Goal: Task Accomplishment & Management: Complete application form

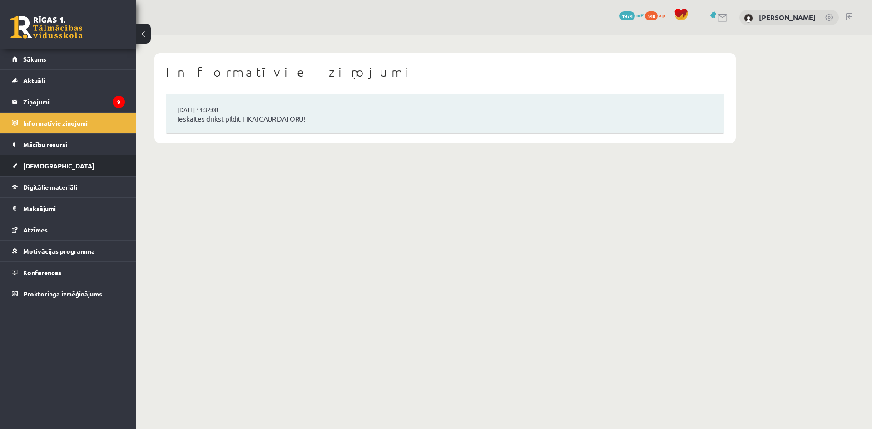
click at [30, 167] on span "[DEMOGRAPHIC_DATA]" at bounding box center [58, 166] width 71 height 8
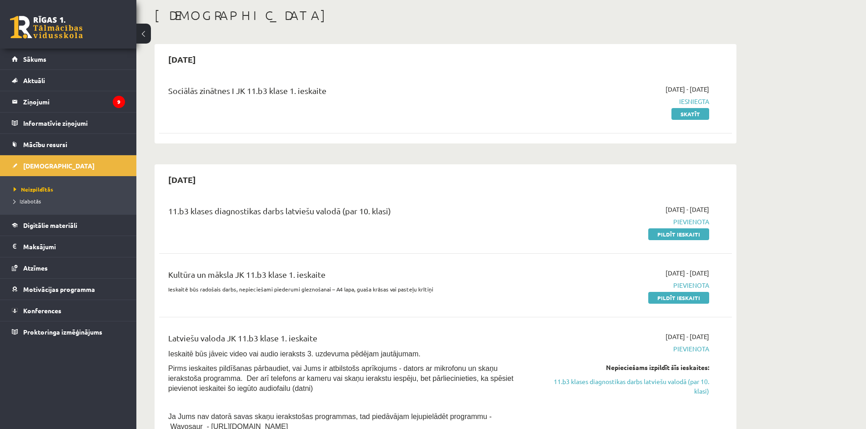
scroll to position [91, 0]
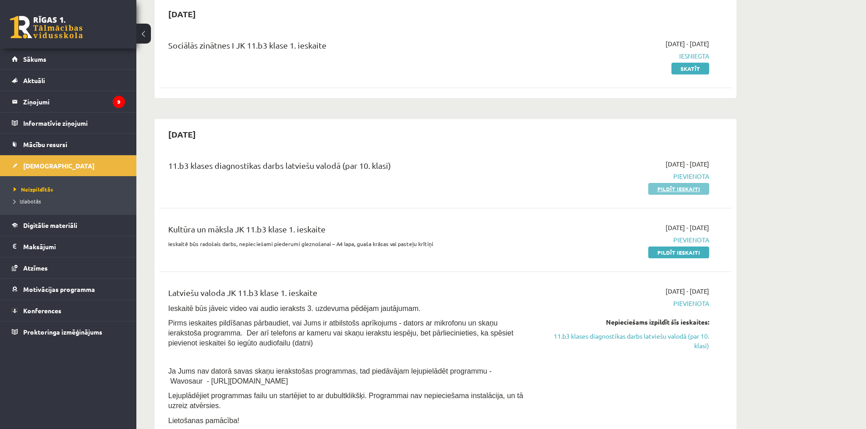
click at [658, 190] on link "Pildīt ieskaiti" at bounding box center [678, 189] width 61 height 12
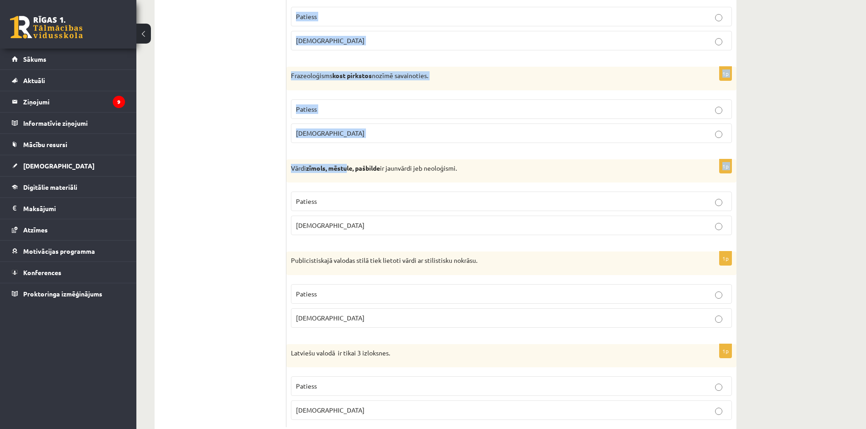
scroll to position [2579, 0]
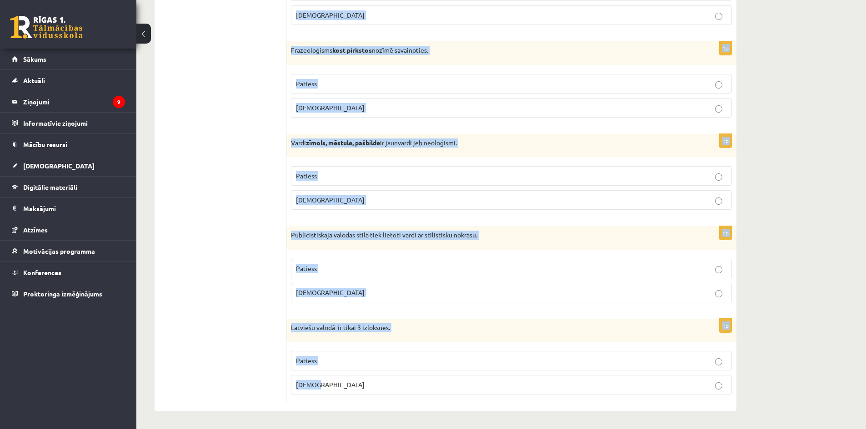
drag, startPoint x: 295, startPoint y: 166, endPoint x: 429, endPoint y: 404, distance: 273.2
copy form "Apgalvojums ir patiess vai nepatiess? 1p Valoda ir neartikulēta zīmju sistēma -…"
click at [423, 391] on label "Aplams" at bounding box center [511, 385] width 441 height 20
drag, startPoint x: 423, startPoint y: 391, endPoint x: 289, endPoint y: 85, distance: 334.2
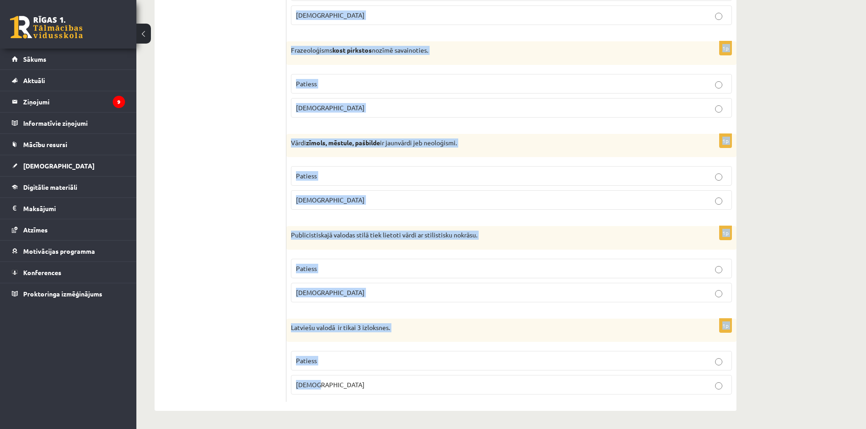
click at [385, 334] on div "1p Latviešu valodā ir tikai 3 izloksnes. Patiess Aplams" at bounding box center [511, 361] width 450 height 84
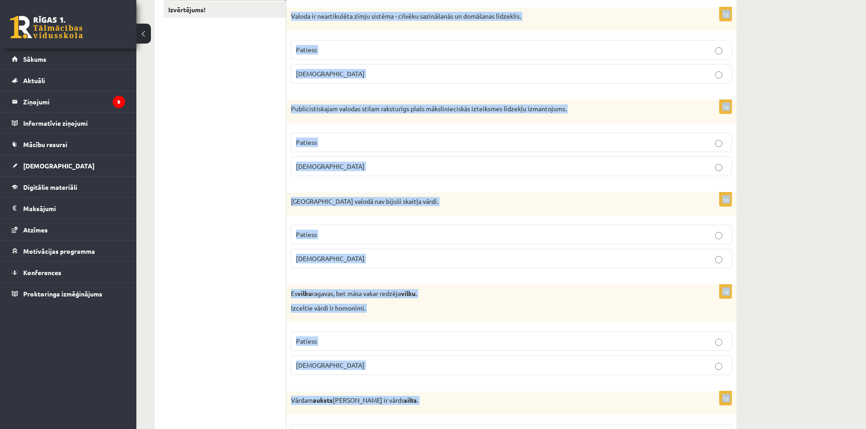
scroll to position [0, 0]
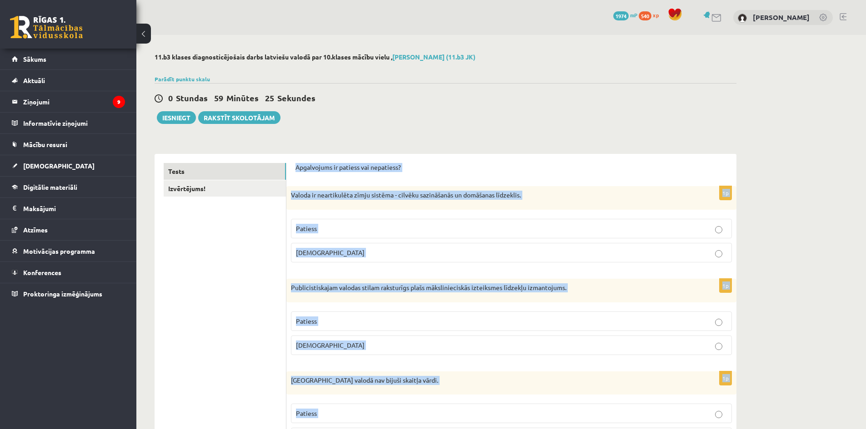
click at [716, 249] on p "Aplams" at bounding box center [511, 253] width 431 height 10
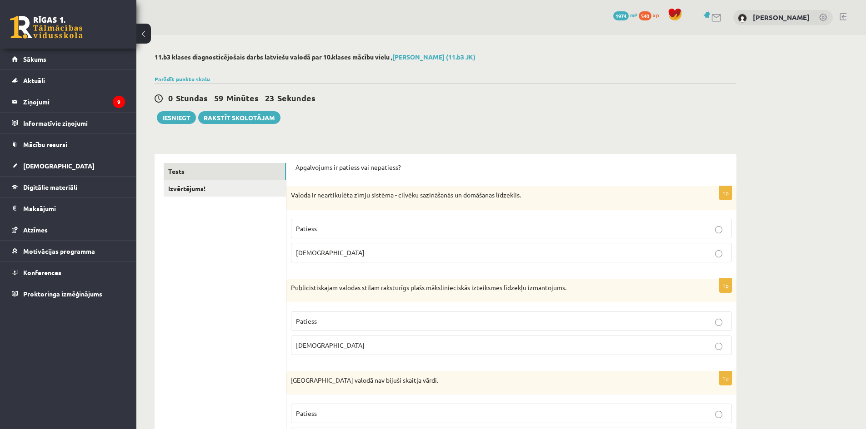
click at [716, 86] on div "0 Stundas 59 Minūtes 23 Sekundes Ieskaite saglabāta! Iesniegt Rakstīt skolotājam" at bounding box center [445, 103] width 582 height 41
click at [443, 343] on p "Aplams" at bounding box center [511, 346] width 431 height 10
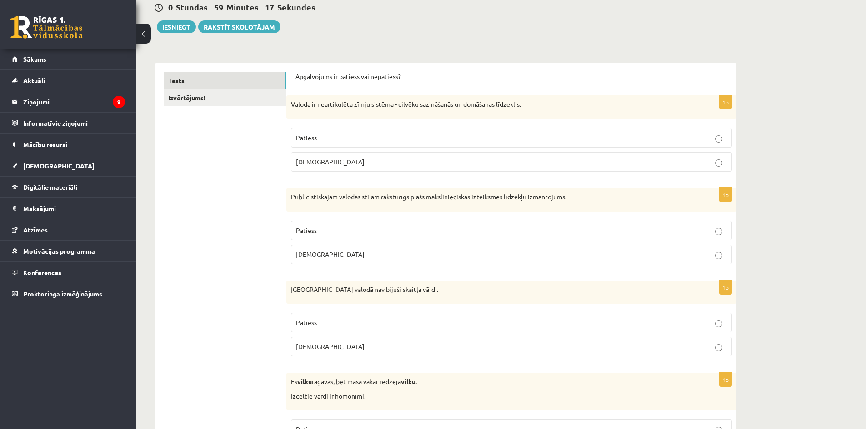
click at [334, 328] on p "Patiess" at bounding box center [511, 323] width 431 height 10
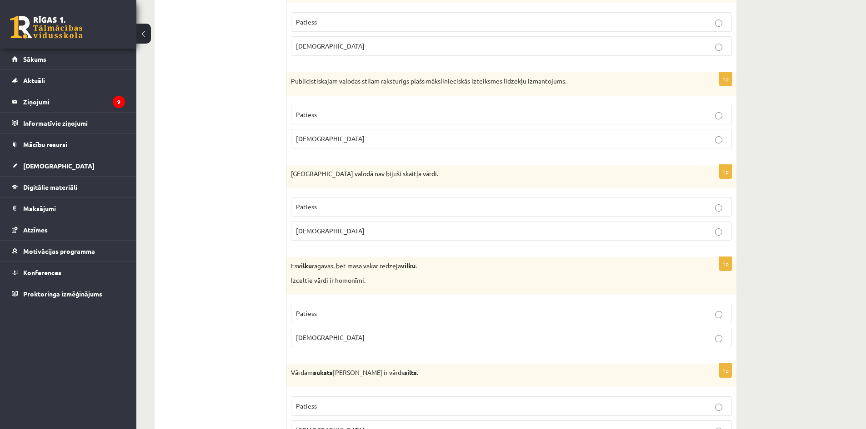
scroll to position [227, 0]
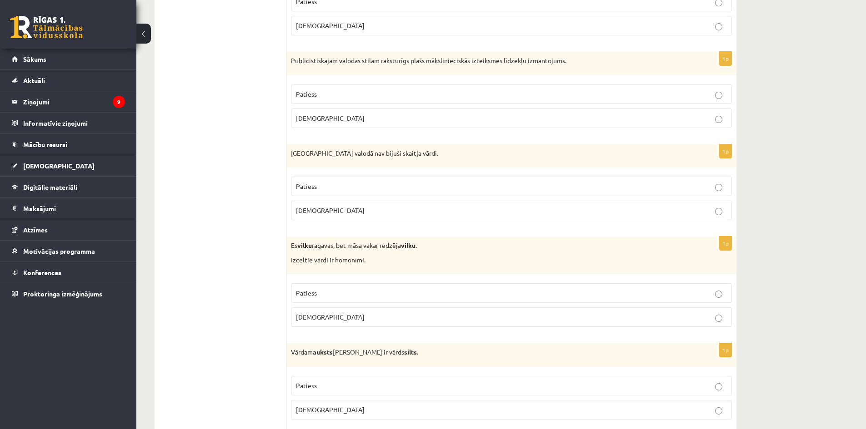
click at [314, 300] on label "Patiess" at bounding box center [511, 294] width 441 height 20
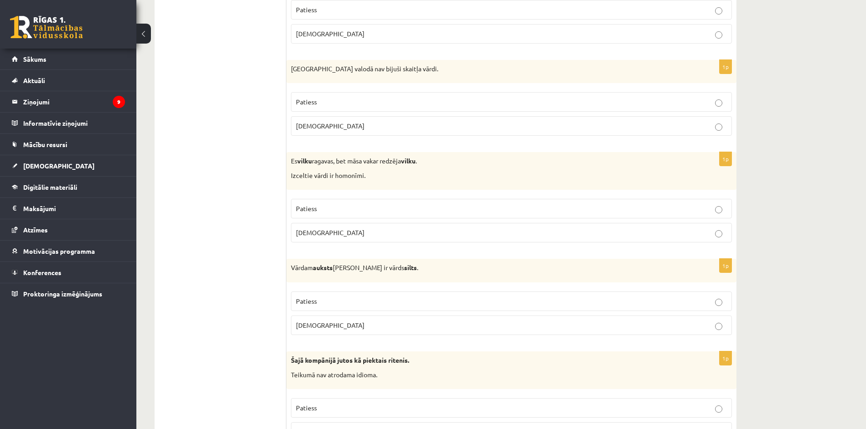
scroll to position [318, 0]
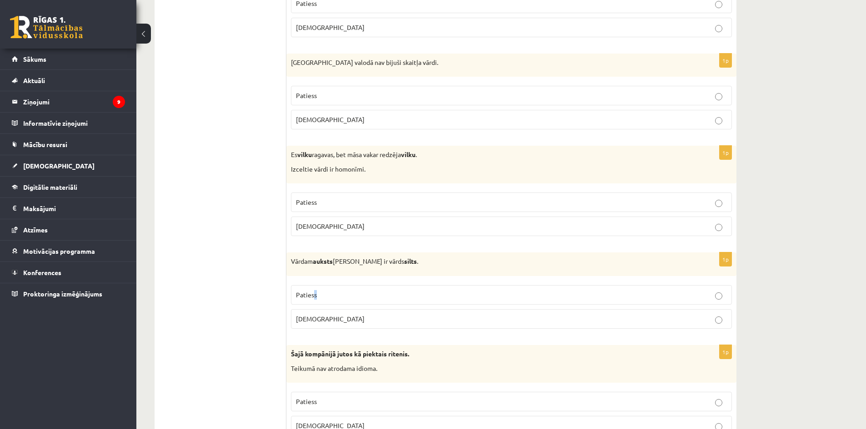
click at [315, 290] on label "Patiess" at bounding box center [511, 295] width 441 height 20
click at [347, 291] on p "Patiess" at bounding box center [511, 295] width 431 height 10
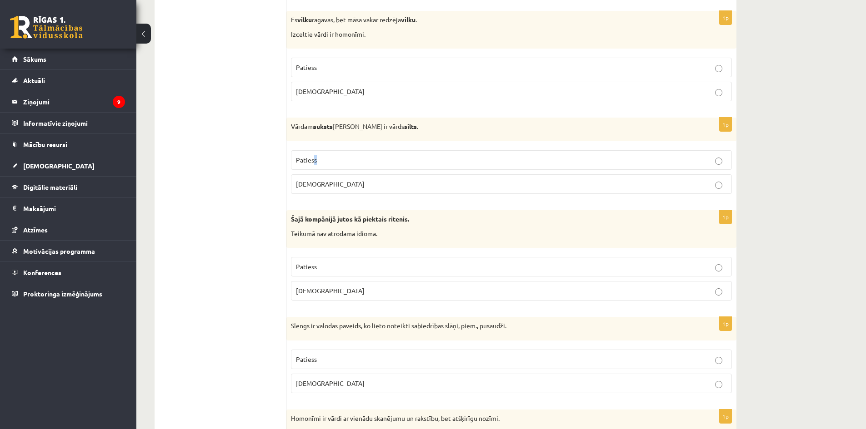
scroll to position [454, 0]
click at [344, 287] on p "Aplams" at bounding box center [511, 290] width 431 height 10
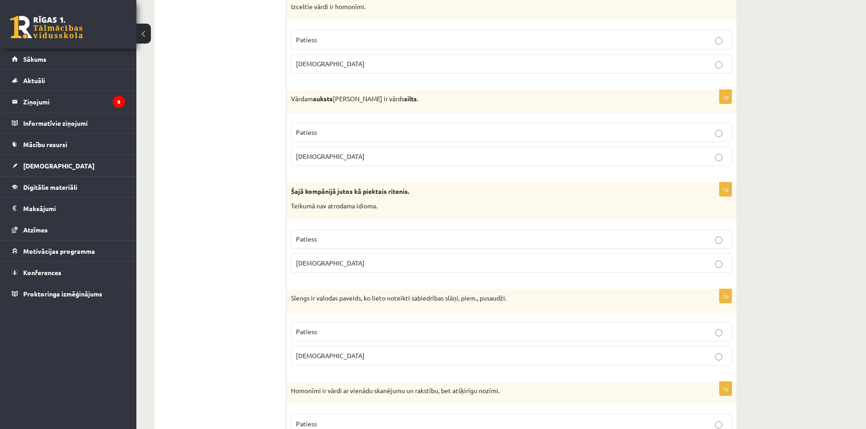
scroll to position [500, 0]
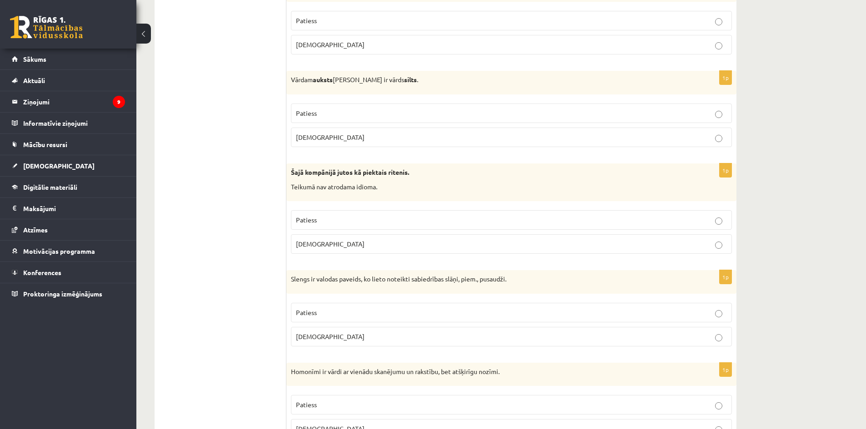
click at [335, 306] on label "Patiess" at bounding box center [511, 313] width 441 height 20
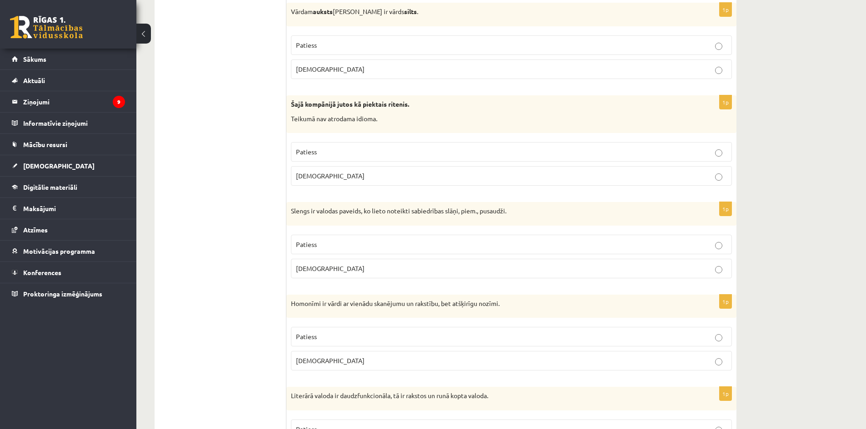
scroll to position [591, 0]
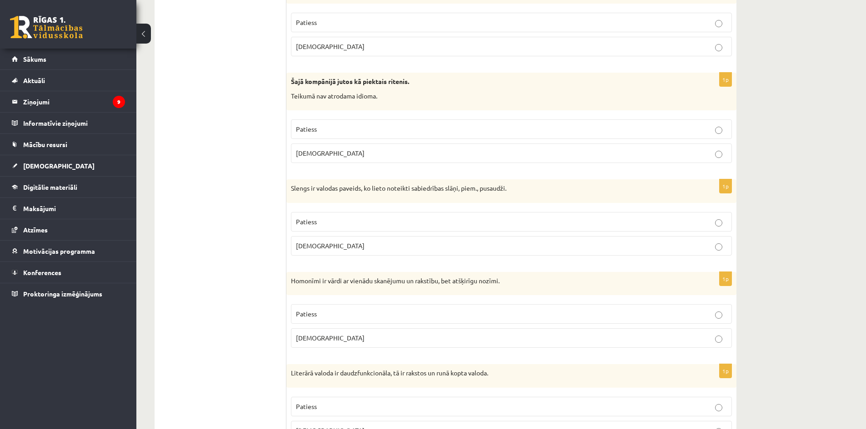
click at [333, 312] on p "Patiess" at bounding box center [511, 314] width 431 height 10
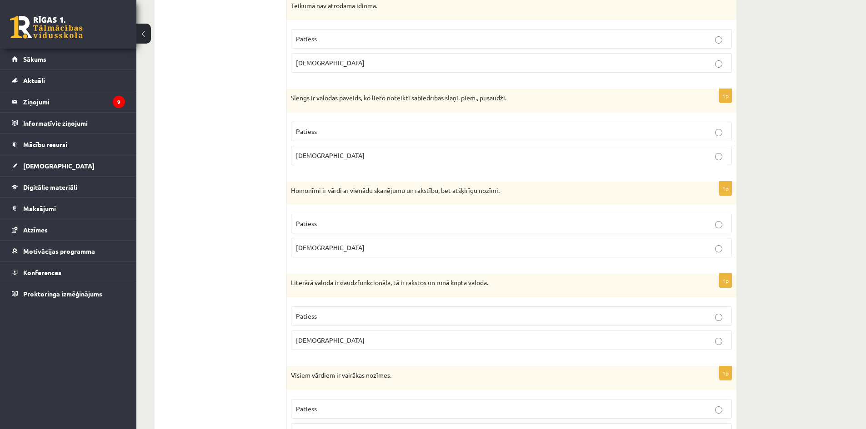
scroll to position [682, 0]
click at [329, 320] on p "Patiess" at bounding box center [511, 316] width 431 height 10
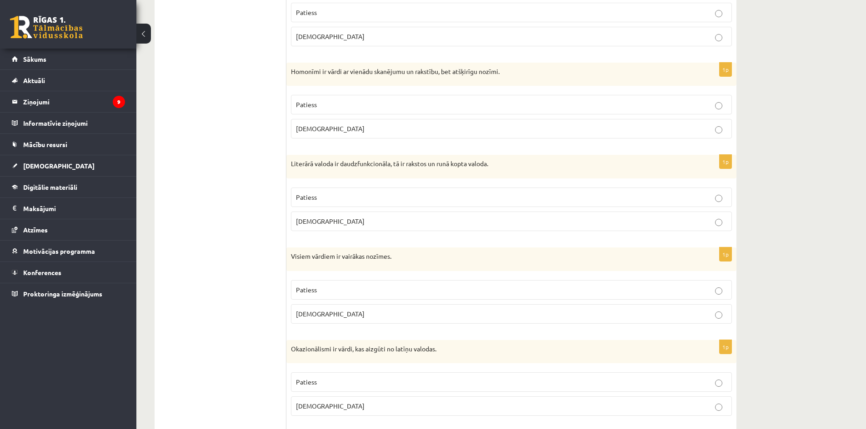
scroll to position [818, 0]
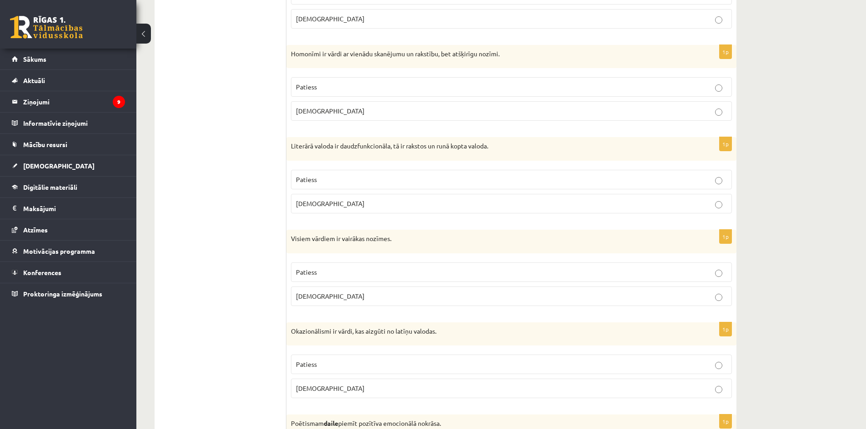
click at [329, 299] on p "Aplams" at bounding box center [511, 297] width 431 height 10
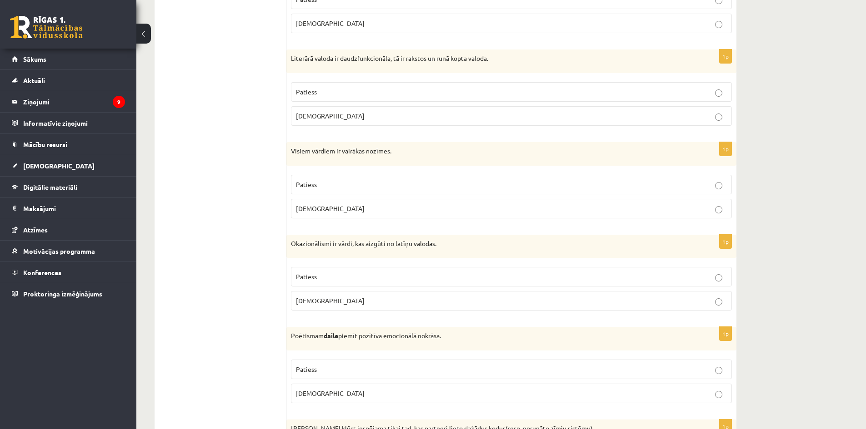
scroll to position [909, 0]
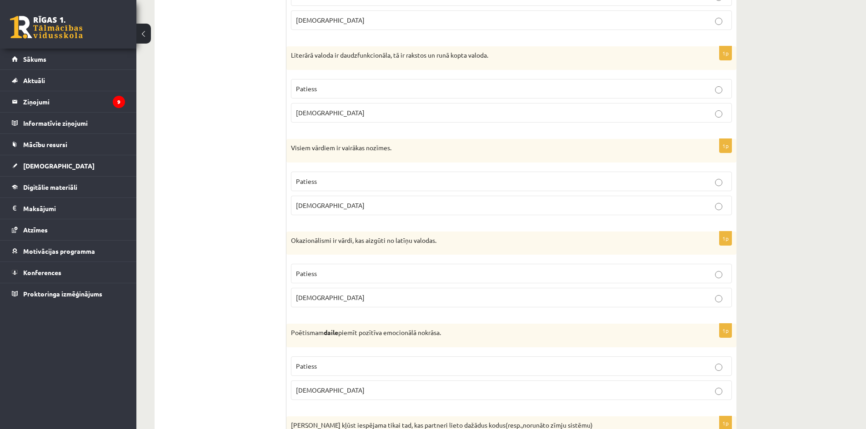
click at [319, 294] on p "Aplams" at bounding box center [511, 298] width 431 height 10
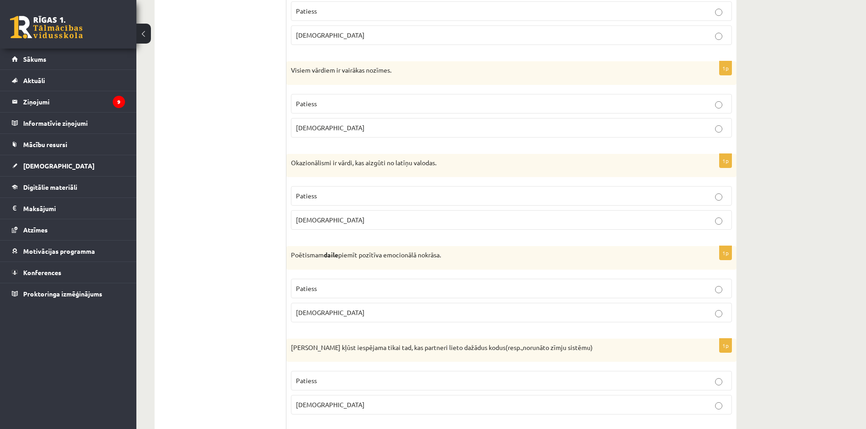
scroll to position [1000, 0]
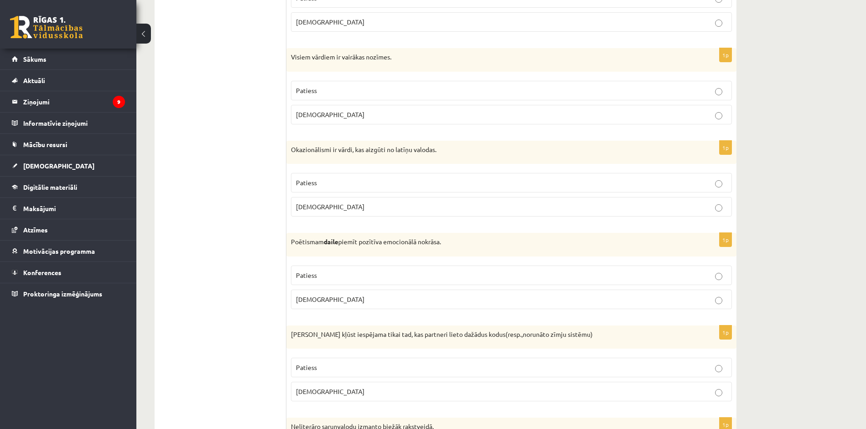
click at [443, 272] on p "Patiess" at bounding box center [511, 276] width 431 height 10
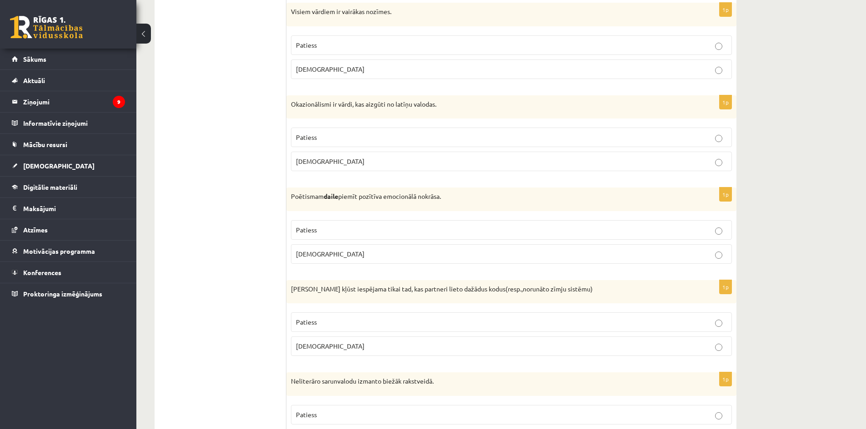
click at [368, 347] on p "Aplams" at bounding box center [511, 347] width 431 height 10
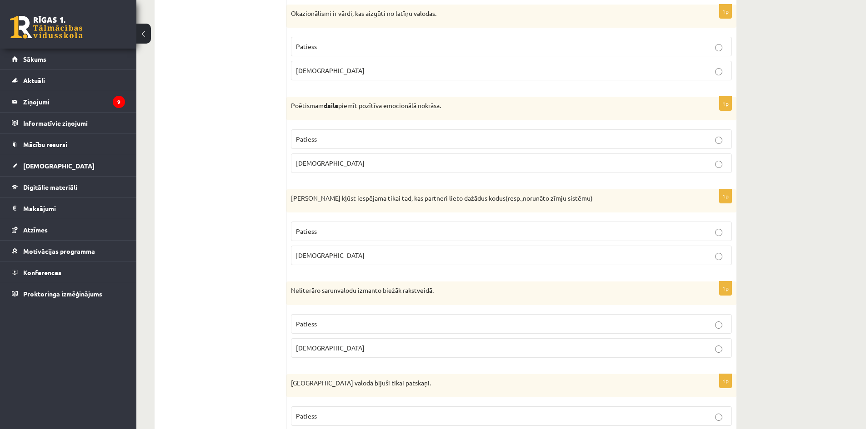
click at [484, 349] on p "Aplams" at bounding box center [511, 349] width 431 height 10
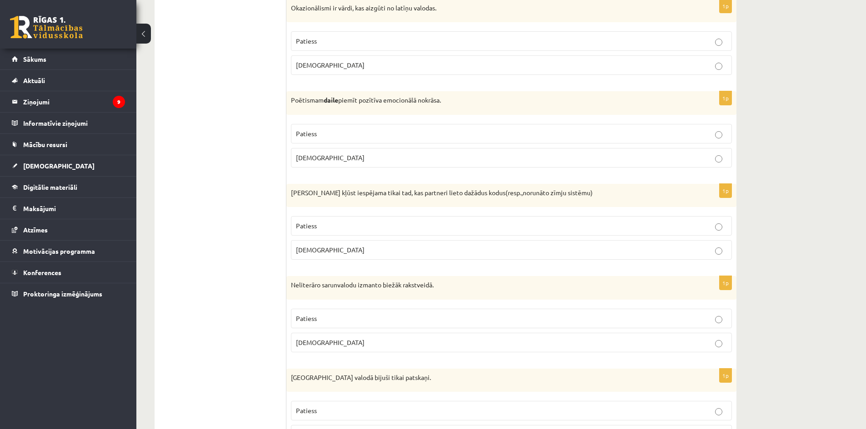
scroll to position [1272, 0]
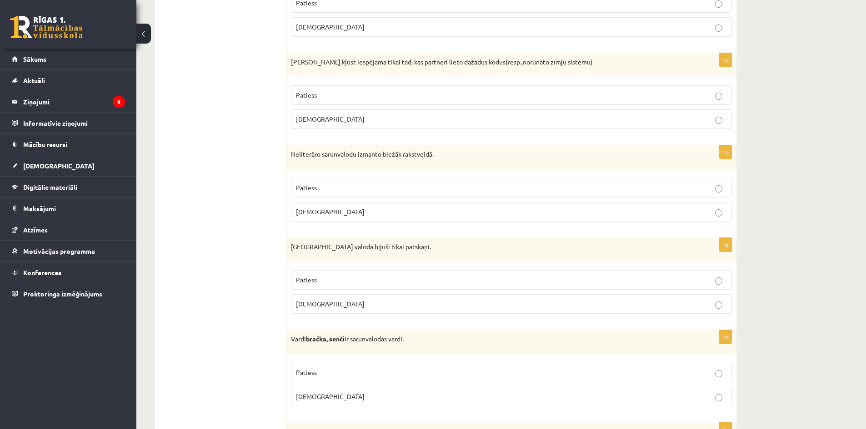
click at [520, 309] on p "Aplams" at bounding box center [511, 304] width 431 height 10
click at [590, 370] on p "Patiess" at bounding box center [511, 373] width 431 height 10
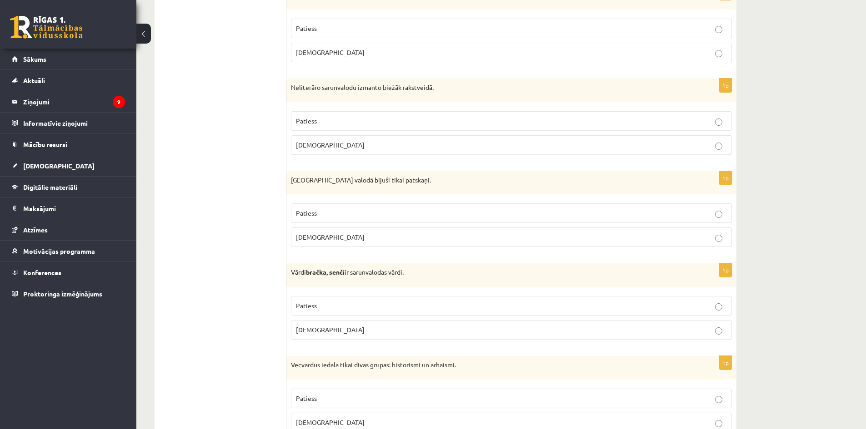
scroll to position [1363, 0]
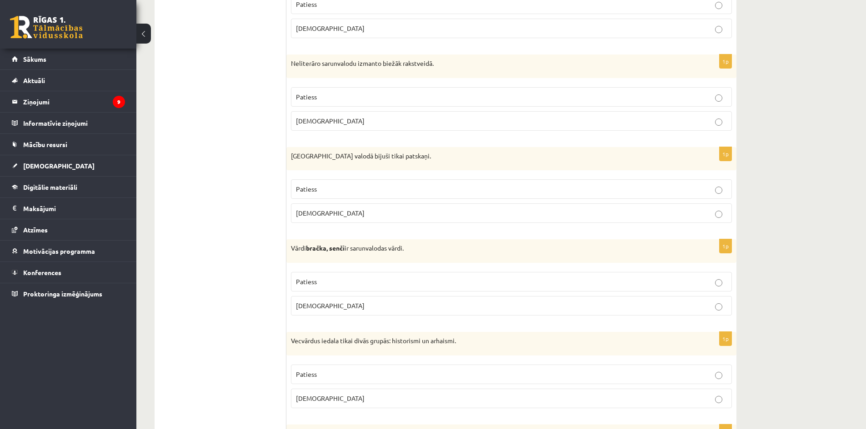
click at [586, 376] on p "Patiess" at bounding box center [511, 375] width 431 height 10
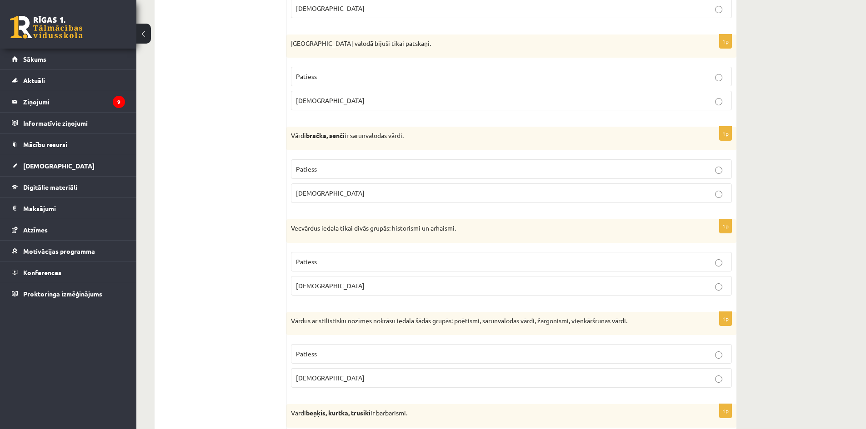
scroll to position [1499, 0]
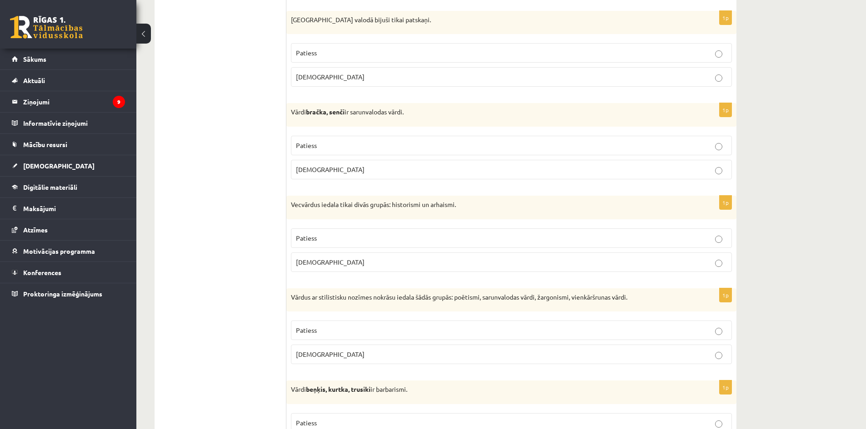
click at [588, 357] on p "Aplams" at bounding box center [511, 355] width 431 height 10
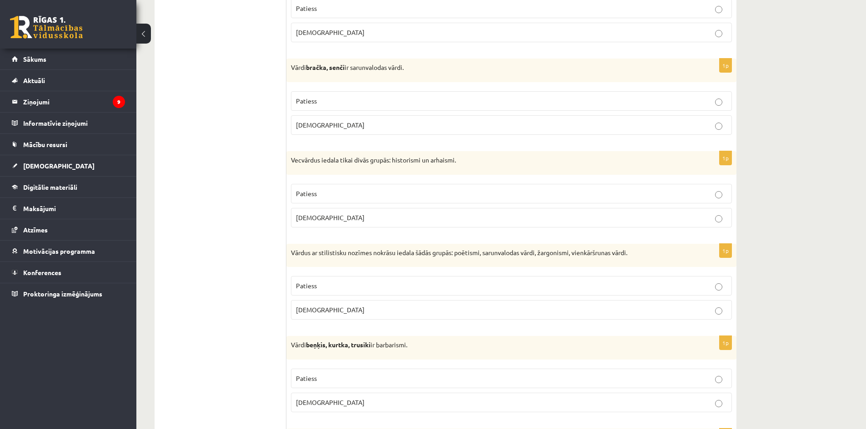
scroll to position [1545, 0]
click at [315, 376] on span "Patiess" at bounding box center [306, 377] width 21 height 8
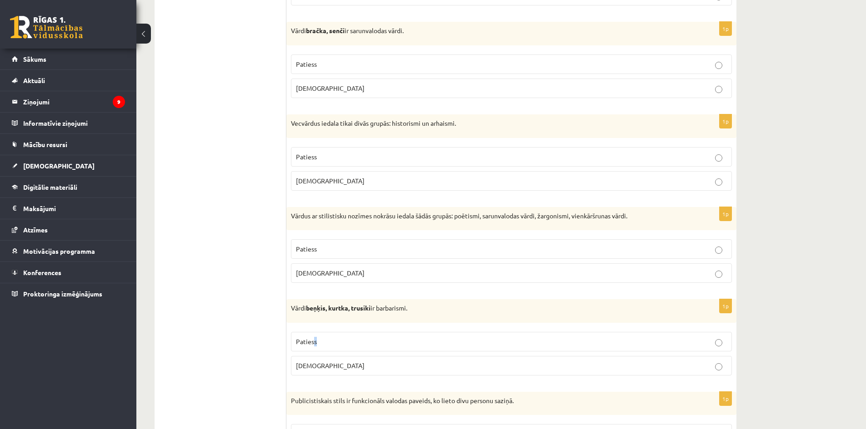
scroll to position [1636, 0]
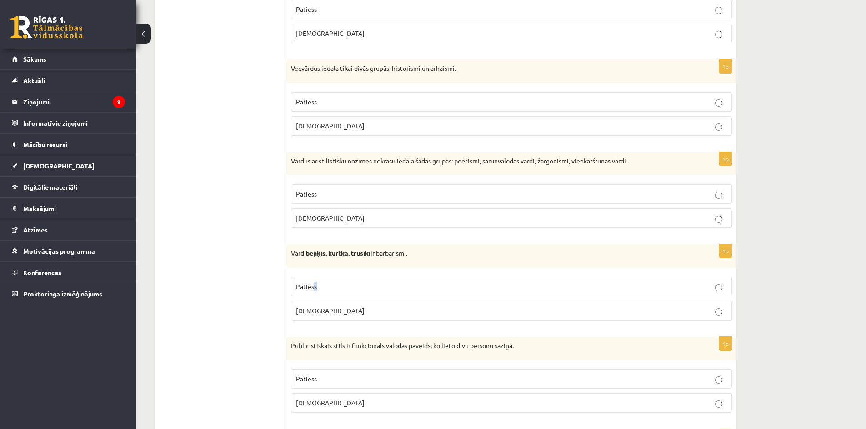
drag, startPoint x: 397, startPoint y: 289, endPoint x: 387, endPoint y: 291, distance: 10.6
click at [397, 289] on p "Patiess" at bounding box center [511, 287] width 431 height 10
click at [332, 405] on p "Aplams" at bounding box center [511, 403] width 431 height 10
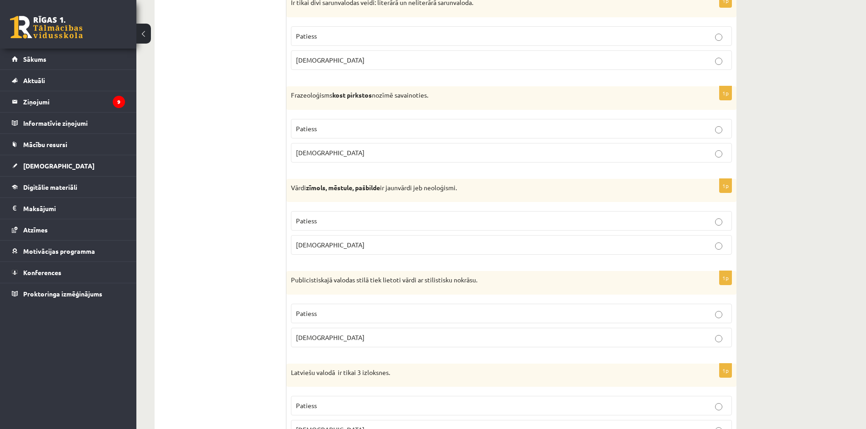
scroll to position [2579, 0]
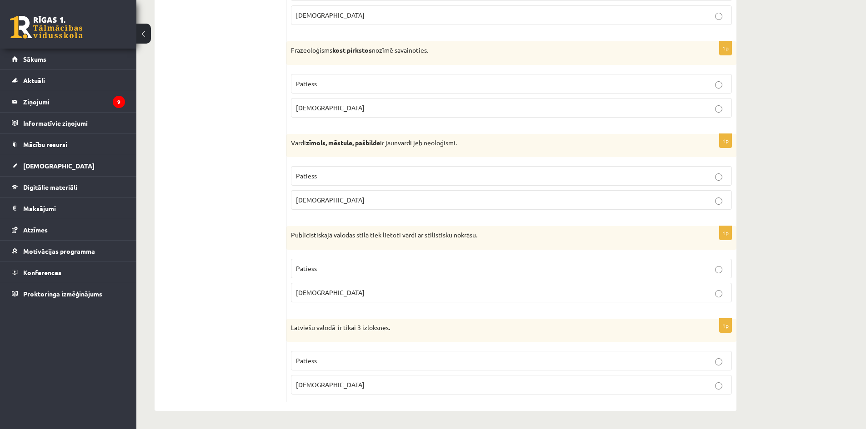
click at [334, 354] on label "Patiess" at bounding box center [511, 361] width 441 height 20
click at [299, 269] on span "Patiess" at bounding box center [306, 268] width 21 height 8
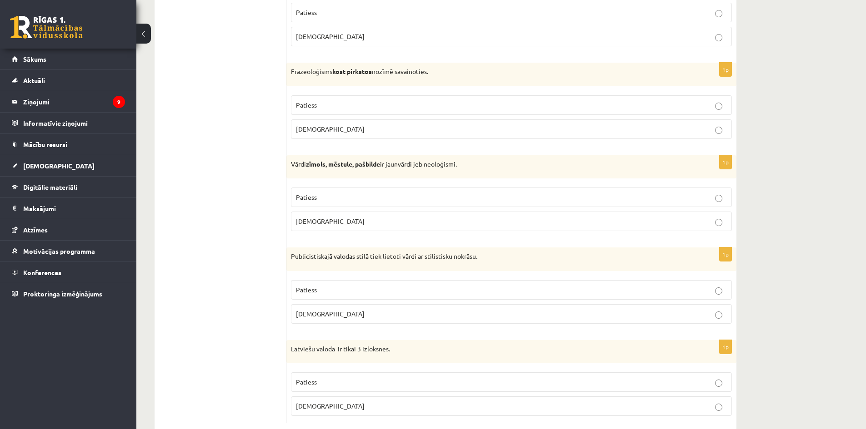
scroll to position [2534, 0]
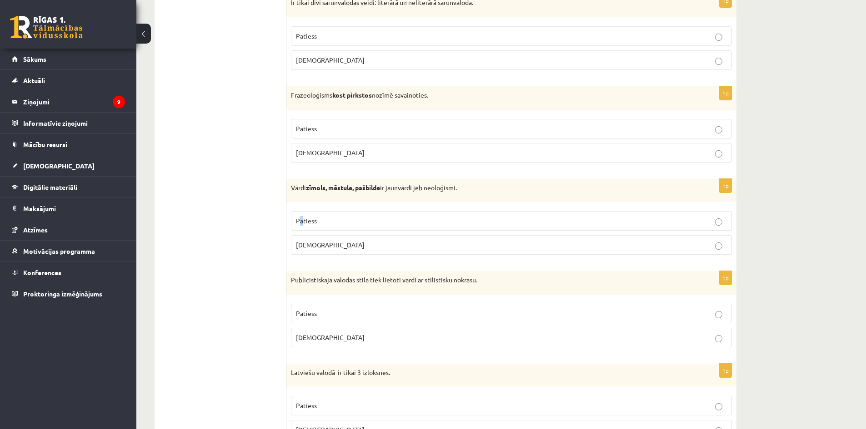
click at [302, 216] on label "Patiess" at bounding box center [511, 221] width 441 height 20
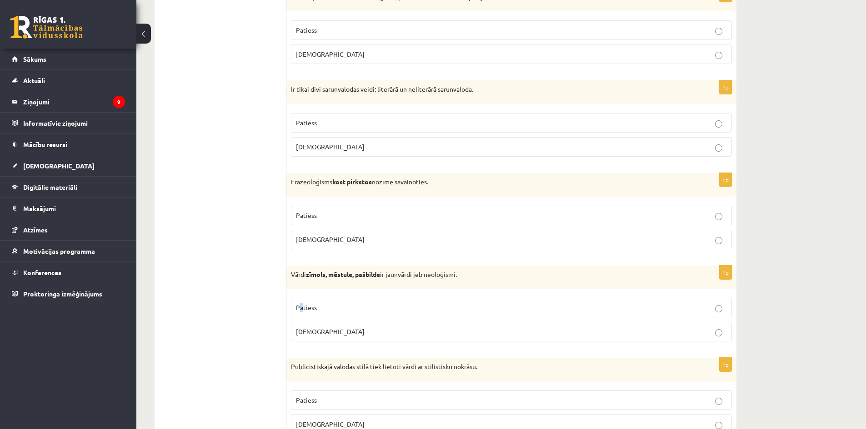
scroll to position [2443, 0]
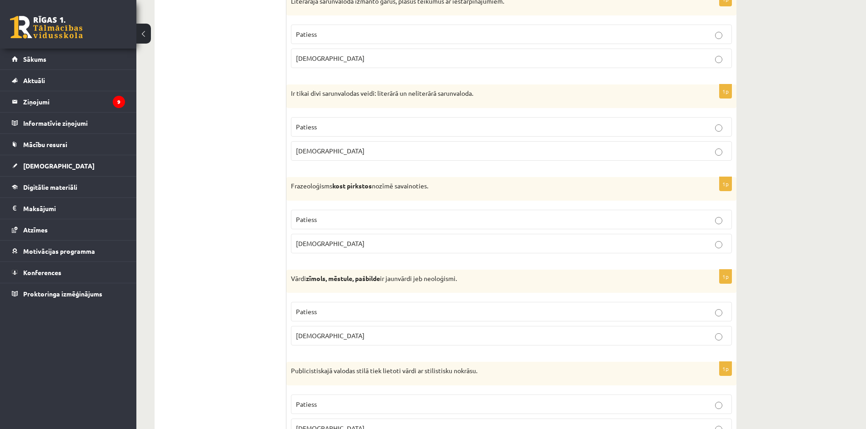
click at [317, 244] on p "Aplams" at bounding box center [511, 244] width 431 height 10
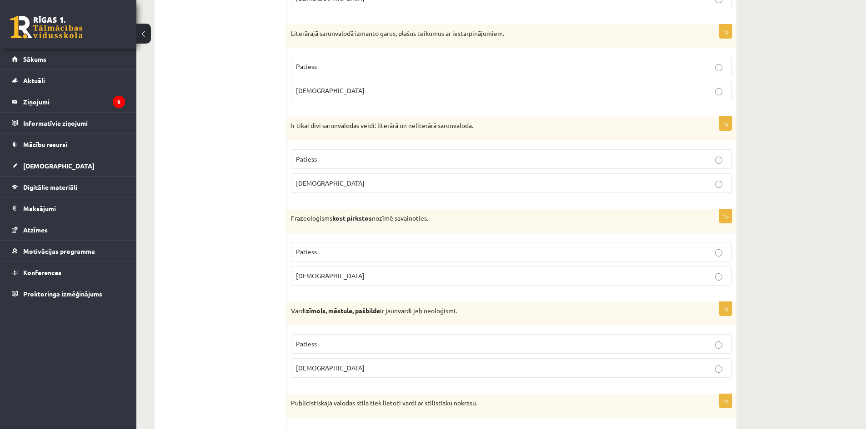
scroll to position [2398, 0]
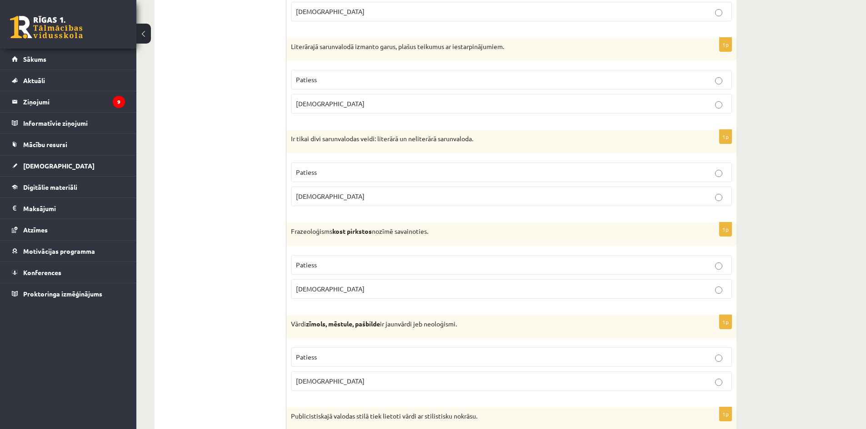
click at [312, 201] on p "Aplams" at bounding box center [511, 197] width 431 height 10
click at [312, 171] on span "Patiess" at bounding box center [306, 172] width 21 height 8
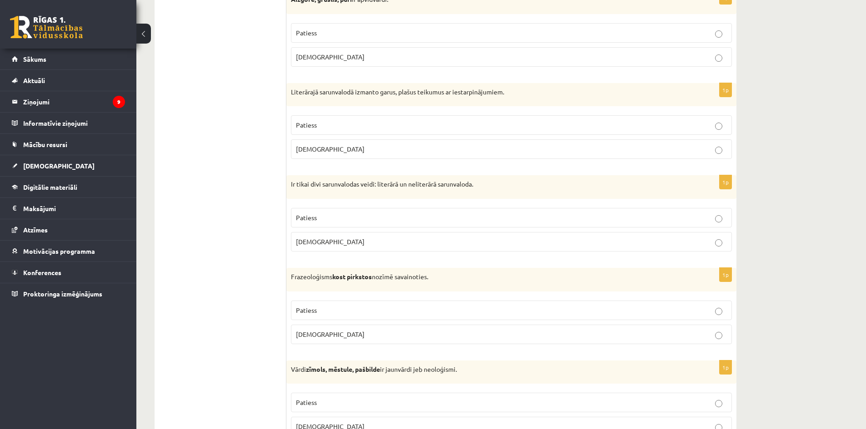
scroll to position [2307, 0]
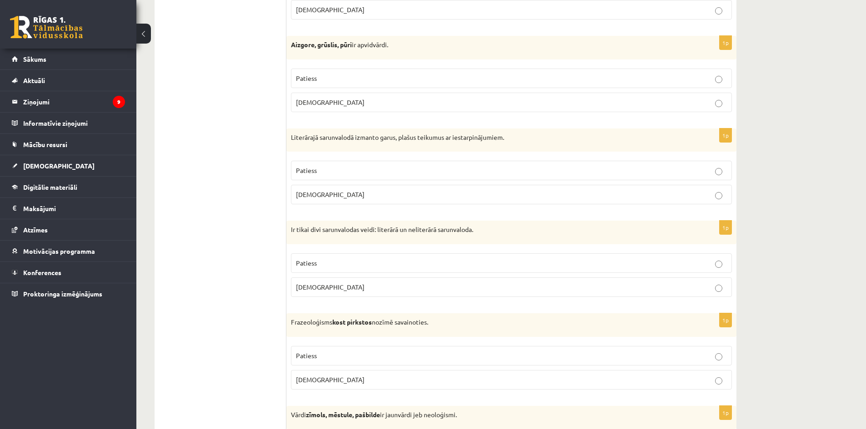
click at [296, 102] on label "Aplams" at bounding box center [511, 103] width 441 height 20
click at [324, 191] on p "Aplams" at bounding box center [511, 195] width 431 height 10
click at [313, 73] on label "Patiess" at bounding box center [511, 79] width 441 height 20
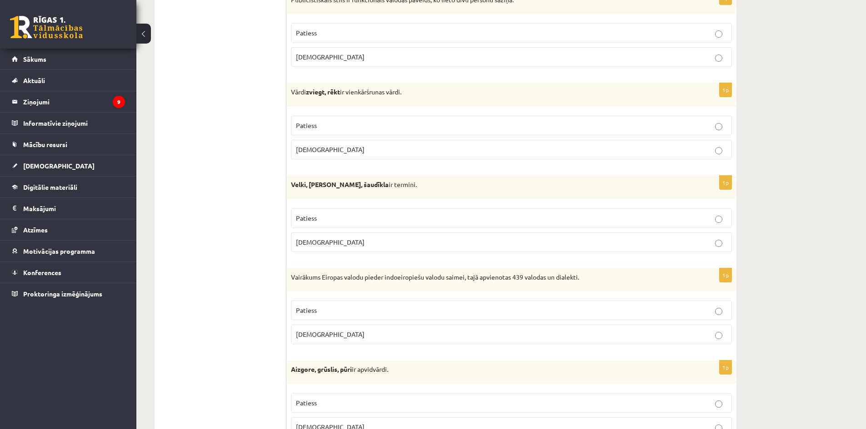
scroll to position [1989, 0]
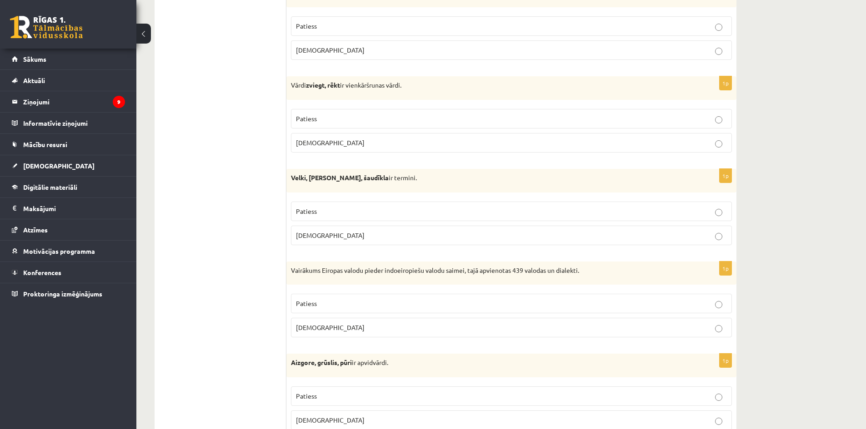
click at [334, 303] on p "Patiess" at bounding box center [511, 304] width 431 height 10
click at [307, 235] on span "Aplams" at bounding box center [330, 235] width 69 height 8
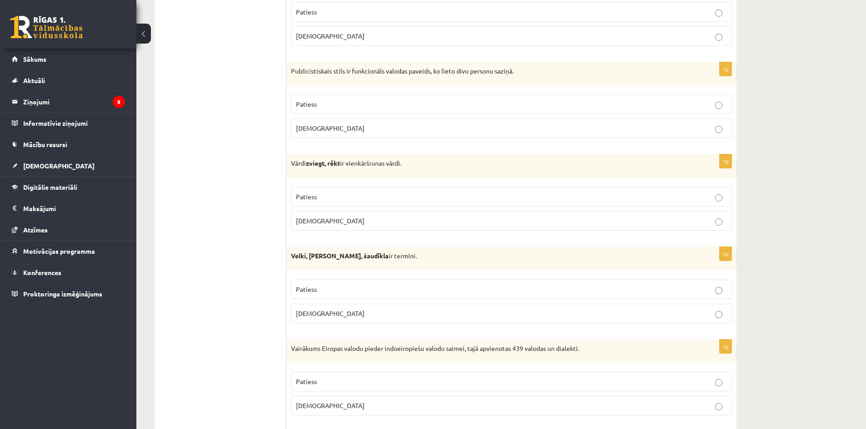
scroll to position [1898, 0]
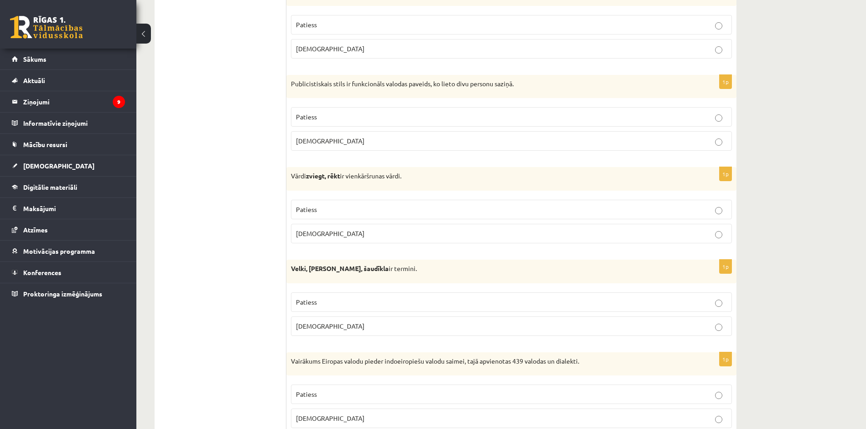
click at [308, 234] on span "Aplams" at bounding box center [330, 233] width 69 height 8
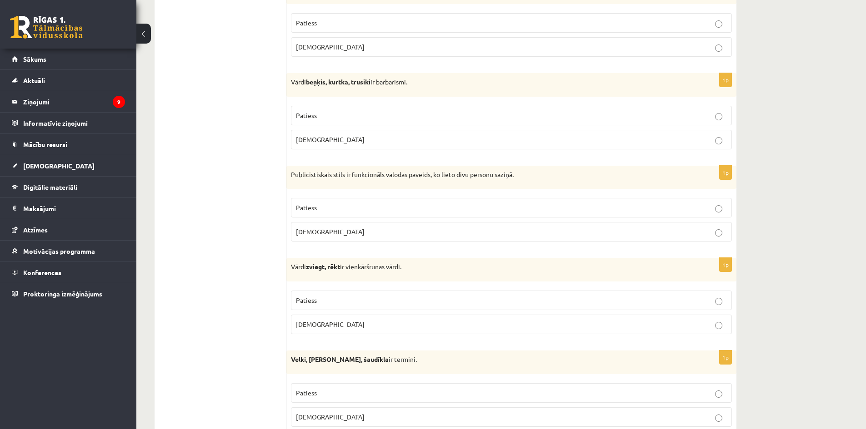
scroll to position [1716, 0]
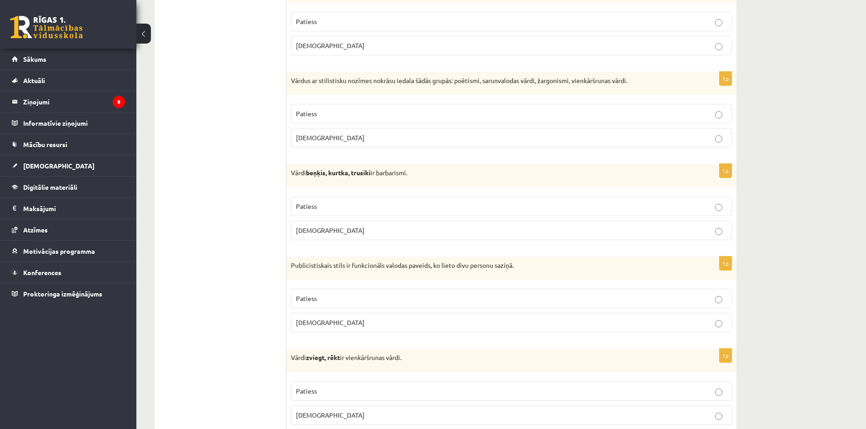
click at [317, 115] on p "Patiess" at bounding box center [511, 114] width 431 height 10
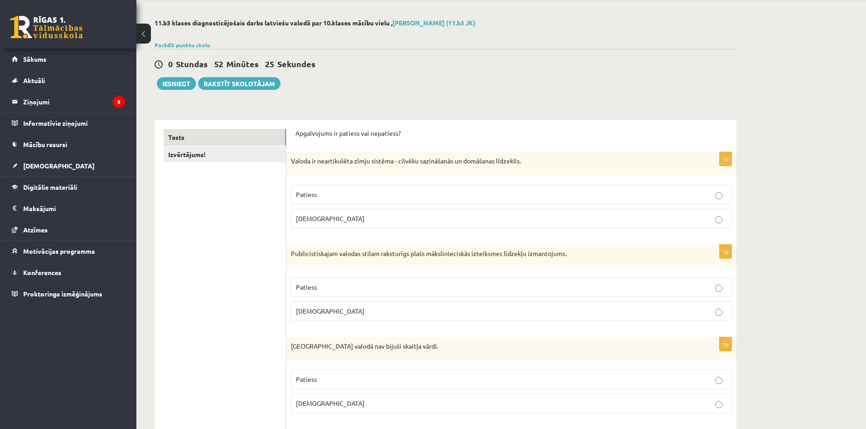
scroll to position [0, 0]
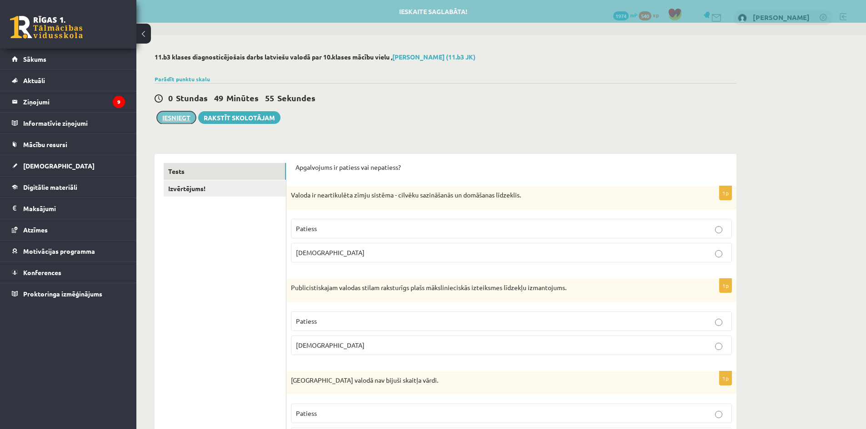
click at [184, 114] on button "Iesniegt" at bounding box center [176, 117] width 39 height 13
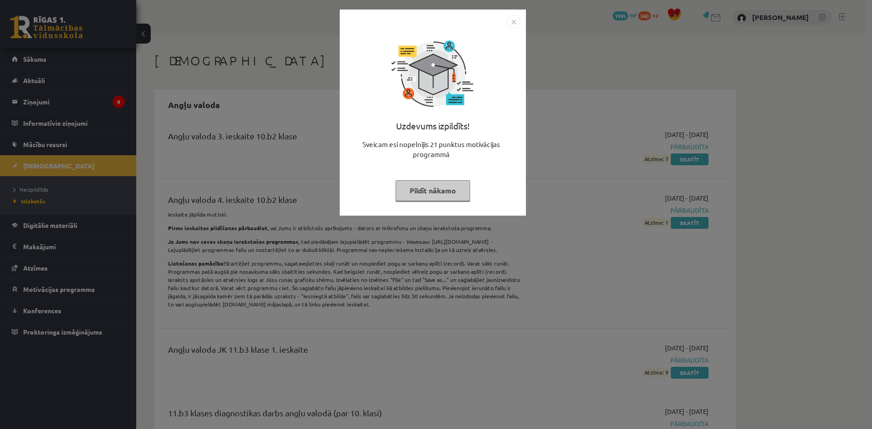
click at [511, 20] on img "Close" at bounding box center [514, 22] width 14 height 14
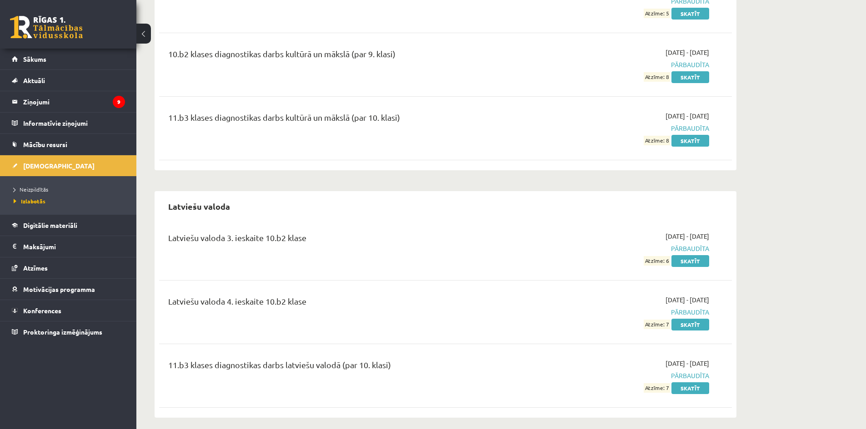
scroll to position [2181, 0]
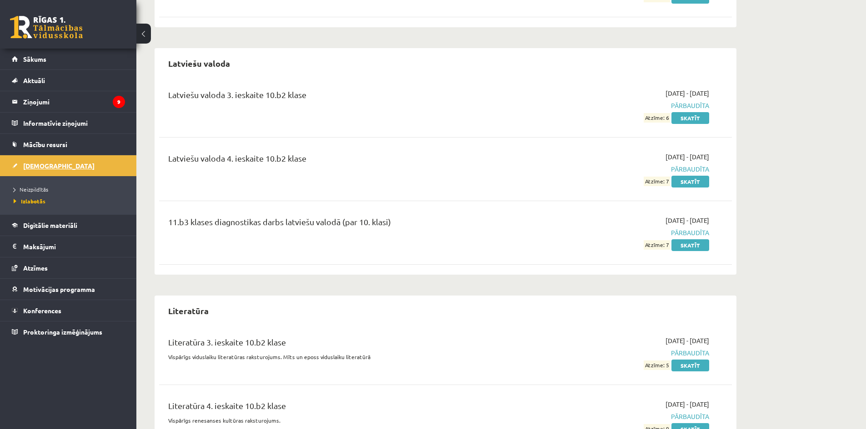
drag, startPoint x: 45, startPoint y: 191, endPoint x: 85, endPoint y: 171, distance: 45.5
click at [85, 171] on link "[DEMOGRAPHIC_DATA]" at bounding box center [68, 165] width 113 height 21
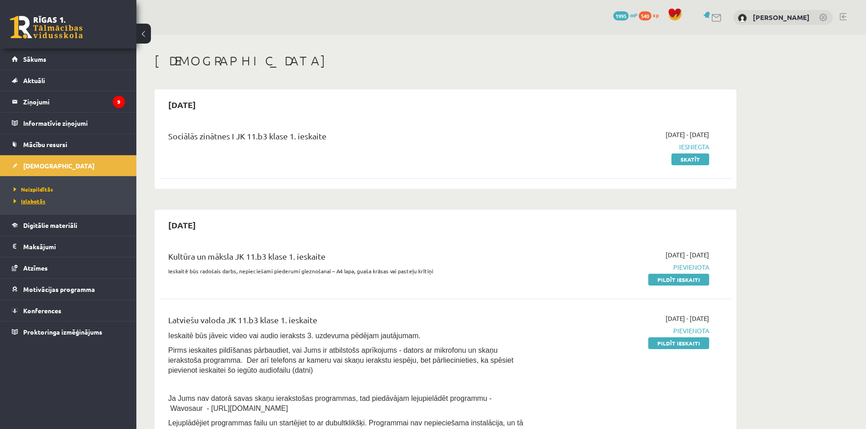
click at [31, 200] on span "Izlabotās" at bounding box center [30, 201] width 32 height 7
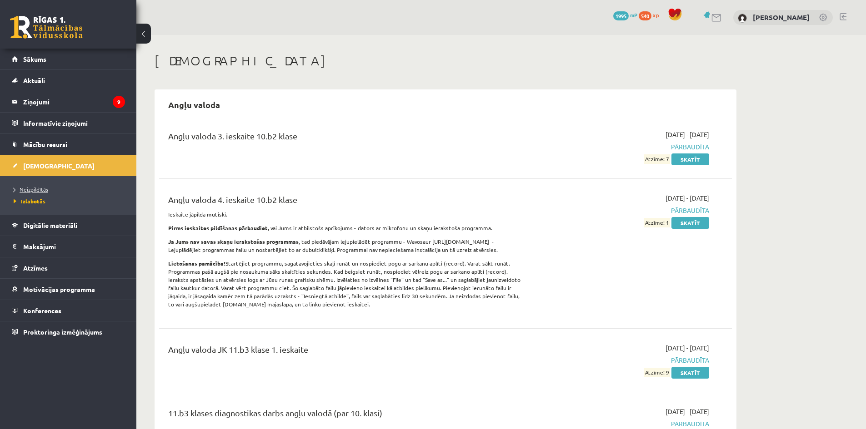
click at [40, 186] on link "Neizpildītās" at bounding box center [71, 189] width 114 height 8
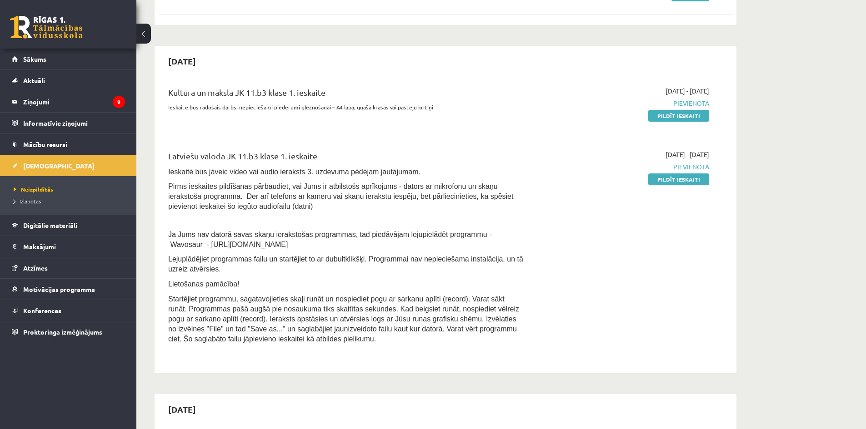
scroll to position [182, 0]
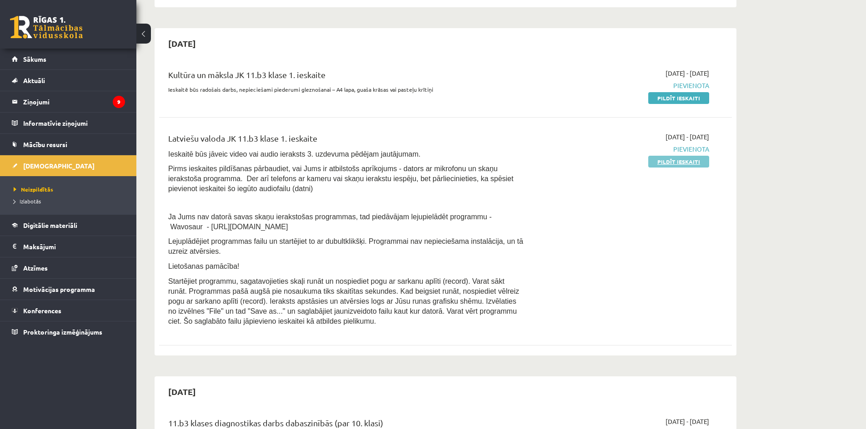
click at [662, 160] on link "Pildīt ieskaiti" at bounding box center [678, 162] width 61 height 12
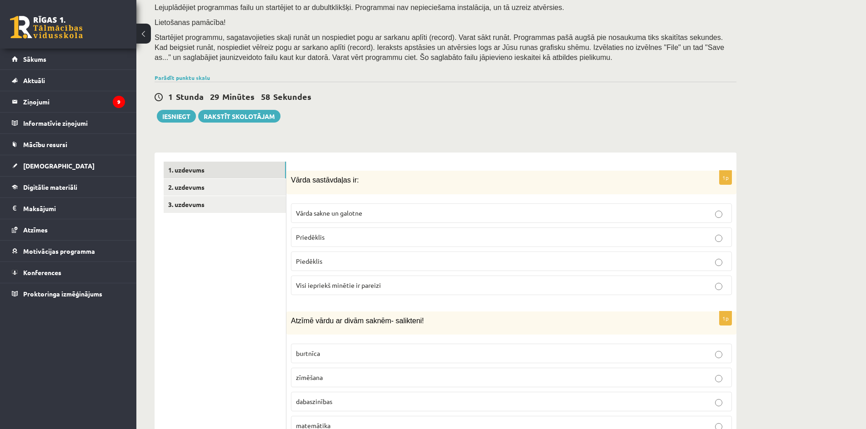
scroll to position [136, 0]
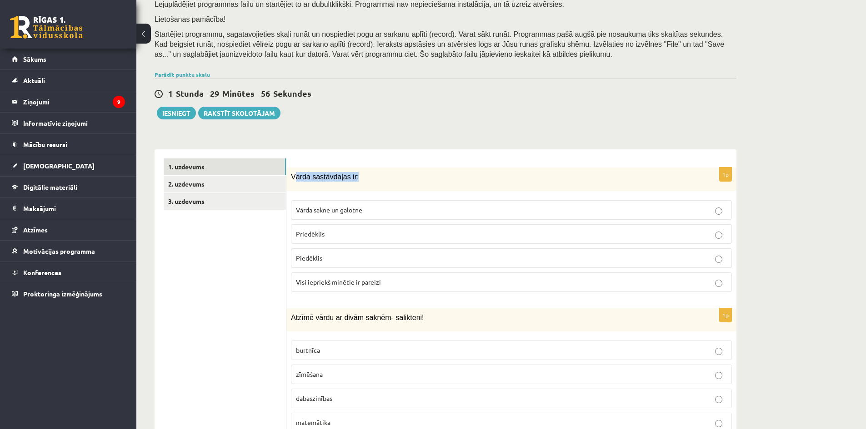
drag, startPoint x: 294, startPoint y: 175, endPoint x: 362, endPoint y: 170, distance: 68.3
click at [372, 175] on p "Vārda sastāvdaļas ir:" at bounding box center [488, 177] width 395 height 10
click at [293, 175] on span "Vārda sastāvdaļas ir:" at bounding box center [325, 177] width 68 height 8
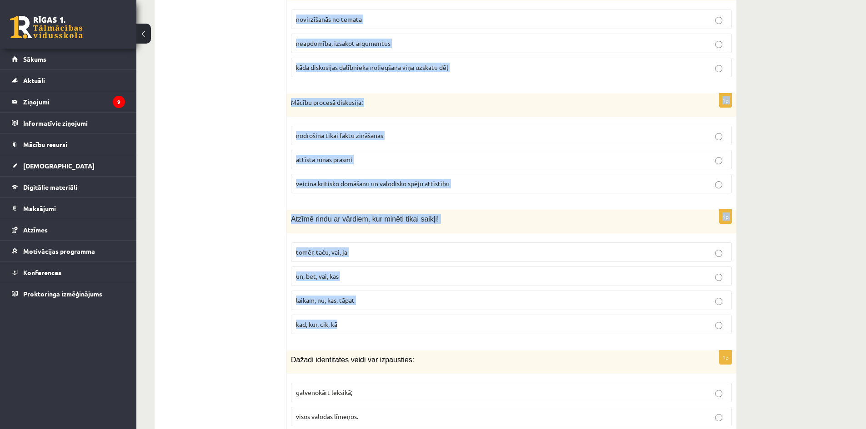
scroll to position [4277, 0]
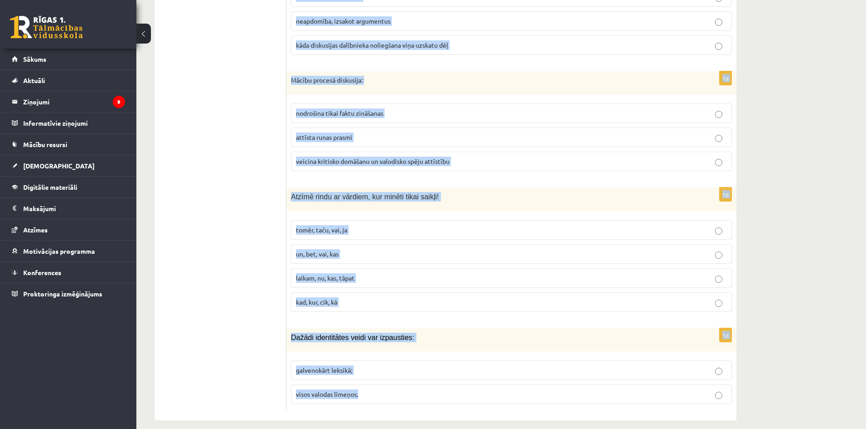
drag, startPoint x: 291, startPoint y: 177, endPoint x: 621, endPoint y: 385, distance: 390.7
copy form "Vārda sastāvdaļas ir: Vārda sakne un galotne Priedēklis Piedēklis Visi iepriekš…"
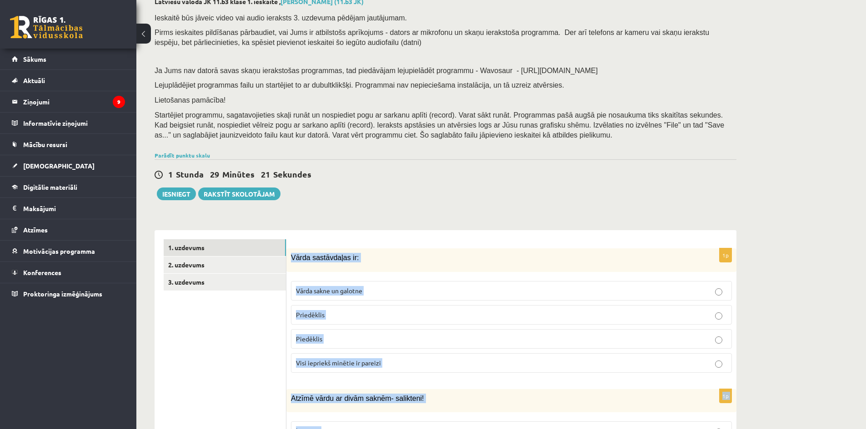
scroll to position [52, 0]
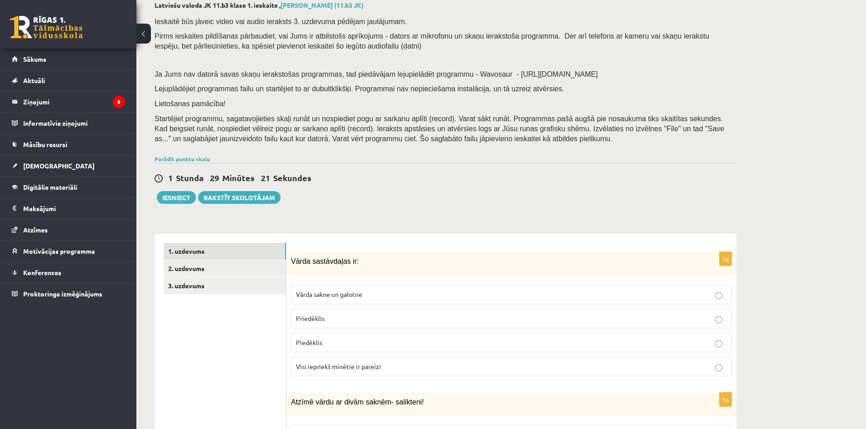
click at [331, 368] on span "Visi iepriekš minētie ir pareizi" at bounding box center [338, 367] width 85 height 8
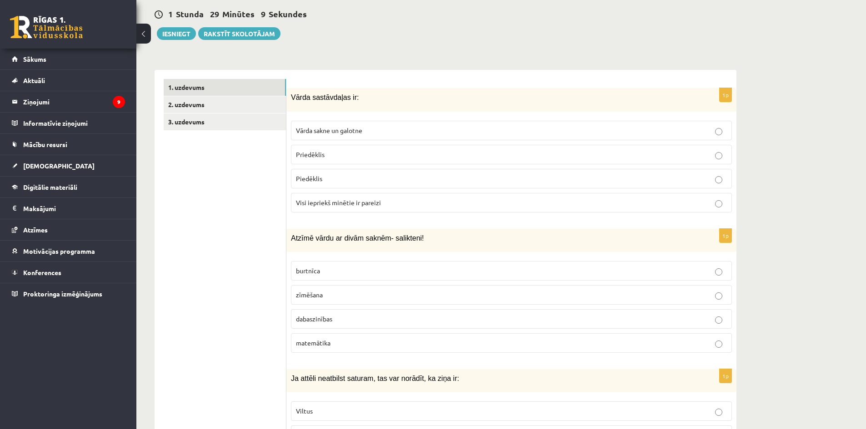
scroll to position [234, 0]
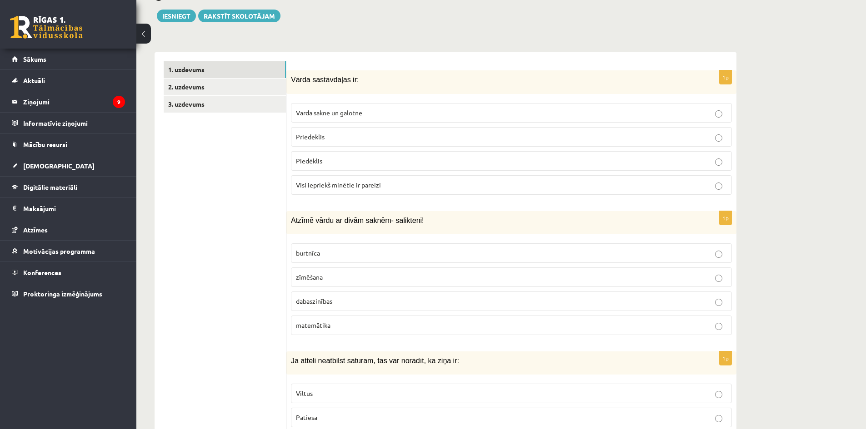
click at [313, 300] on span "dabaszinības" at bounding box center [314, 301] width 36 height 8
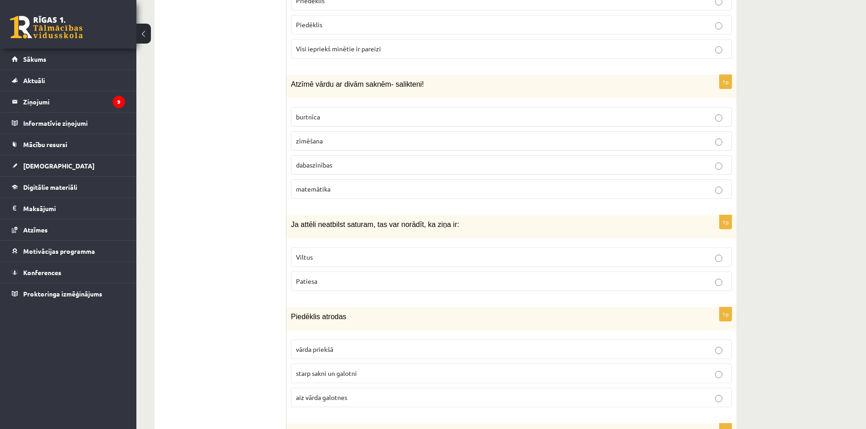
click at [308, 258] on span "Viltus" at bounding box center [304, 257] width 17 height 8
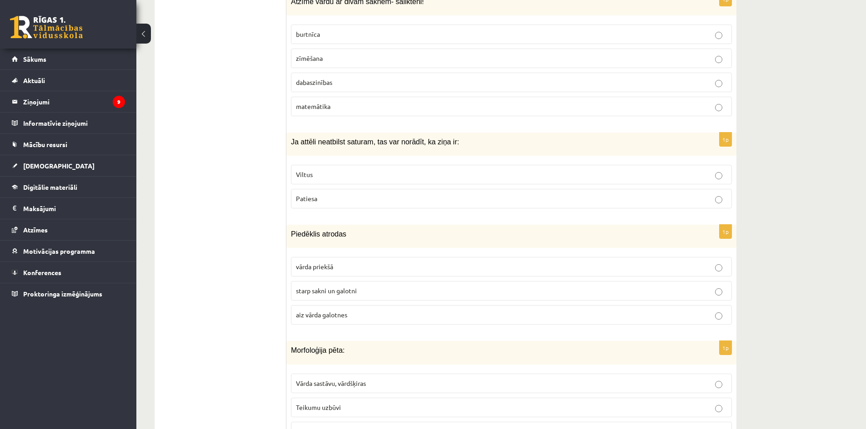
scroll to position [461, 0]
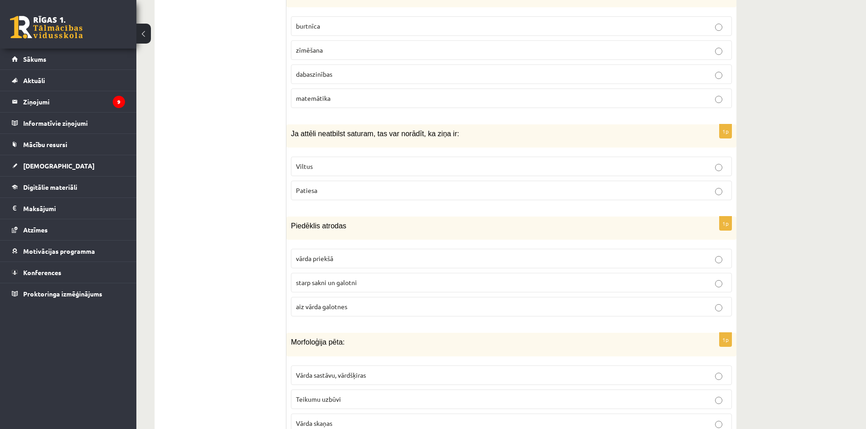
click at [314, 281] on span "starp sakni un galotni" at bounding box center [326, 283] width 61 height 8
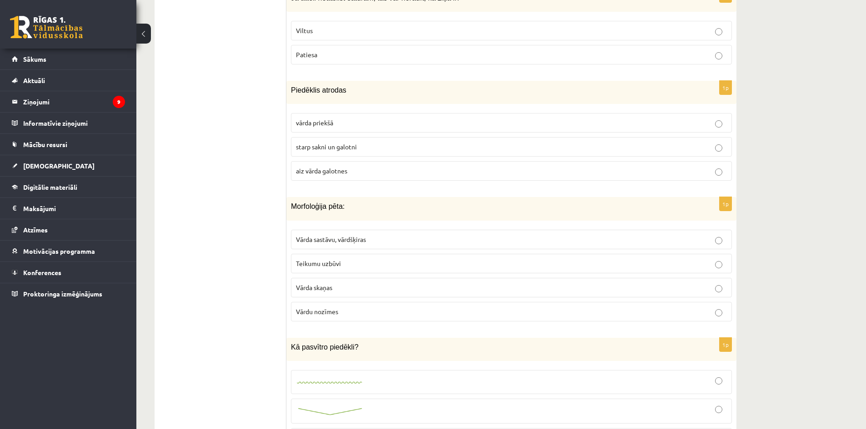
scroll to position [597, 0]
click at [300, 236] on span "Vārda sastāvu, vārdšķiras" at bounding box center [331, 239] width 70 height 8
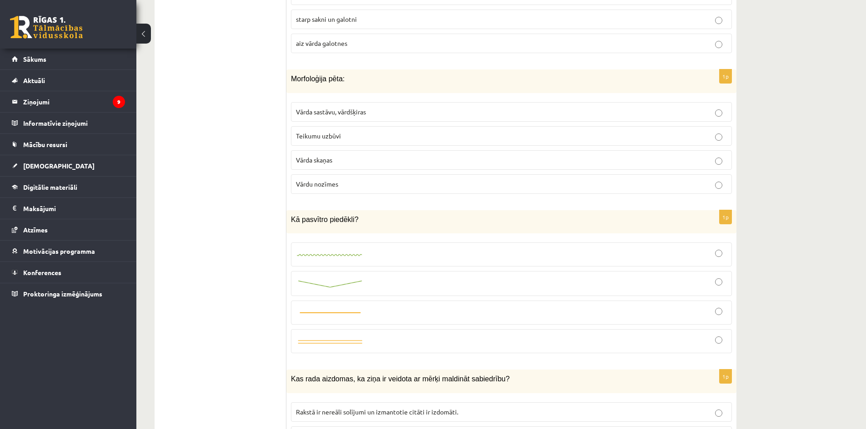
scroll to position [733, 0]
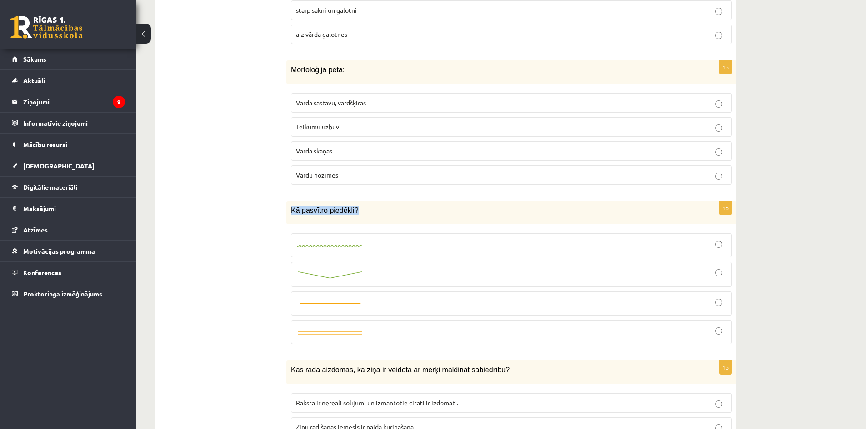
drag, startPoint x: 290, startPoint y: 209, endPoint x: 256, endPoint y: 75, distance: 139.2
click at [421, 211] on div "Kā pasvītro piedēkli?" at bounding box center [511, 212] width 450 height 23
click at [373, 203] on div "Kā pasvītro piedēkli?" at bounding box center [511, 212] width 450 height 23
click at [368, 216] on div "Kā pasvītro piedēkli?" at bounding box center [511, 212] width 450 height 23
drag, startPoint x: 359, startPoint y: 212, endPoint x: 286, endPoint y: 212, distance: 73.2
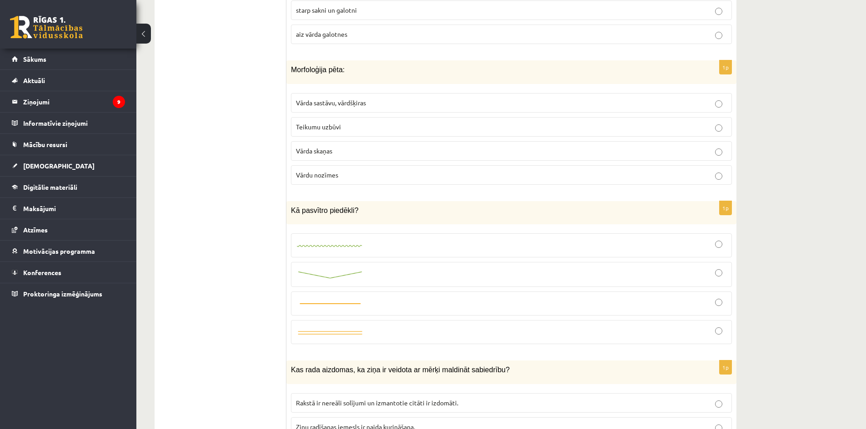
click at [353, 211] on p "Kā pasvītro piedēkli?" at bounding box center [488, 211] width 395 height 10
drag, startPoint x: 288, startPoint y: 209, endPoint x: 369, endPoint y: 208, distance: 81.3
click at [369, 208] on div "Kā pasvītro piedēkli?" at bounding box center [511, 212] width 450 height 23
copy span "Kā pasvītro piedēkli?"
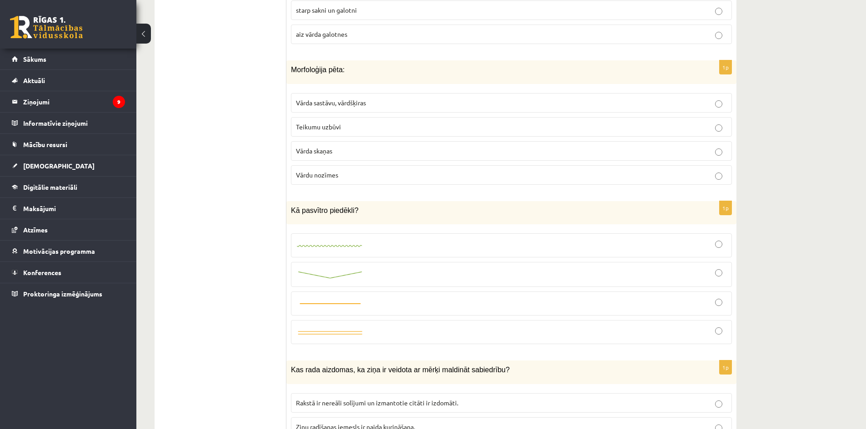
drag, startPoint x: 378, startPoint y: 274, endPoint x: 374, endPoint y: 278, distance: 5.5
click at [373, 273] on div at bounding box center [511, 274] width 431 height 15
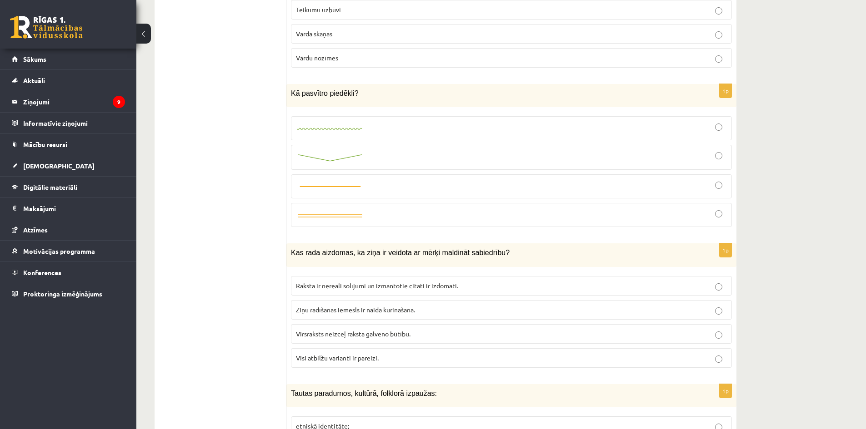
scroll to position [870, 0]
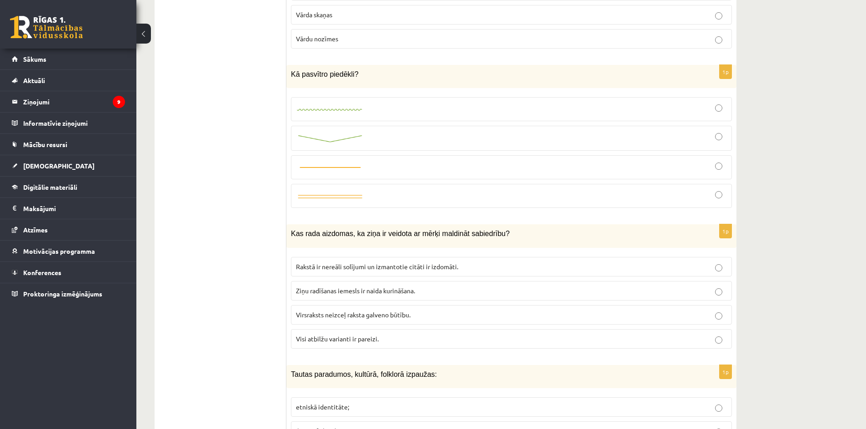
click at [313, 274] on label "Rakstā ir nereāli solījumi un izmantotie citāti ir izdomāti." at bounding box center [511, 267] width 441 height 20
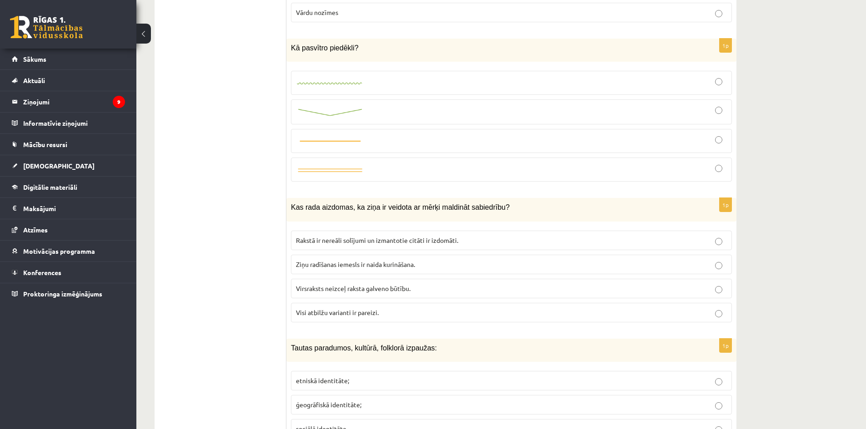
scroll to position [915, 0]
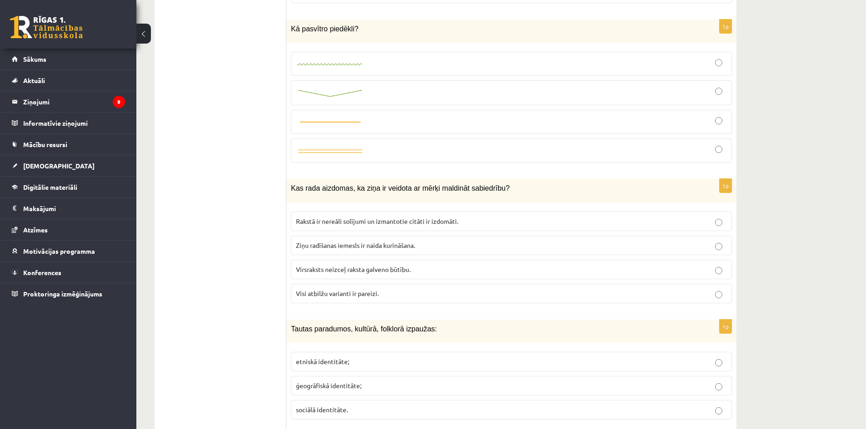
click at [316, 292] on span "Visi atbilžu varianti ir pareizi." at bounding box center [337, 293] width 83 height 8
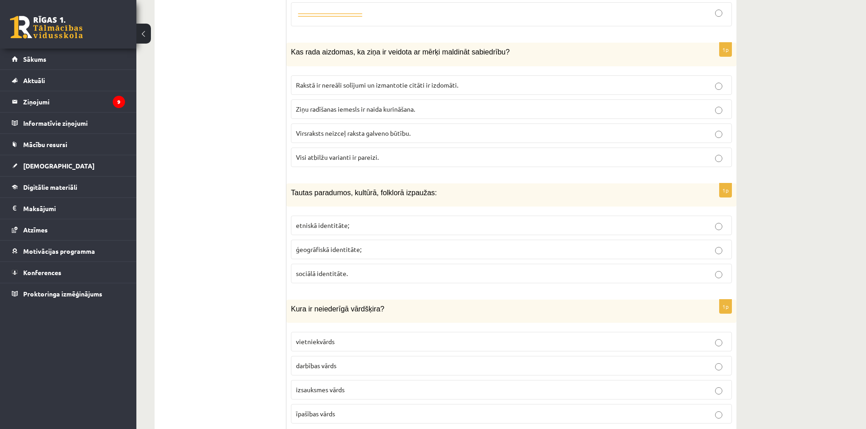
scroll to position [1097, 0]
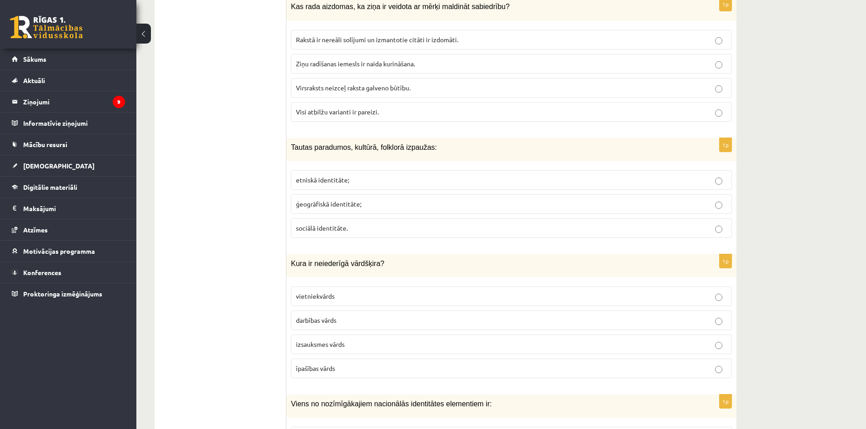
click at [311, 177] on span "etniskā identitāte;" at bounding box center [322, 180] width 53 height 8
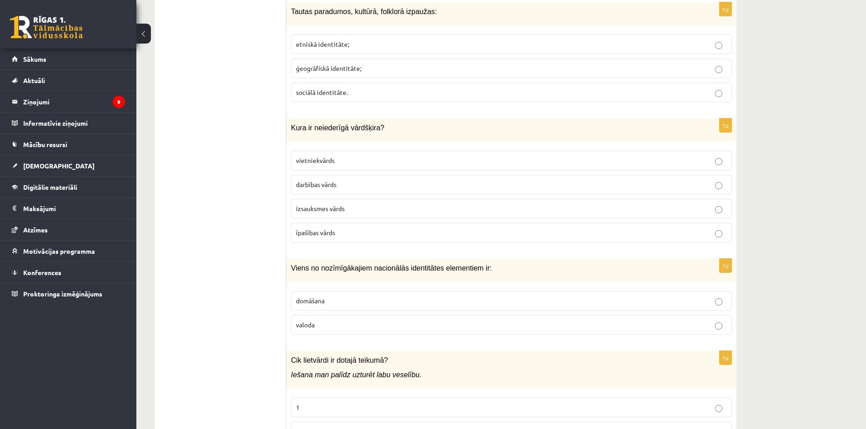
scroll to position [1233, 0]
click at [300, 209] on span "izsauksmes vārds" at bounding box center [320, 208] width 49 height 8
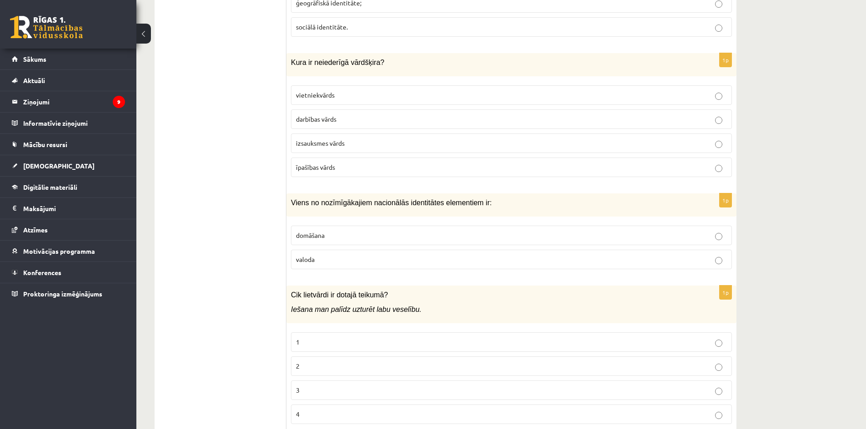
scroll to position [1369, 0]
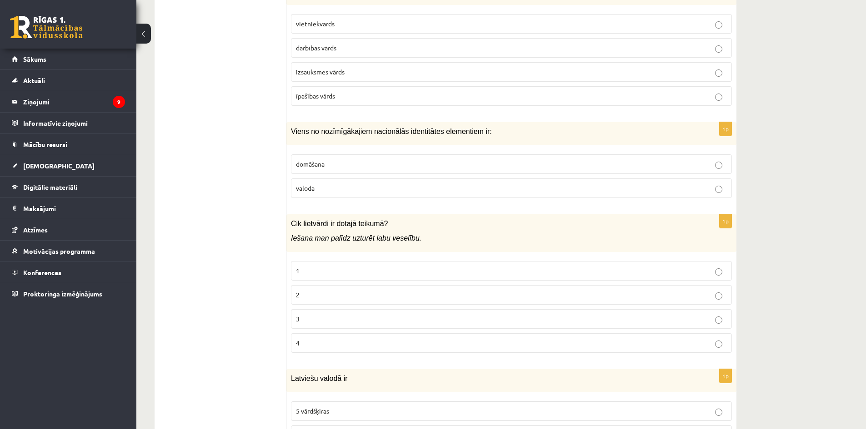
click at [306, 191] on span "valoda" at bounding box center [305, 188] width 19 height 8
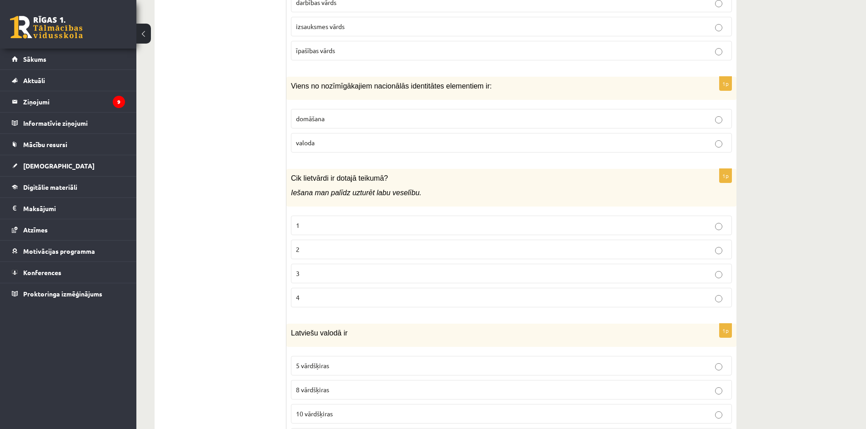
click at [294, 248] on label "2" at bounding box center [511, 250] width 441 height 20
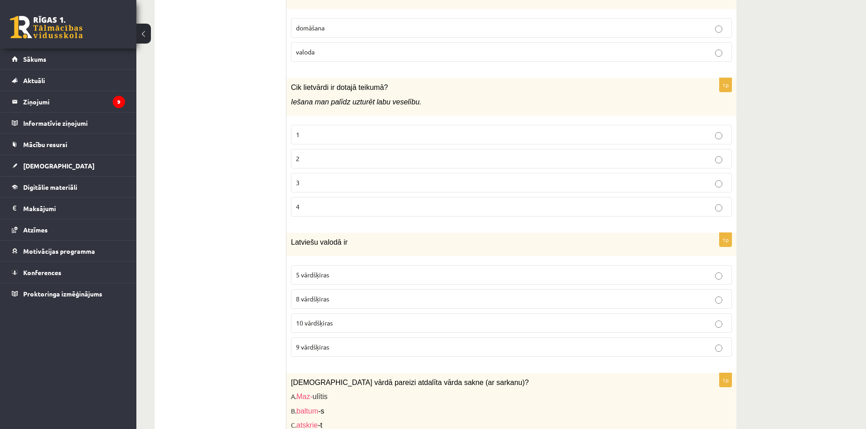
scroll to position [1551, 0]
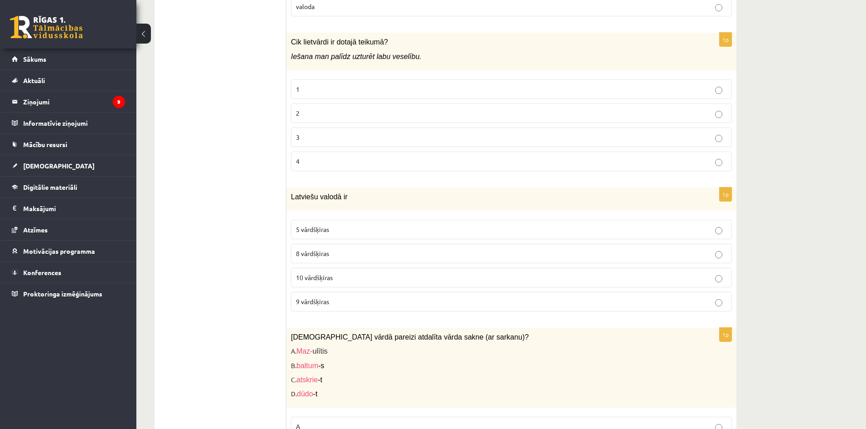
click at [352, 275] on p "10 vārdšķiras" at bounding box center [511, 278] width 431 height 10
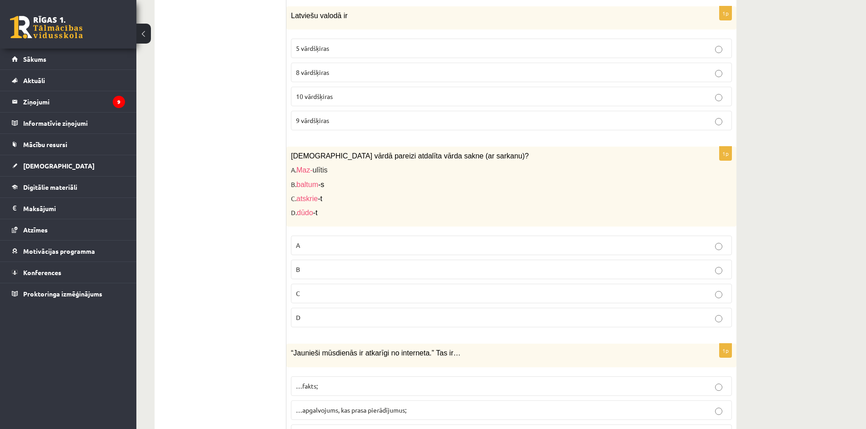
scroll to position [1733, 0]
click at [408, 239] on label "A" at bounding box center [511, 245] width 441 height 20
click at [730, 243] on label "A" at bounding box center [511, 245] width 441 height 20
click at [711, 310] on label "D" at bounding box center [511, 318] width 441 height 20
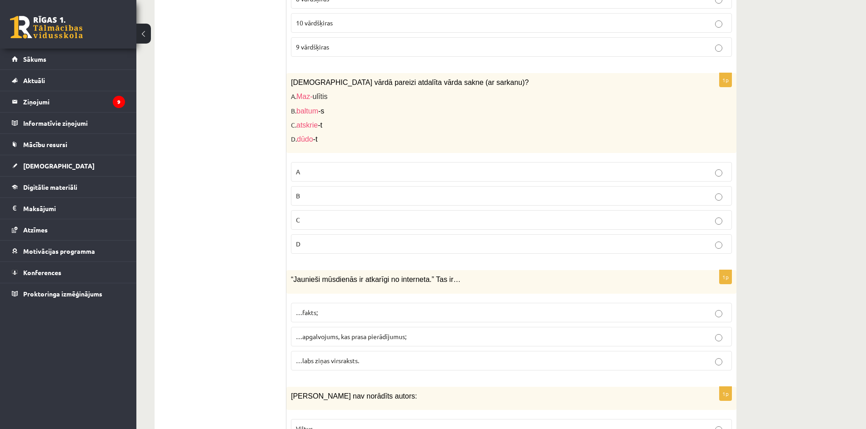
scroll to position [1824, 0]
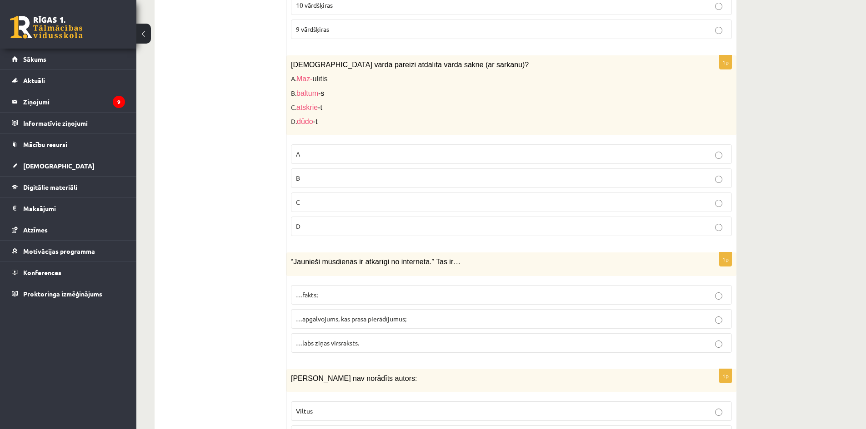
click at [335, 319] on span "…apgalvojums, kas prasa pierādījumus;" at bounding box center [351, 319] width 110 height 8
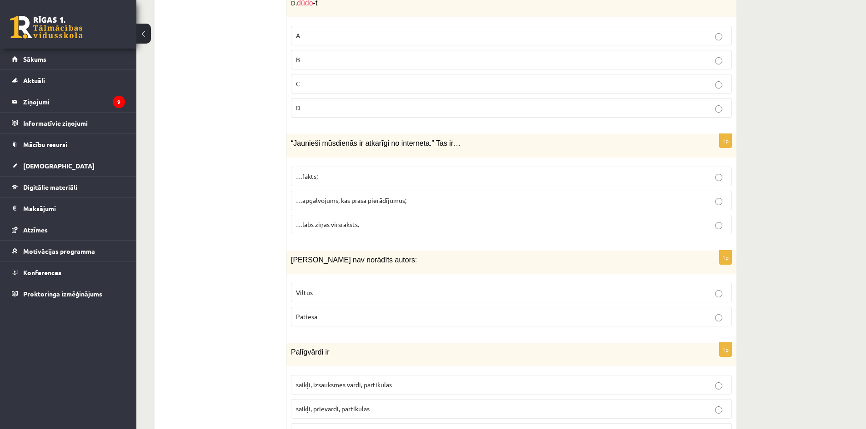
scroll to position [1960, 0]
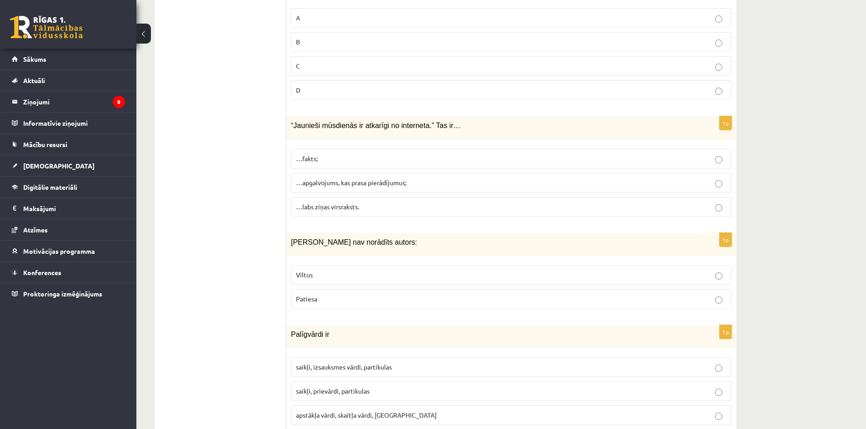
click at [306, 274] on span "Viltus" at bounding box center [304, 275] width 17 height 8
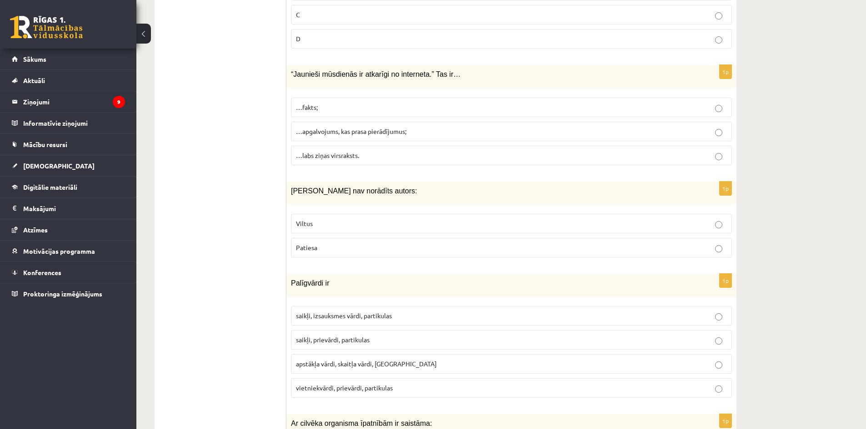
scroll to position [2051, 0]
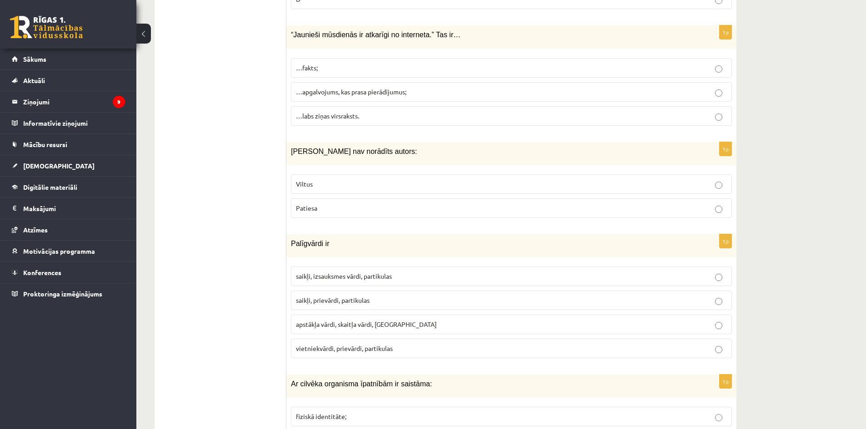
click at [324, 299] on span "saikļi, prievārdi, partikulas" at bounding box center [333, 300] width 74 height 8
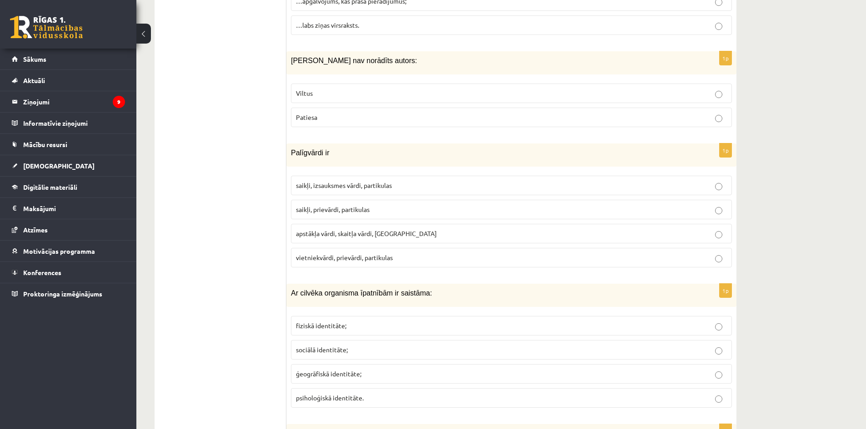
scroll to position [2187, 0]
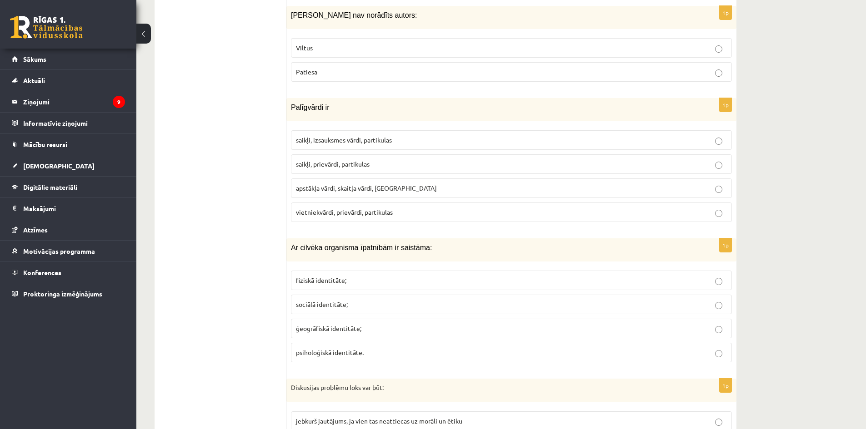
click at [327, 272] on label "fiziskā identitāte;" at bounding box center [511, 281] width 441 height 20
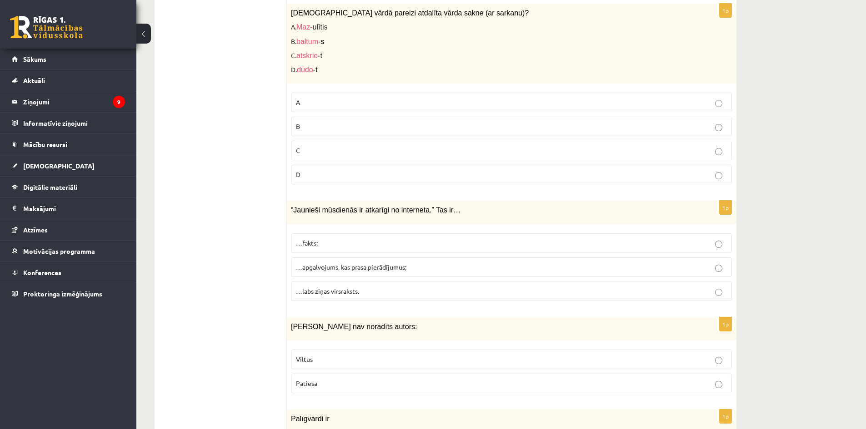
scroll to position [1869, 0]
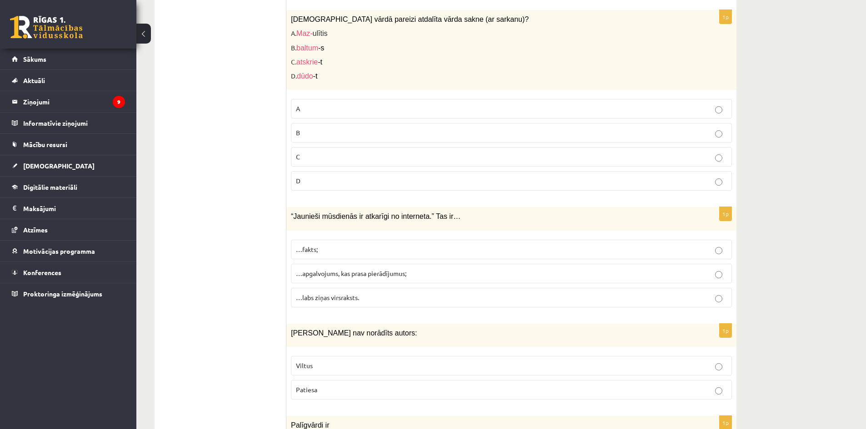
click at [303, 154] on p "C" at bounding box center [511, 157] width 431 height 10
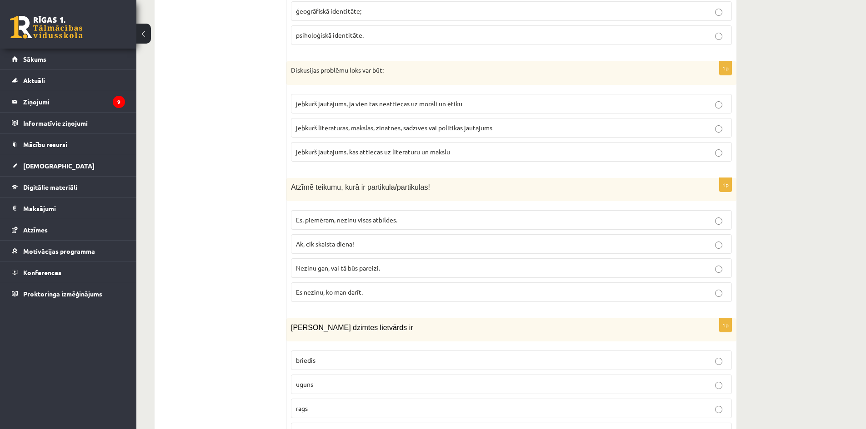
scroll to position [2505, 0]
click at [339, 133] on label "jebkurš literatūras, mākslas, zinātnes, sadzīves vai politikas jautājums" at bounding box center [511, 128] width 441 height 20
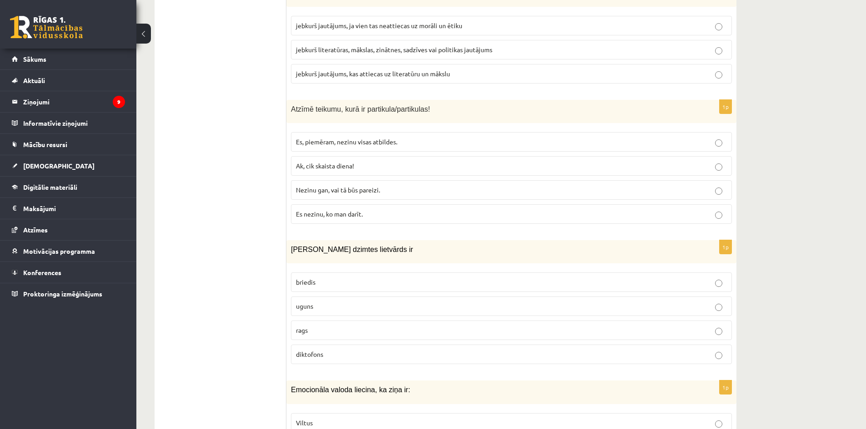
scroll to position [2596, 0]
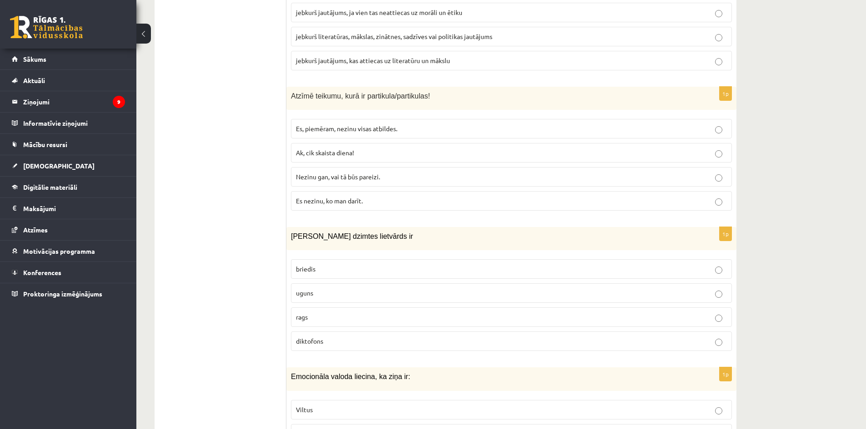
click at [310, 126] on span "Es, piemēram, nezinu visas atbildes." at bounding box center [346, 128] width 101 height 8
click at [302, 290] on span "uguns" at bounding box center [304, 293] width 17 height 8
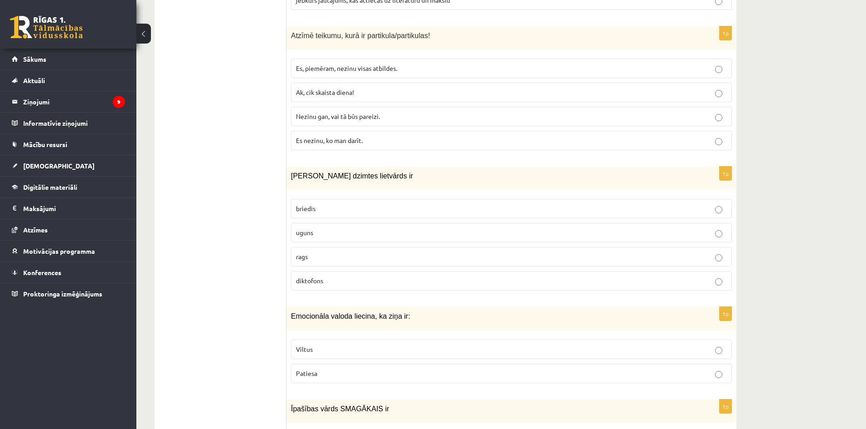
scroll to position [2687, 0]
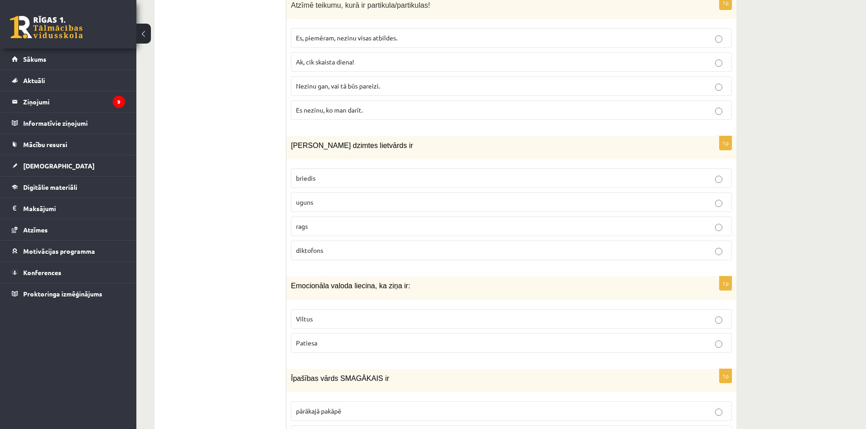
click at [314, 319] on p "Viltus" at bounding box center [511, 319] width 431 height 10
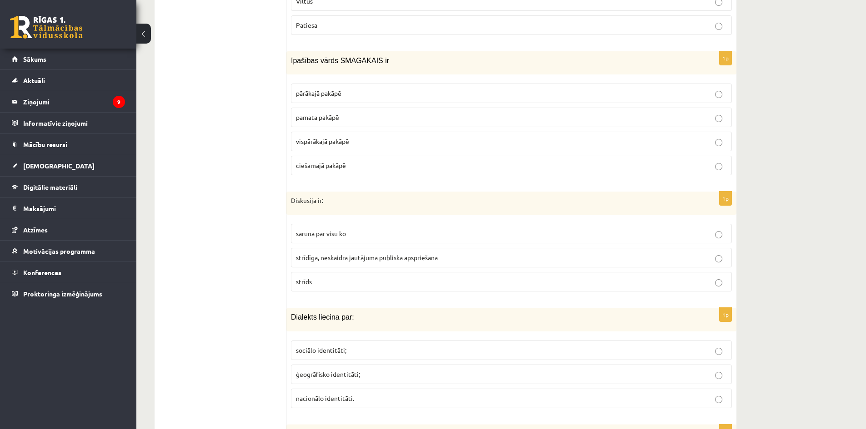
scroll to position [3051, 0]
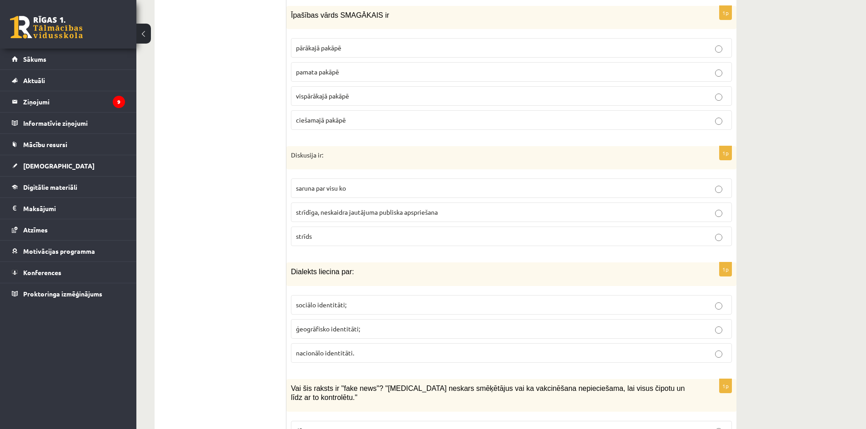
click at [306, 45] on span "pārākajā pakāpē" at bounding box center [318, 48] width 45 height 8
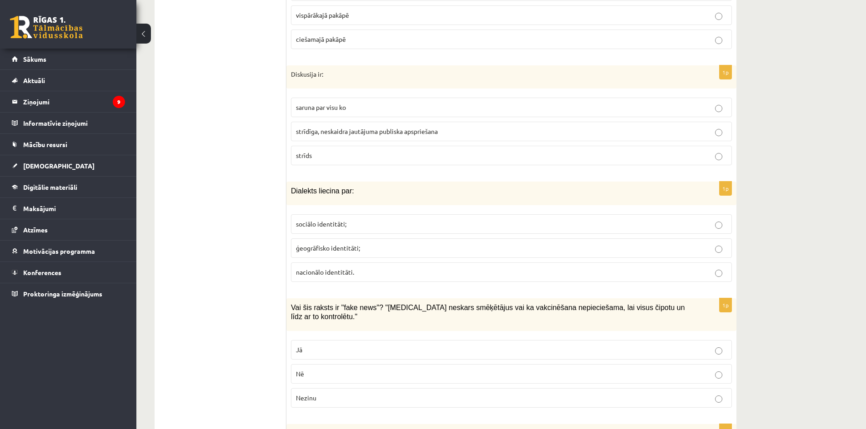
scroll to position [3187, 0]
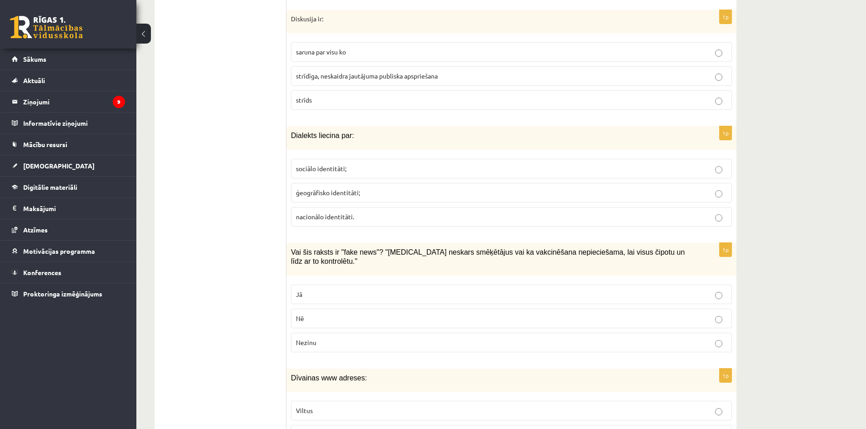
click at [311, 81] on label "strīdīga, neskaidra jautājuma publiska apspriešana" at bounding box center [511, 76] width 441 height 20
click at [306, 194] on span "ģeogrāfisko identitāti;" at bounding box center [328, 193] width 64 height 8
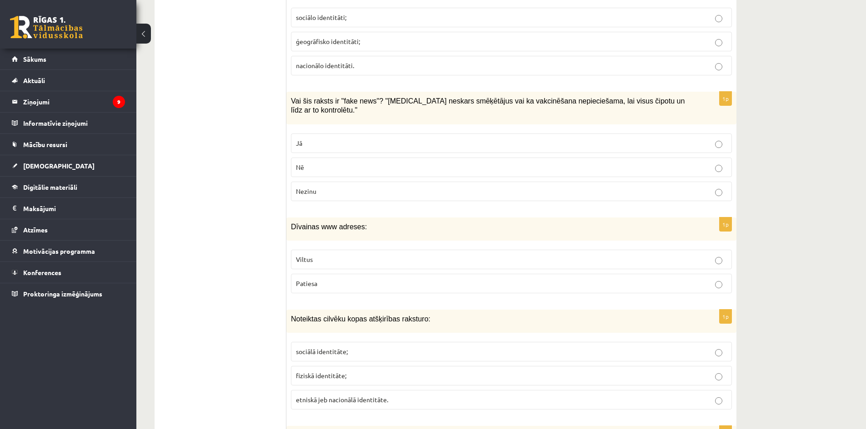
scroll to position [3369, 0]
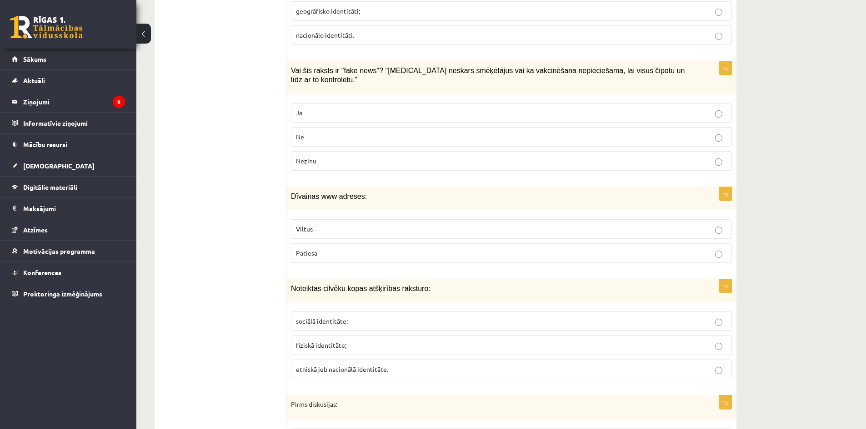
click at [306, 108] on p "Jā" at bounding box center [511, 113] width 431 height 10
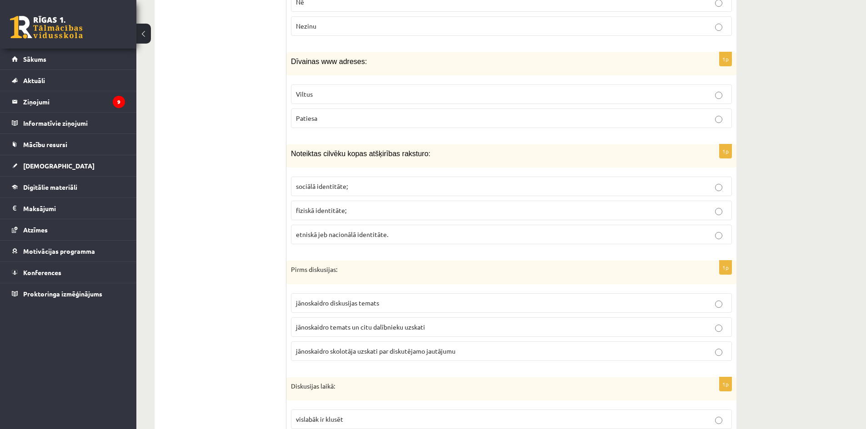
scroll to position [3505, 0]
click at [306, 83] on label "Viltus" at bounding box center [511, 93] width 441 height 20
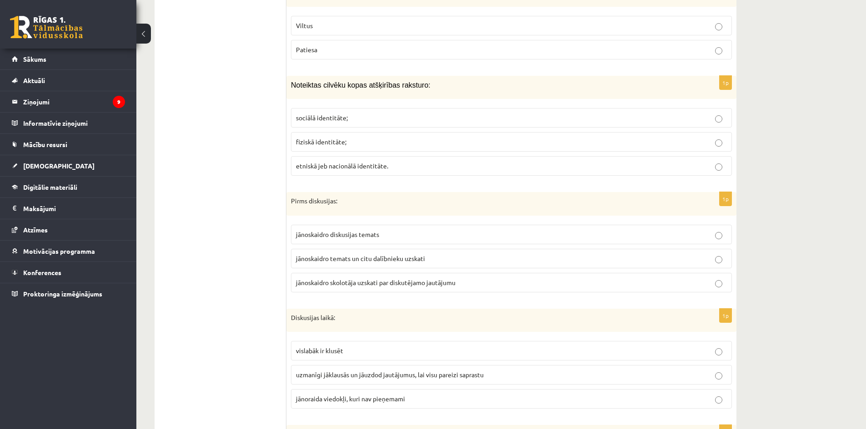
scroll to position [3596, 0]
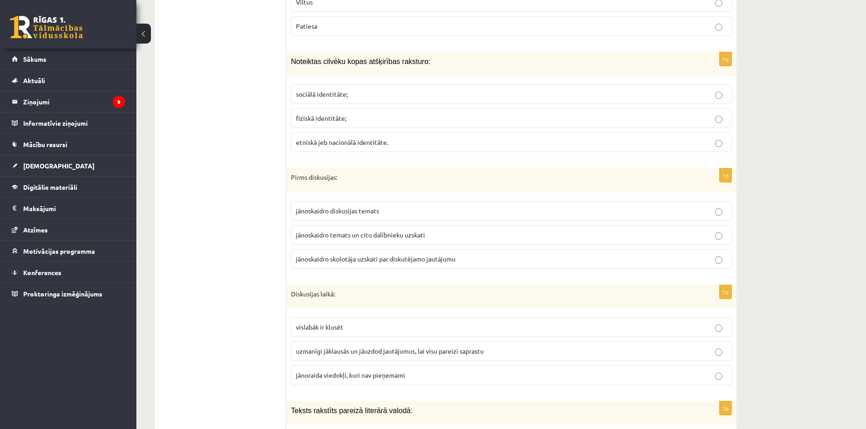
click at [303, 90] on span "sociālā identitāte;" at bounding box center [322, 94] width 52 height 8
click at [319, 225] on label "jānoskaidro temats un citu dalībnieku uzskati" at bounding box center [511, 235] width 441 height 20
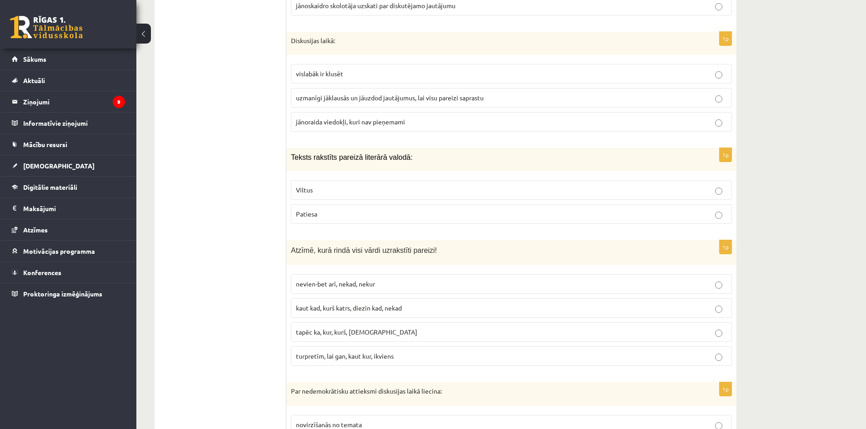
scroll to position [3868, 0]
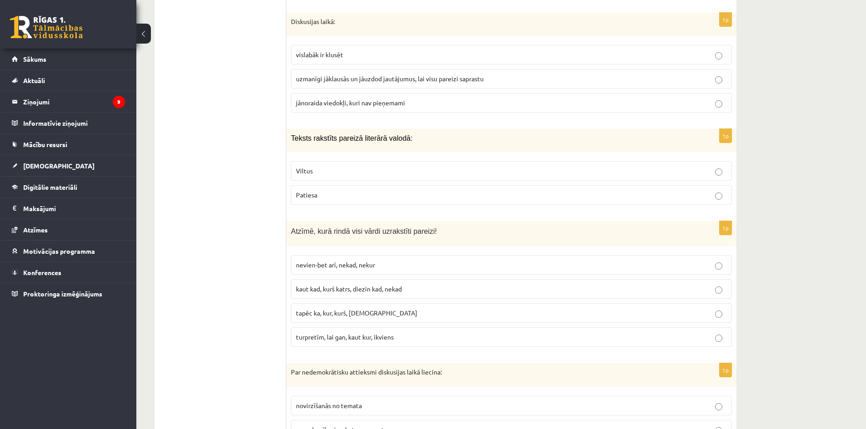
drag, startPoint x: 320, startPoint y: 75, endPoint x: 241, endPoint y: 0, distance: 108.0
click at [318, 70] on label "uzmanīgi jāklausās un jāuzdod jautājumus, lai visu pareizi saprastu" at bounding box center [511, 79] width 441 height 20
click at [453, 75] on span "uzmanīgi jāklausās un jāuzdod jautājumus, lai visu pareizi saprastu" at bounding box center [390, 79] width 188 height 8
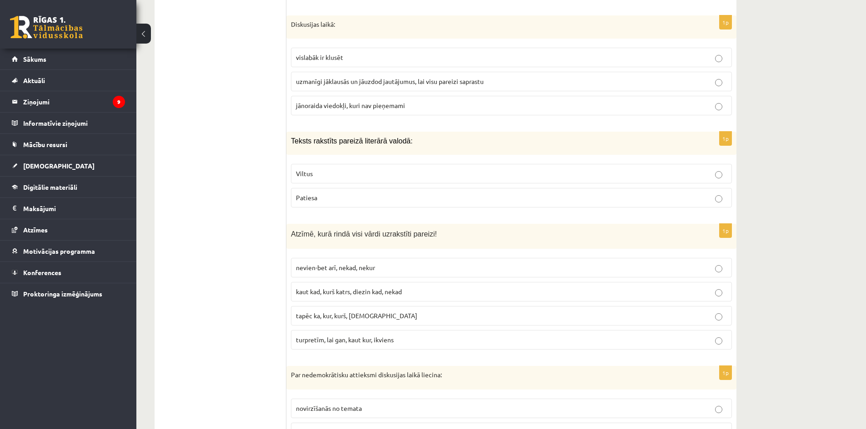
scroll to position [3914, 0]
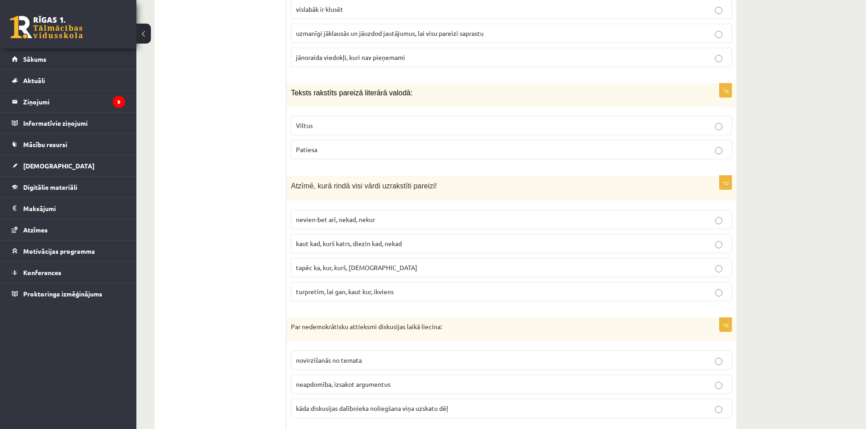
click at [317, 145] on p "Patiesa" at bounding box center [511, 150] width 431 height 10
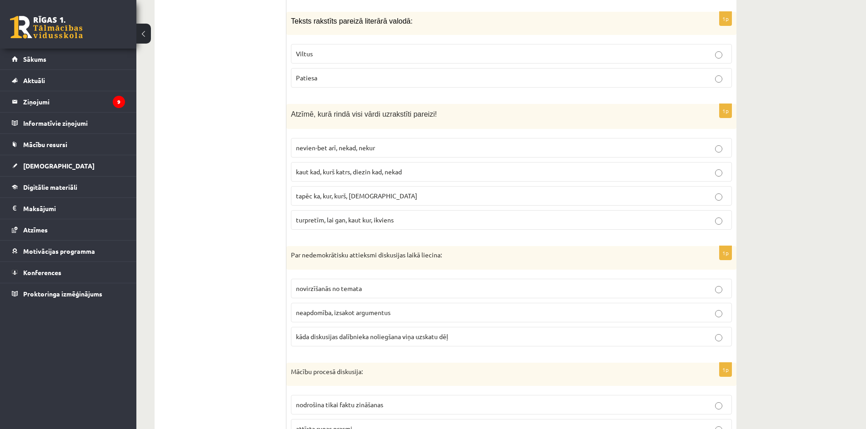
scroll to position [4005, 0]
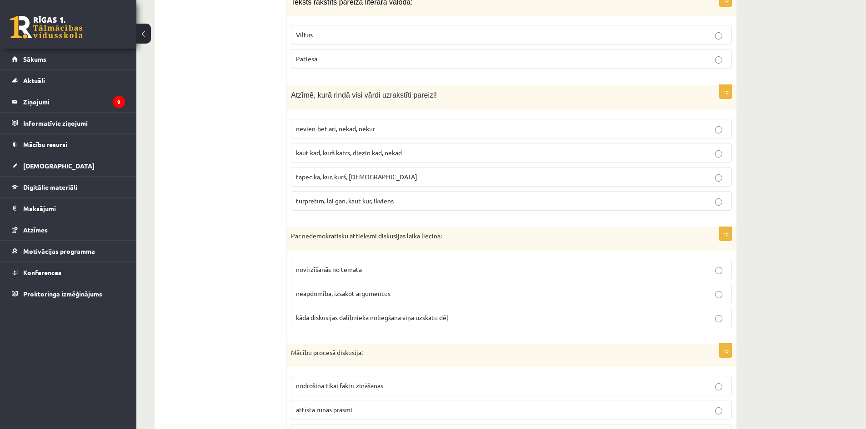
click at [334, 191] on label "turpretīm, lai gan, kaut kur, ikviens" at bounding box center [511, 201] width 441 height 20
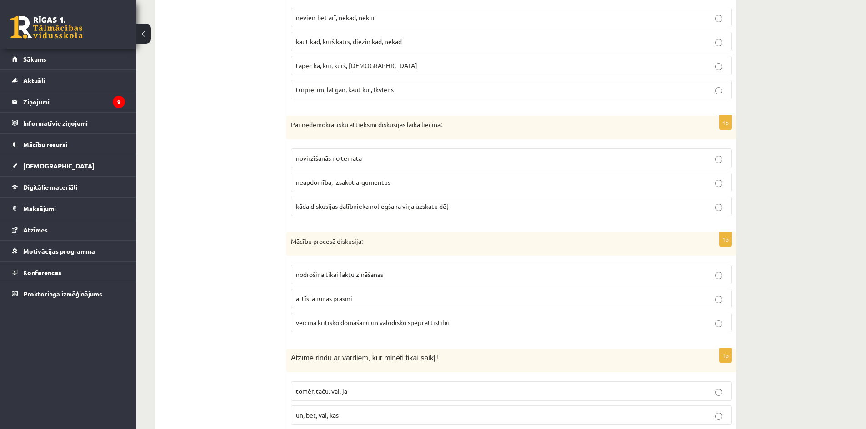
scroll to position [4141, 0]
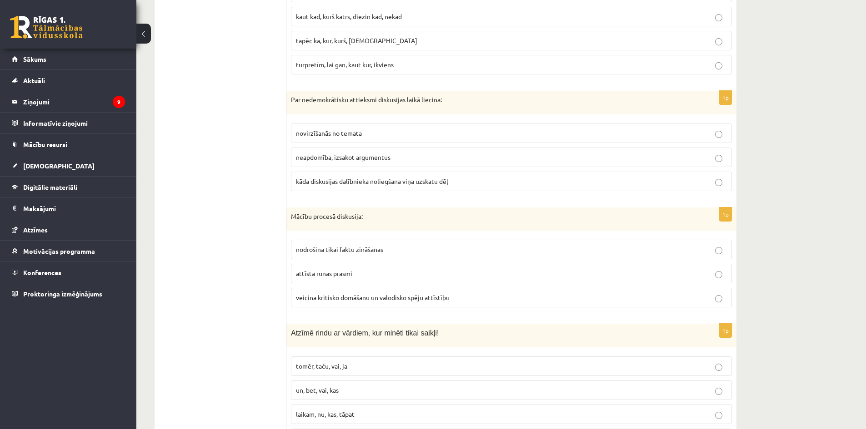
click at [317, 177] on span "kāda diskusijas dalībnieka noliegšana viņa uzskatu dēļ" at bounding box center [372, 181] width 152 height 8
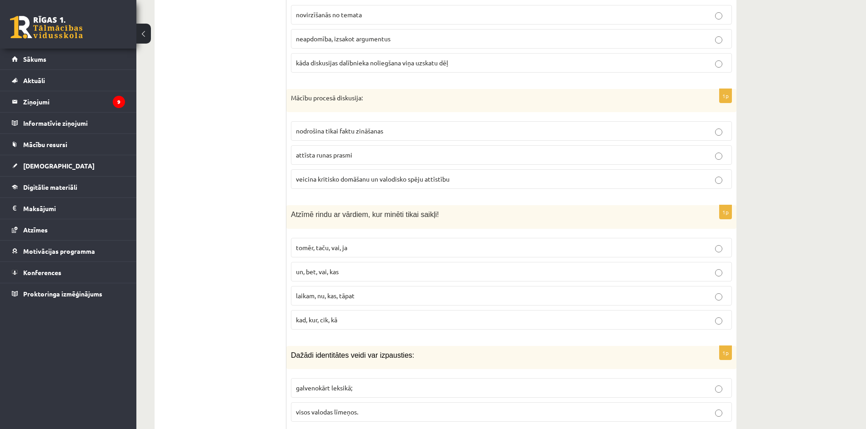
scroll to position [4277, 0]
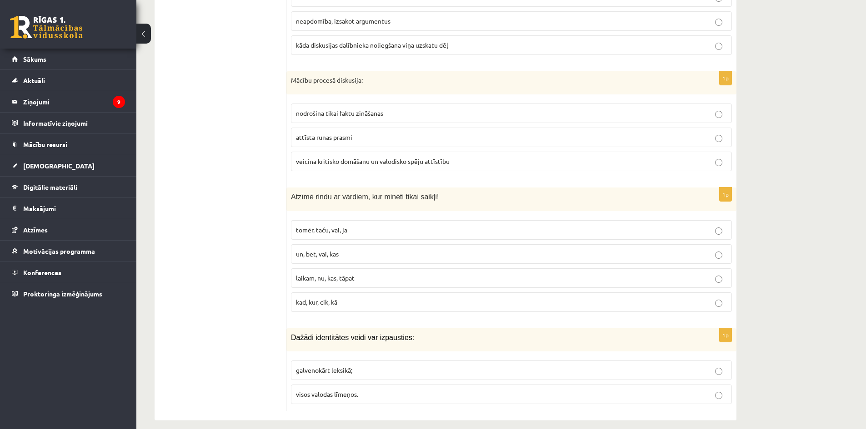
click at [315, 157] on span "veicina kritisko domāšanu un valodisko spēju attīstību" at bounding box center [373, 161] width 154 height 8
drag, startPoint x: 310, startPoint y: 220, endPoint x: 308, endPoint y: 214, distance: 5.7
click at [309, 226] on span "tomēr, taču, vai, ja" at bounding box center [321, 230] width 51 height 8
click at [422, 220] on label "tomēr, taču, vai, ja" at bounding box center [511, 230] width 441 height 20
click at [329, 390] on span "visos valodas līmeņos." at bounding box center [327, 394] width 62 height 8
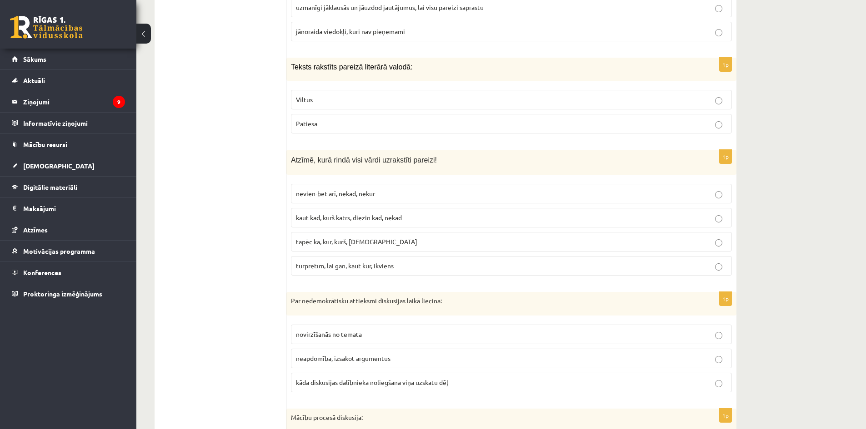
scroll to position [3914, 0]
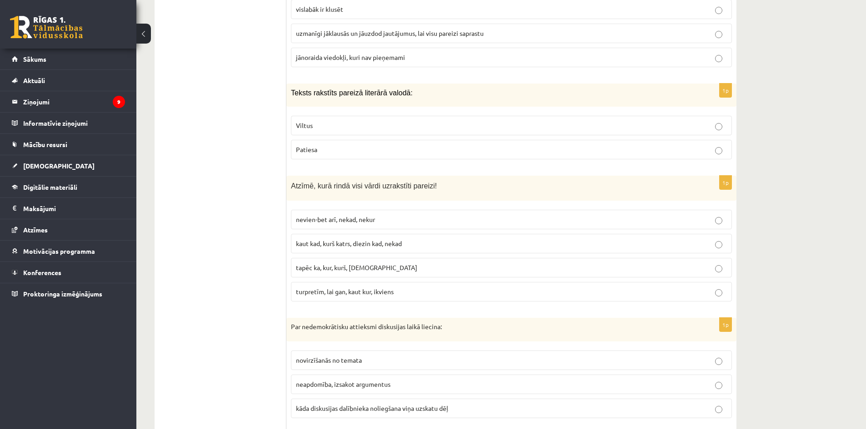
drag, startPoint x: 865, startPoint y: 377, endPoint x: 869, endPoint y: 368, distance: 10.2
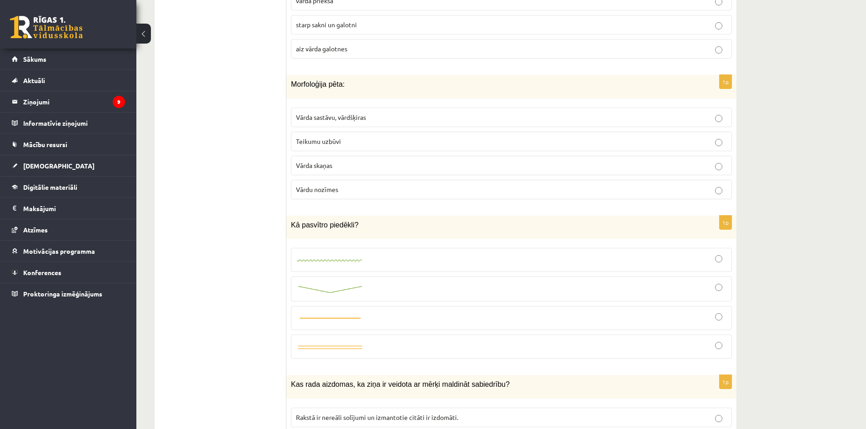
scroll to position [0, 0]
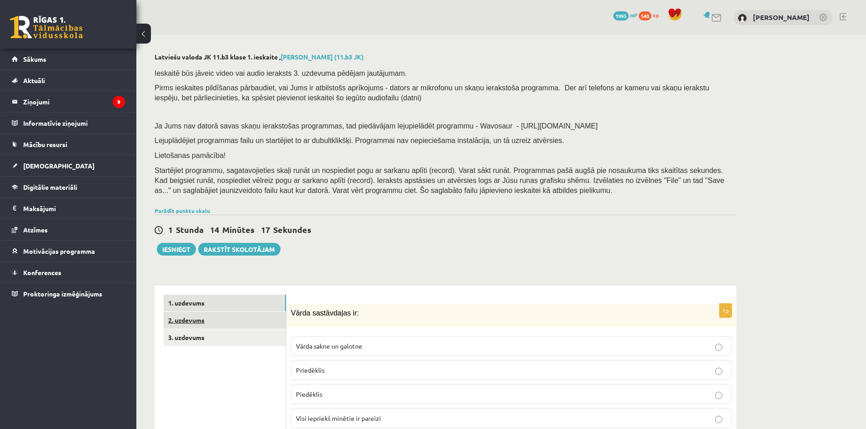
click at [180, 320] on link "2. uzdevums" at bounding box center [225, 320] width 122 height 17
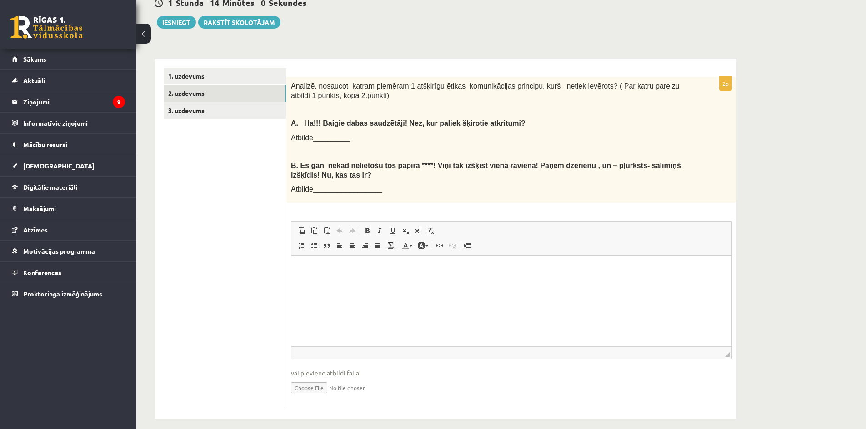
scroll to position [236, 0]
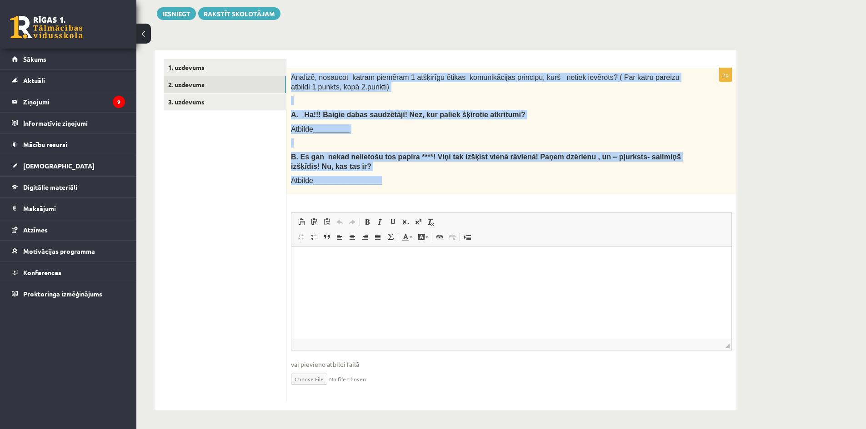
drag, startPoint x: 290, startPoint y: 74, endPoint x: 440, endPoint y: 178, distance: 182.8
click at [440, 181] on div "Analizē, nosaucot katram piemēram 1 atšķirīgu ētikas komunikācijas principu, ku…" at bounding box center [511, 131] width 450 height 126
copy div "Analizē, nosaucot katram piemēram 1 atšķirīgu ētikas komunikācijas principu, ku…"
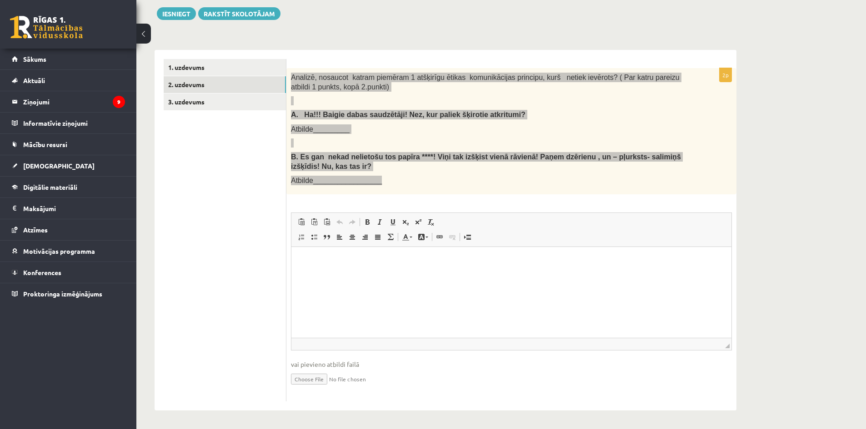
click at [346, 267] on html at bounding box center [511, 261] width 440 height 28
click at [348, 268] on html at bounding box center [511, 261] width 440 height 28
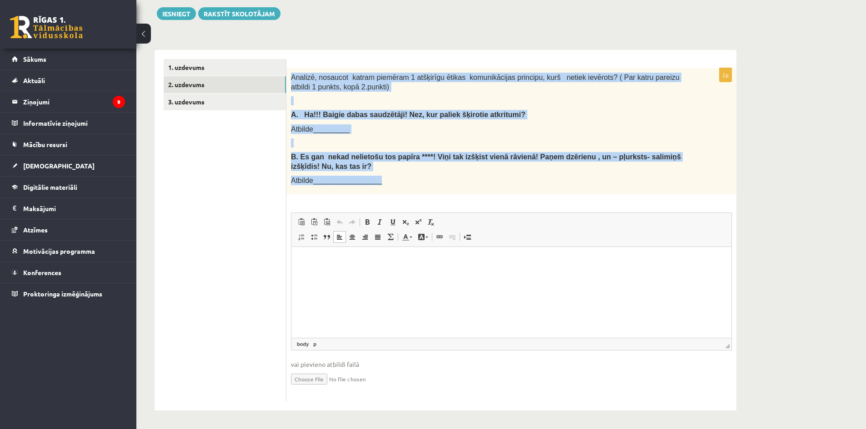
click at [431, 176] on p "Atbilde_________________" at bounding box center [488, 181] width 395 height 10
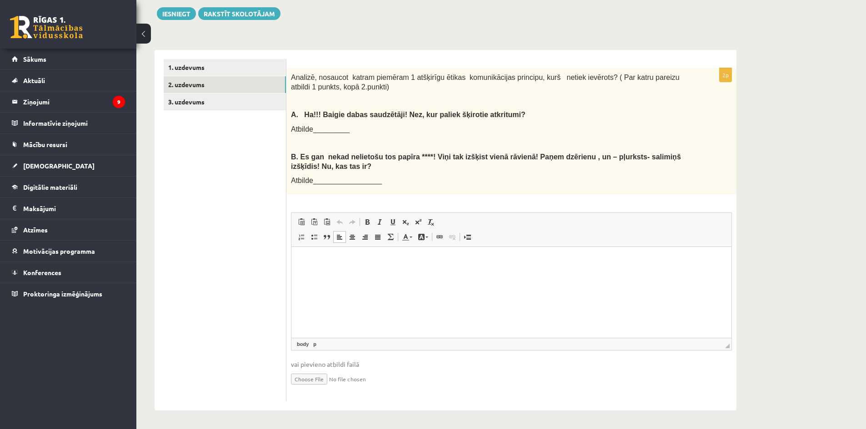
click at [384, 275] on html at bounding box center [511, 261] width 440 height 28
click at [303, 261] on p "**********" at bounding box center [511, 261] width 422 height 10
click at [339, 256] on p "**********" at bounding box center [511, 261] width 422 height 10
drag, startPoint x: 374, startPoint y: 272, endPoint x: 380, endPoint y: 269, distance: 6.7
click at [375, 272] on p "**********" at bounding box center [511, 277] width 422 height 10
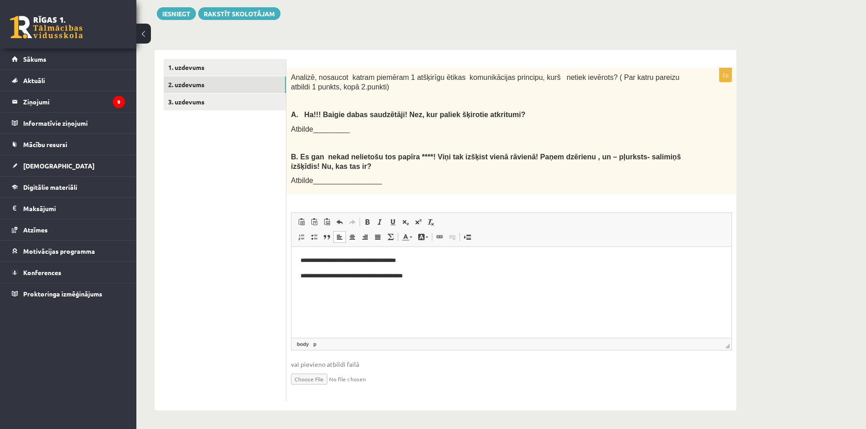
click at [440, 285] on html "**********" at bounding box center [511, 268] width 440 height 43
click at [421, 259] on p "**********" at bounding box center [511, 261] width 422 height 10
click at [187, 106] on link "3. uzdevums" at bounding box center [225, 102] width 122 height 17
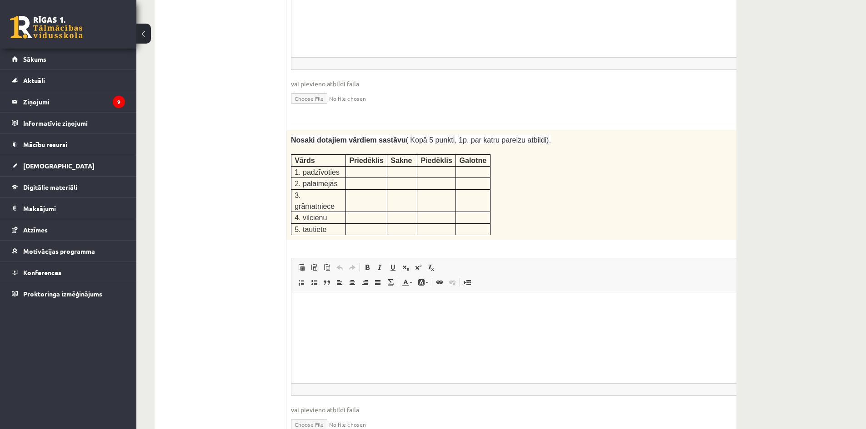
scroll to position [1463, 0]
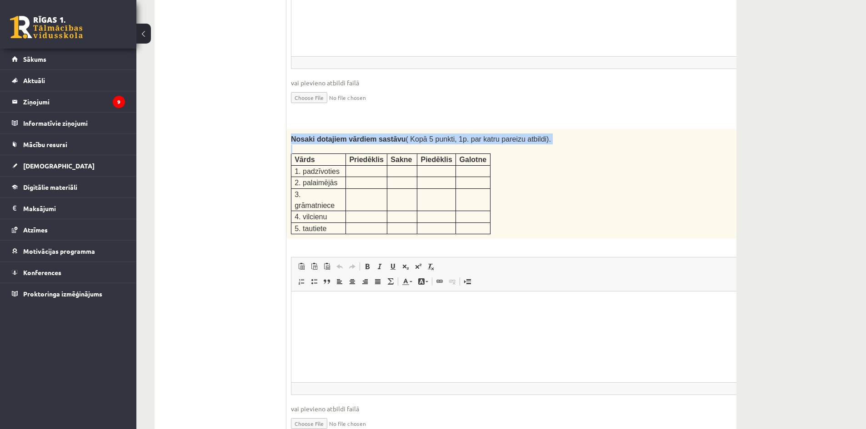
drag, startPoint x: 289, startPoint y: 107, endPoint x: 505, endPoint y: 160, distance: 222.7
click at [505, 160] on div "Nosaki dotajiem vārdiem sastāvu ( Kopā 5 punkti, 1p. par katru pareizu atbildi)…" at bounding box center [529, 184] width 487 height 110
copy div "Nosaki dotajiem vārdiem sastāvu ( Kopā 5 punkti, 1p. par katru pareizu atbildi)."
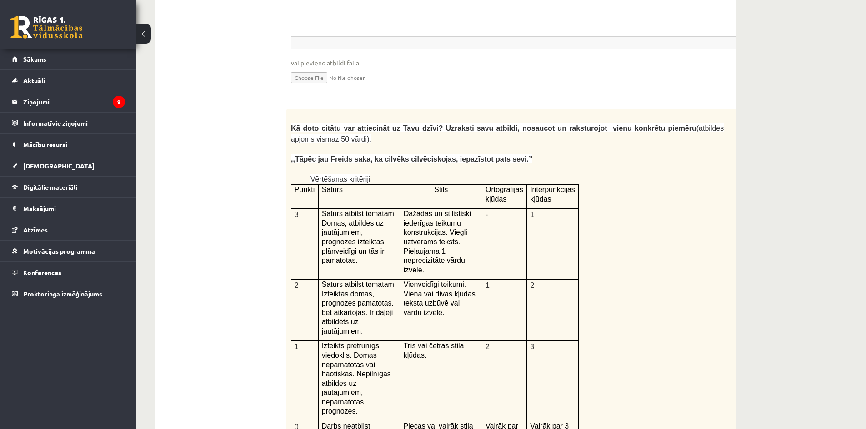
scroll to position [1827, 0]
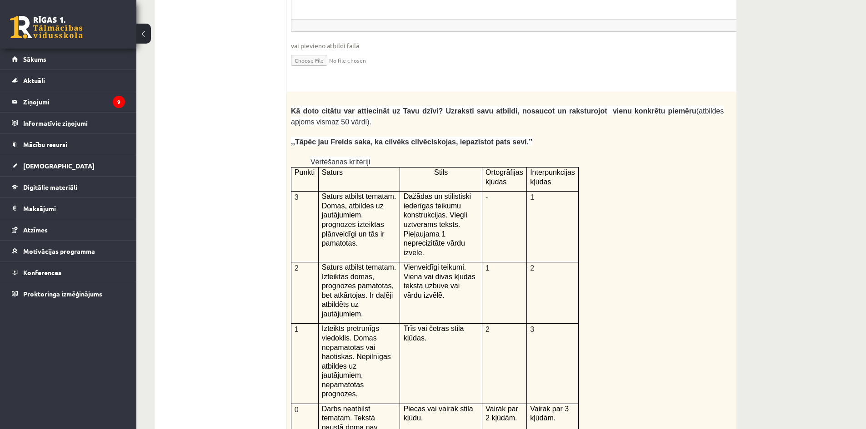
drag, startPoint x: 666, startPoint y: 178, endPoint x: 619, endPoint y: 165, distance: 48.9
click at [619, 165] on div "Kā doto citātu var attiecināt uz Tavu dzīvi? Uzraksti savu atbildi, nosaucot un…" at bounding box center [529, 328] width 487 height 472
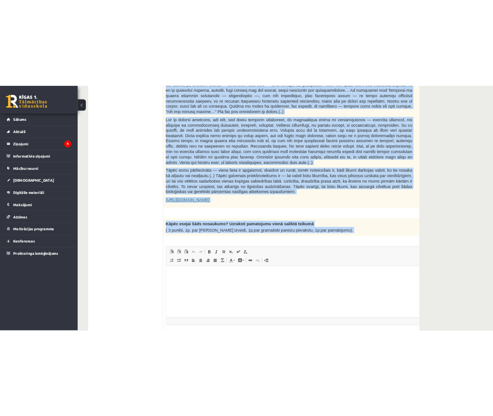
scroll to position [545, 0]
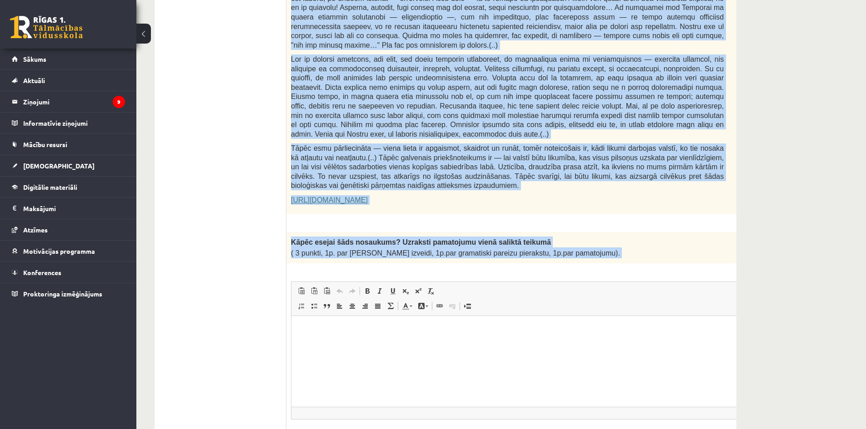
drag, startPoint x: 292, startPoint y: 119, endPoint x: 591, endPoint y: 234, distance: 319.9
copy form "Izlasi tekstu! Atbildi uz dotajiem jautājumiem! Kopā 51 punkts 0p Fragments no …"
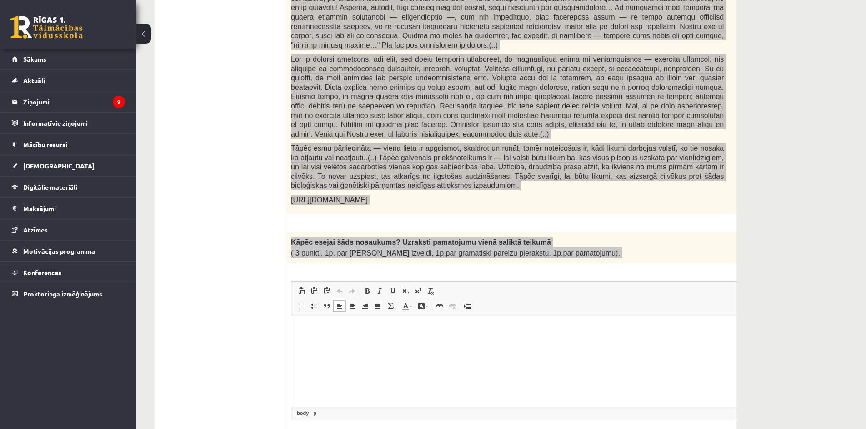
click at [349, 344] on html at bounding box center [529, 330] width 477 height 28
click at [342, 344] on html at bounding box center [529, 330] width 477 height 28
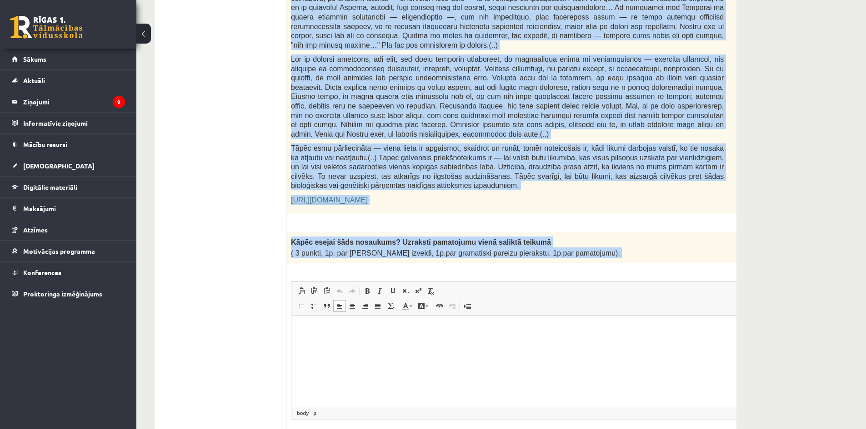
click at [600, 248] on p "( 3 punkti, 1p. par salikta teikuma izveidi, 1p.par gramatiski pareizu pierakst…" at bounding box center [507, 253] width 433 height 11
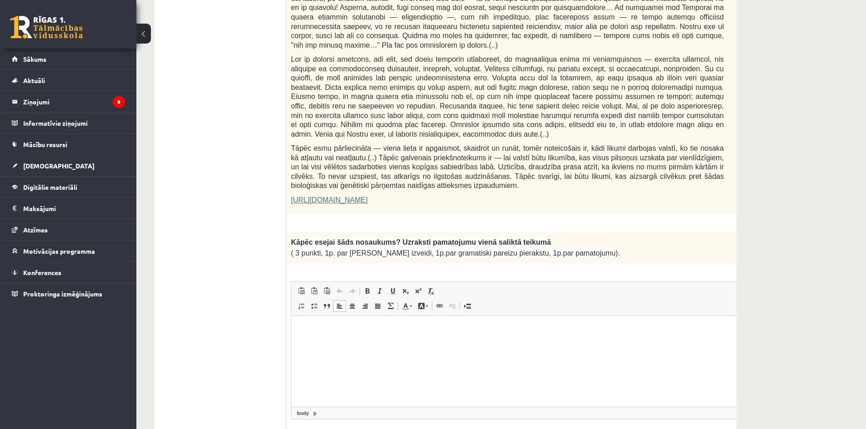
click at [618, 245] on div "3p Kāpēc esejai šāds nosaukums? Uzraksti pamatojumu vienā saliktā teikumā ( 3 p…" at bounding box center [529, 351] width 487 height 239
click at [406, 344] on html at bounding box center [529, 330] width 477 height 28
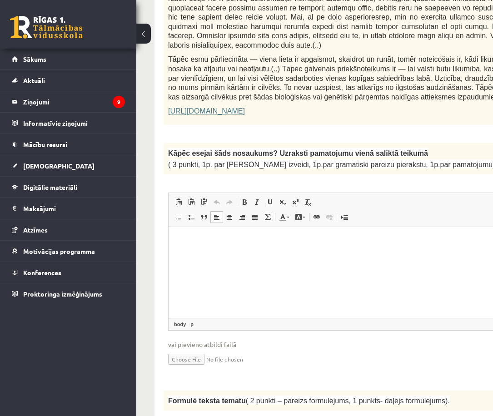
scroll to position [636, 0]
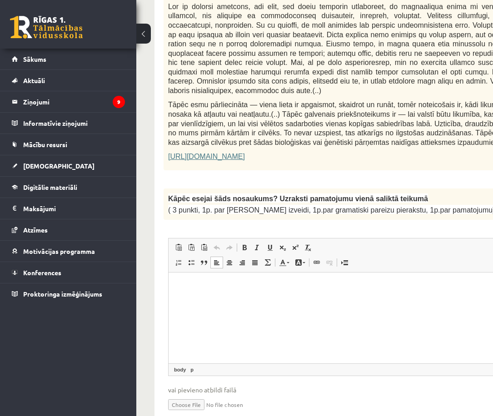
click at [227, 300] on html at bounding box center [392, 286] width 447 height 28
click at [217, 300] on html at bounding box center [392, 286] width 447 height 28
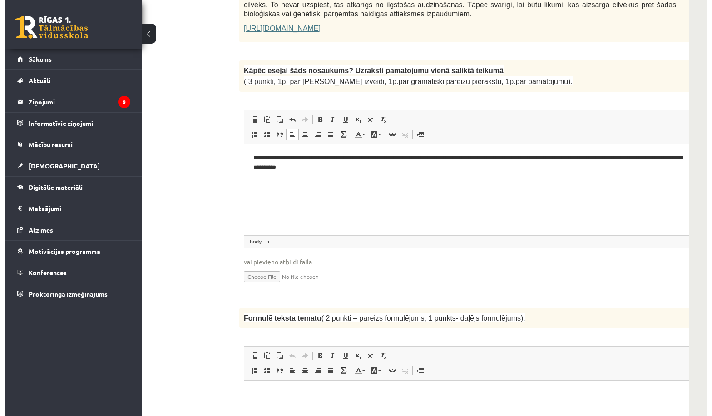
scroll to position [717, 42]
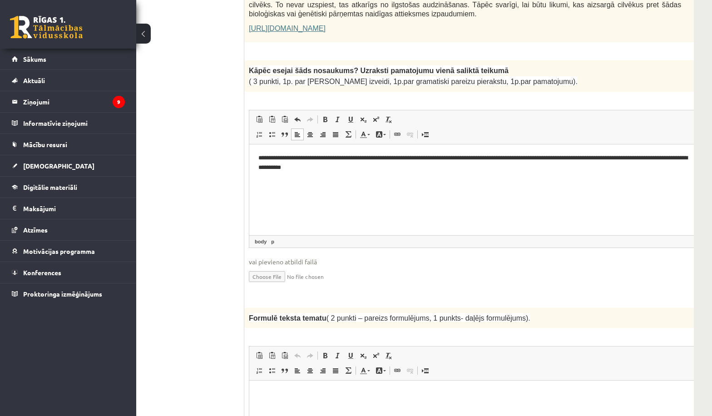
click at [273, 169] on p "**********" at bounding box center [476, 162] width 435 height 19
click at [626, 157] on p "**********" at bounding box center [476, 162] width 435 height 19
click at [403, 181] on html "**********" at bounding box center [487, 162] width 477 height 37
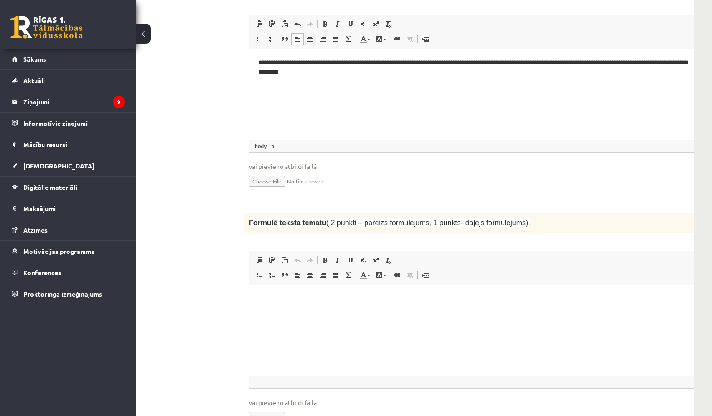
scroll to position [808, 42]
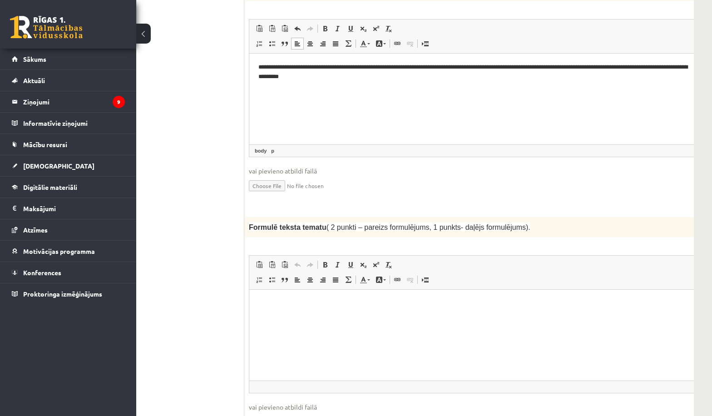
click at [626, 70] on p "**********" at bounding box center [476, 71] width 435 height 19
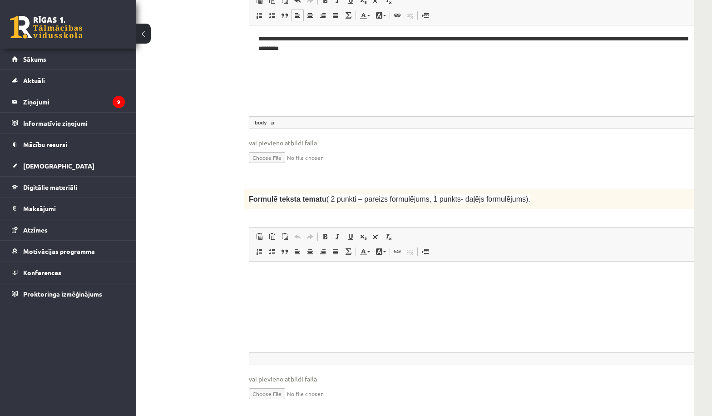
scroll to position [853, 42]
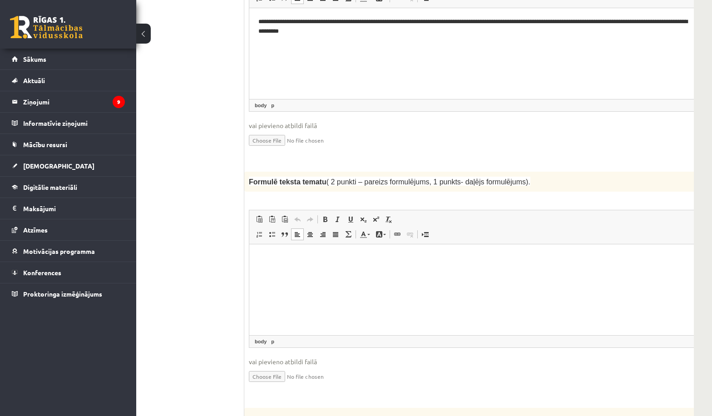
click at [300, 272] on html at bounding box center [487, 258] width 477 height 28
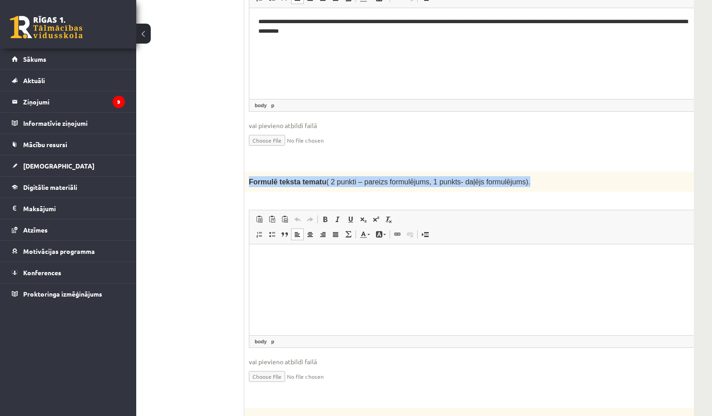
drag, startPoint x: 250, startPoint y: 152, endPoint x: 526, endPoint y: 150, distance: 276.3
click at [526, 176] on p "Formulē teksta tematu ( 2 punkti – pareizs formulējums, 1 punkts- daļējs formul…" at bounding box center [465, 181] width 433 height 11
copy span "Formulē teksta tematu ( 2 punkti – pareizs formulējums, 1 punkts- daļējs formul…"
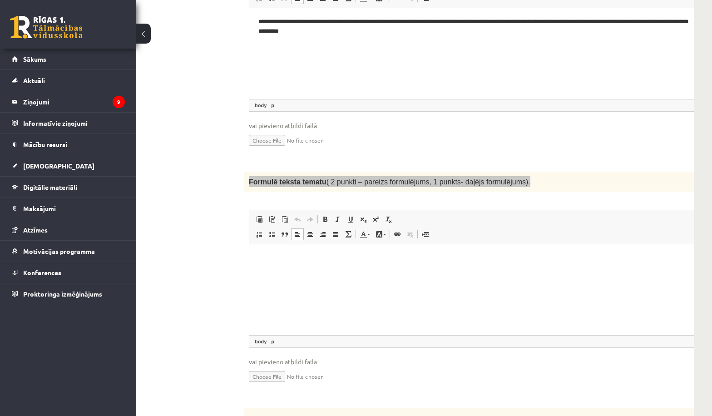
click at [369, 272] on html at bounding box center [487, 258] width 477 height 28
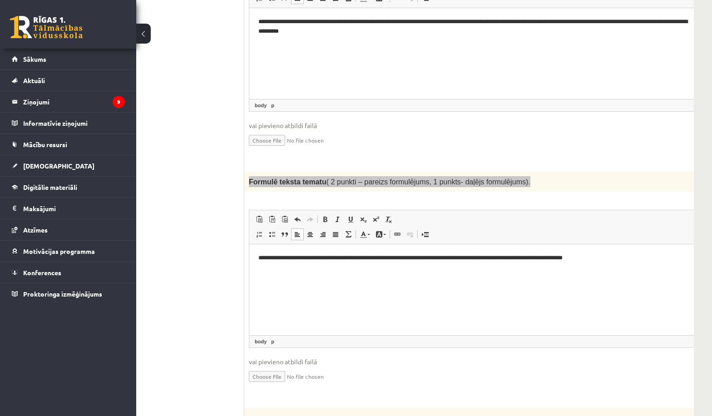
click at [258, 255] on html "**********" at bounding box center [487, 258] width 477 height 28
click at [497, 257] on p "**********" at bounding box center [476, 259] width 435 height 10
click at [573, 259] on p "**********" at bounding box center [476, 259] width 435 height 10
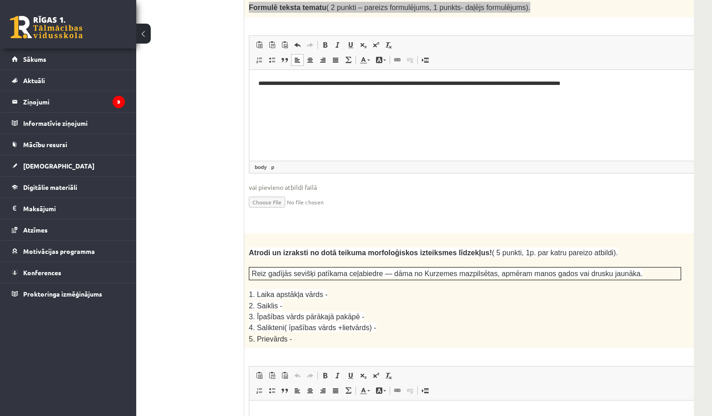
scroll to position [1080, 42]
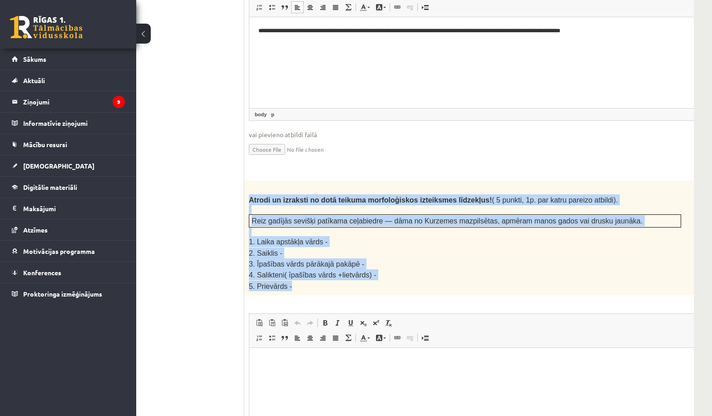
drag, startPoint x: 251, startPoint y: 171, endPoint x: 362, endPoint y: 254, distance: 138.9
click at [363, 256] on div "Atrodi un izraksti no dotā teikuma morfoloģiskos izteiksmes līdzekļus! ( 5 punk…" at bounding box center [487, 238] width 487 height 115
copy div "Atrodi un izraksti no dotā teikuma morfoloģiskos izteiksmes līdzekļus! ( 5 punk…"
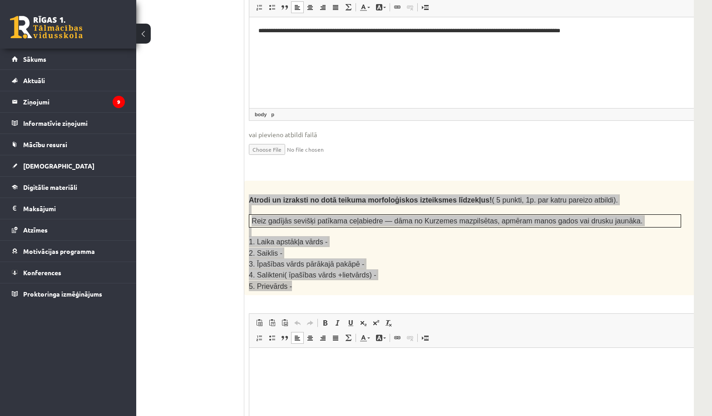
click at [299, 376] on html at bounding box center [487, 362] width 477 height 28
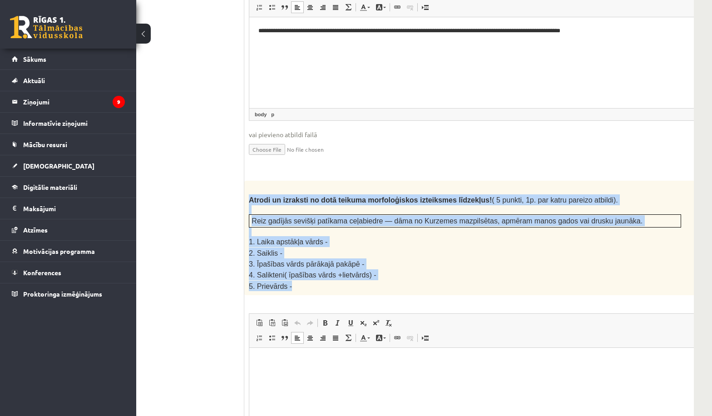
click at [420, 269] on p "4. Salikteni( īpašības vārds +lietvārds) -" at bounding box center [465, 274] width 433 height 11
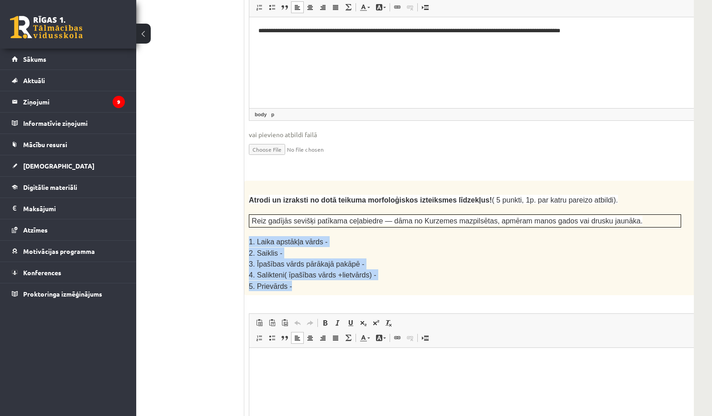
drag, startPoint x: 245, startPoint y: 211, endPoint x: 314, endPoint y: 255, distance: 81.4
click at [314, 255] on div "Atrodi un izraksti no dotā teikuma morfoloģiskos izteiksmes līdzekļus! ( 5 punk…" at bounding box center [487, 238] width 487 height 115
copy div "1. Laika apstākļa vārds - 2. Saiklis - 3. Īpašības vārds pārākajā pakāpē - 4. S…"
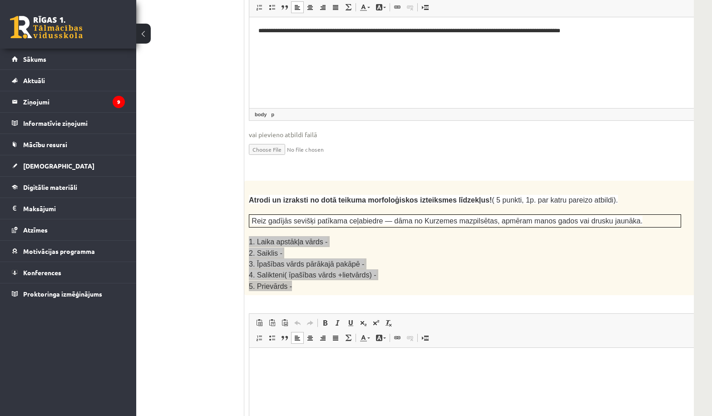
click at [275, 376] on html at bounding box center [487, 362] width 477 height 28
paste body "Bagātinātā teksta redaktors, wiswyg-editor-user-answer-47433895292280"
click at [330, 358] on p "**********" at bounding box center [476, 362] width 435 height 10
click at [308, 377] on p "**********" at bounding box center [476, 378] width 435 height 10
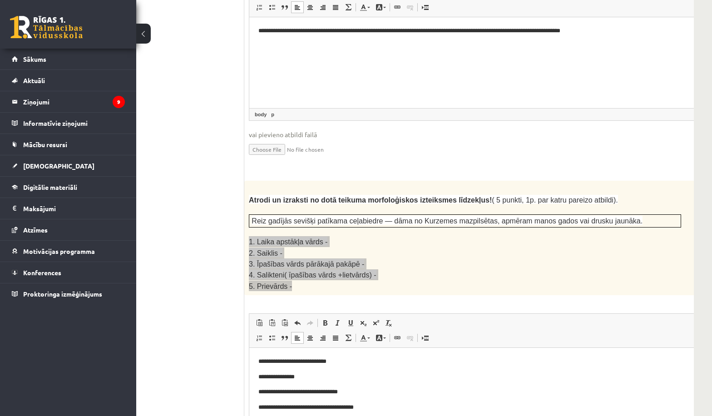
click at [379, 395] on p "**********" at bounding box center [476, 393] width 435 height 10
click at [383, 410] on p "**********" at bounding box center [476, 408] width 435 height 10
click at [427, 422] on p "**********" at bounding box center [476, 423] width 435 height 10
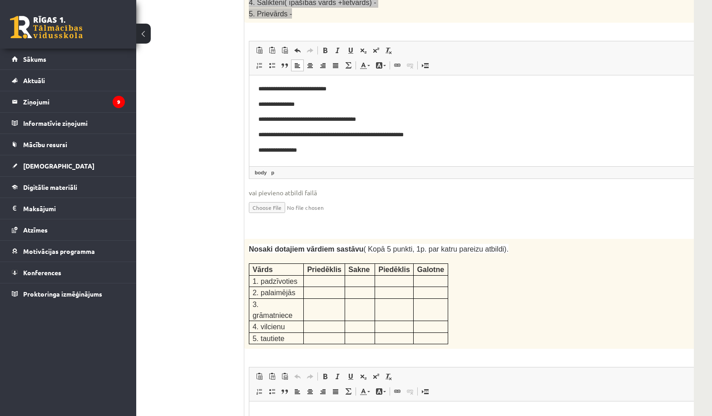
scroll to position [1399, 42]
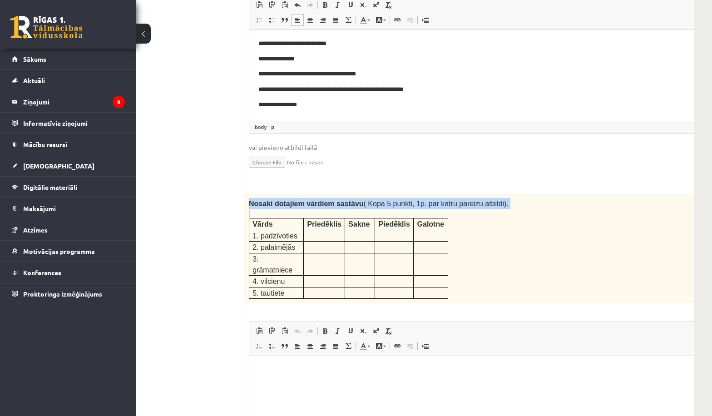
drag, startPoint x: 248, startPoint y: 171, endPoint x: 472, endPoint y: 242, distance: 235.0
click at [472, 242] on div "Nosaki dotajiem vārdiem sastāvu ( Kopā 5 punkti, 1p. par katru pareizu atbildi)…" at bounding box center [487, 249] width 487 height 110
copy div "Nosaki dotajiem vārdiem sastāvu ( Kopā 5 punkti, 1p. par katru pareizu atbildi)."
click at [329, 254] on p at bounding box center [324, 258] width 35 height 9
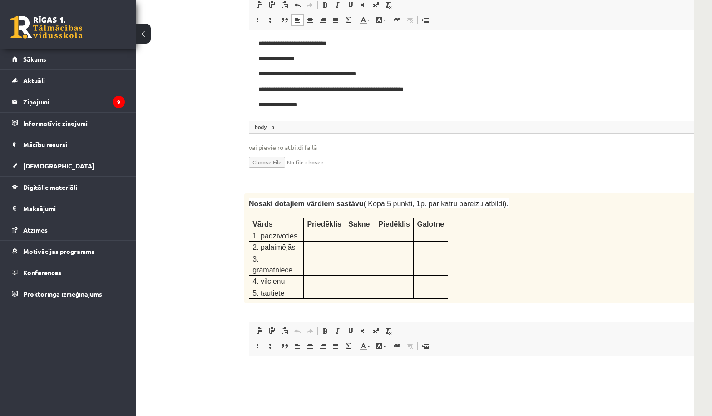
click at [324, 230] on p at bounding box center [324, 234] width 35 height 9
click at [322, 230] on p at bounding box center [324, 234] width 35 height 9
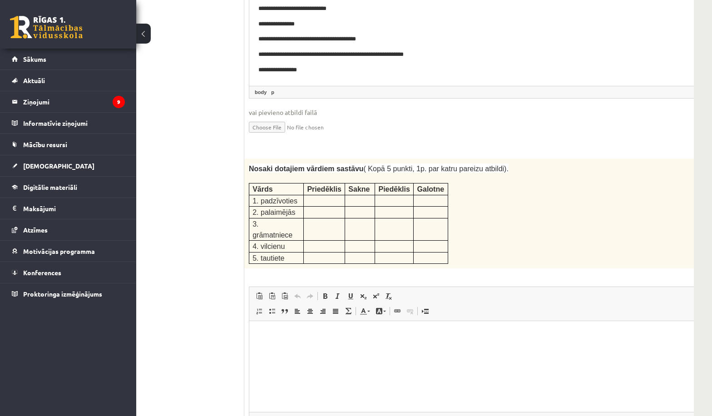
scroll to position [1444, 42]
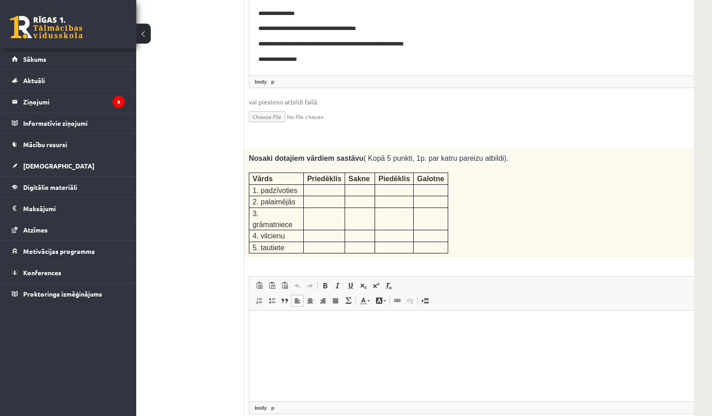
click at [312, 329] on p "Bagātinātā teksta redaktors, wiswyg-editor-user-answer-47433775460420" at bounding box center [488, 325] width 459 height 10
click at [265, 339] on html "*" at bounding box center [487, 325] width 477 height 28
click at [287, 323] on p "**" at bounding box center [473, 325] width 428 height 10
click at [256, 318] on html "** ** ** ** **" at bounding box center [487, 363] width 477 height 104
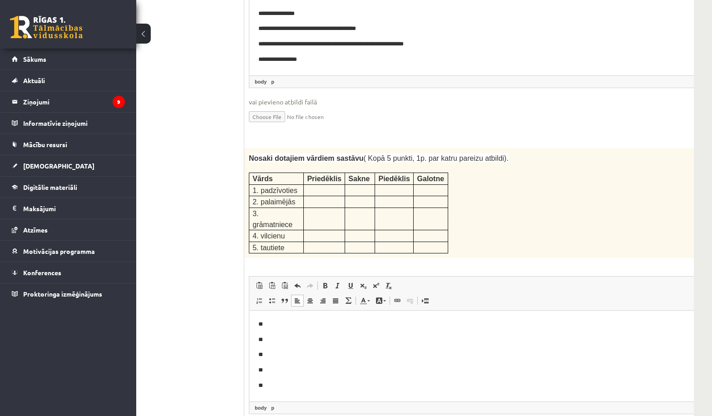
click at [263, 312] on html "** ** ** ** **" at bounding box center [487, 363] width 477 height 104
click at [254, 316] on html "** ** ** ** **" at bounding box center [487, 363] width 477 height 104
click at [262, 328] on p "Bagātinātā teksta redaktors, wiswyg-editor-user-answer-47433775460420" at bounding box center [488, 325] width 459 height 10
click at [281, 333] on body "**********" at bounding box center [488, 370] width 459 height 101
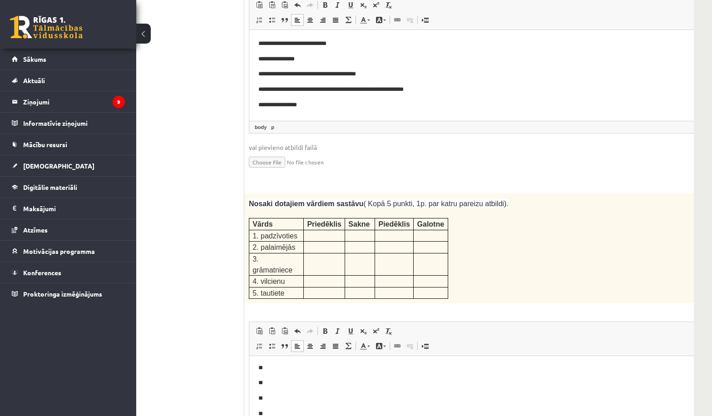
scroll to position [29, 0]
click at [291, 417] on p "**" at bounding box center [473, 418] width 428 height 10
click at [293, 399] on p "**" at bounding box center [473, 403] width 428 height 10
click at [286, 380] on body "**********" at bounding box center [488, 387] width 459 height 101
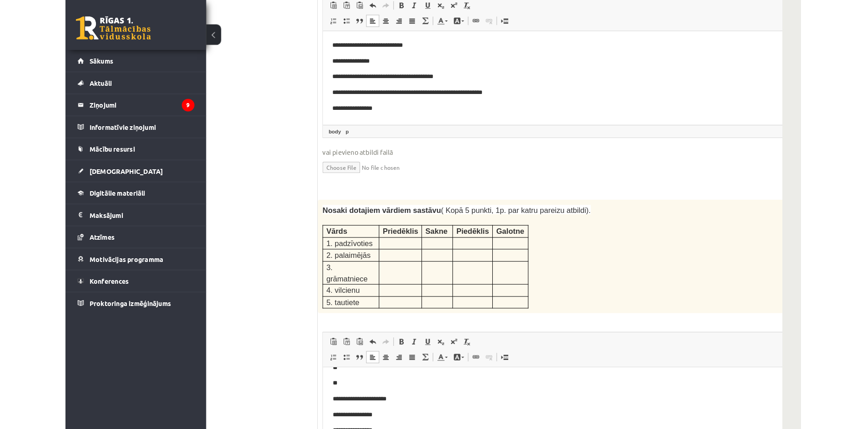
scroll to position [1399, 0]
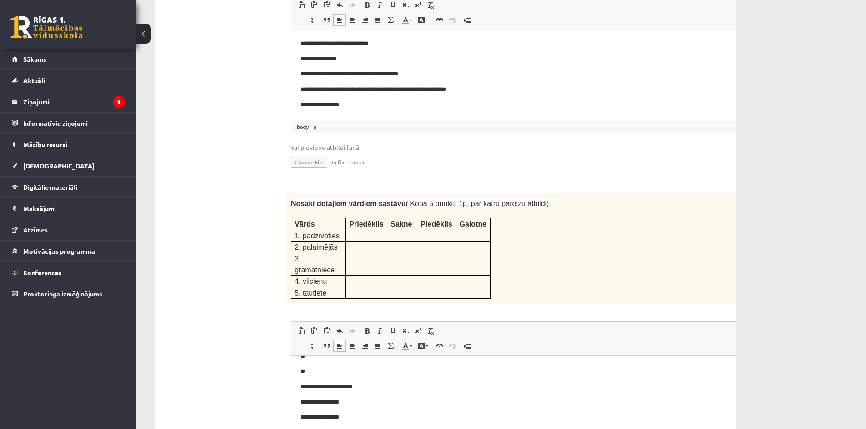
click at [351, 386] on p "**********" at bounding box center [514, 388] width 428 height 10
click at [364, 392] on p "**********" at bounding box center [514, 388] width 428 height 10
click at [332, 376] on p "**" at bounding box center [514, 372] width 428 height 10
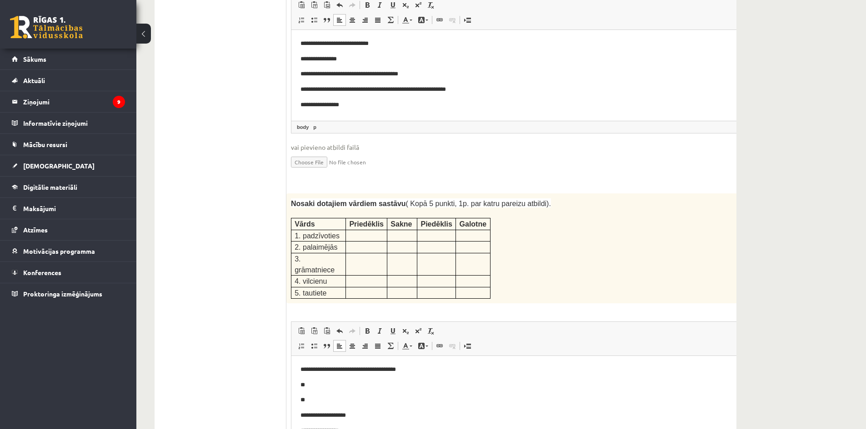
click at [322, 388] on p "**" at bounding box center [514, 386] width 428 height 10
click at [349, 406] on body "**********" at bounding box center [529, 415] width 459 height 101
click at [338, 391] on body "**********" at bounding box center [529, 415] width 459 height 101
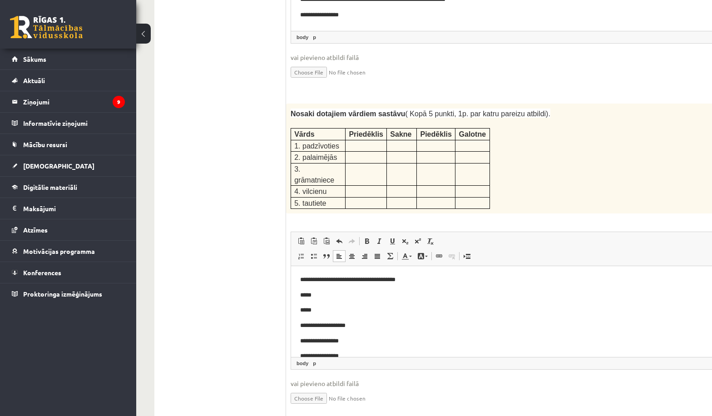
scroll to position [1489, 0]
click at [335, 292] on p "*****" at bounding box center [514, 295] width 428 height 10
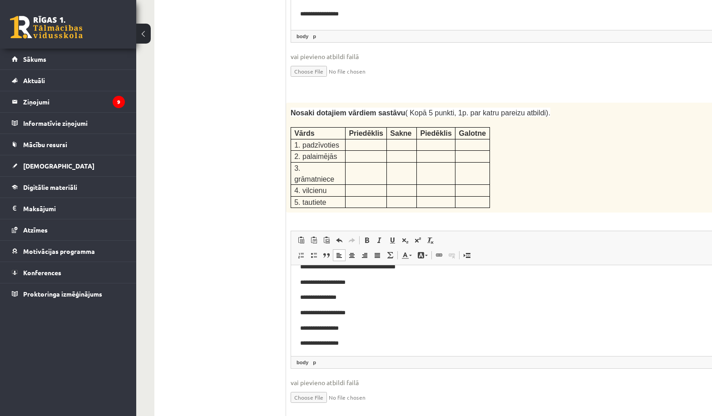
scroll to position [0, 0]
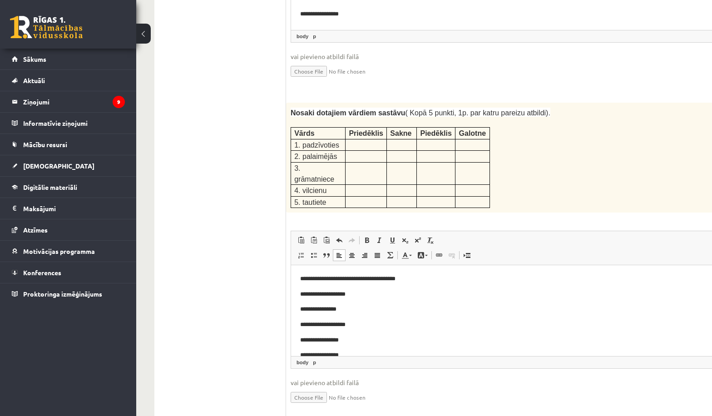
click at [339, 298] on p "**********" at bounding box center [514, 295] width 428 height 10
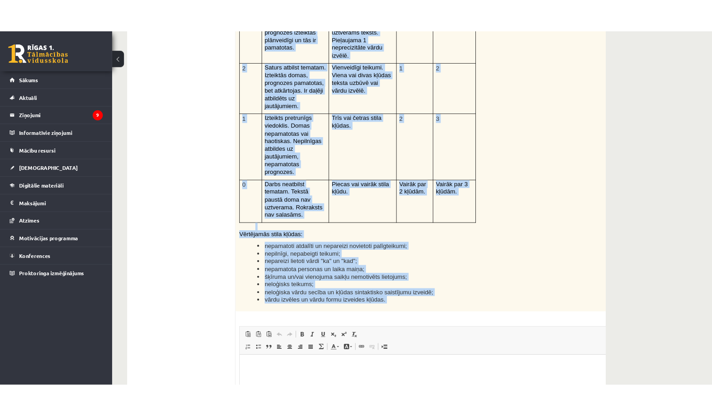
scroll to position [2052, 0]
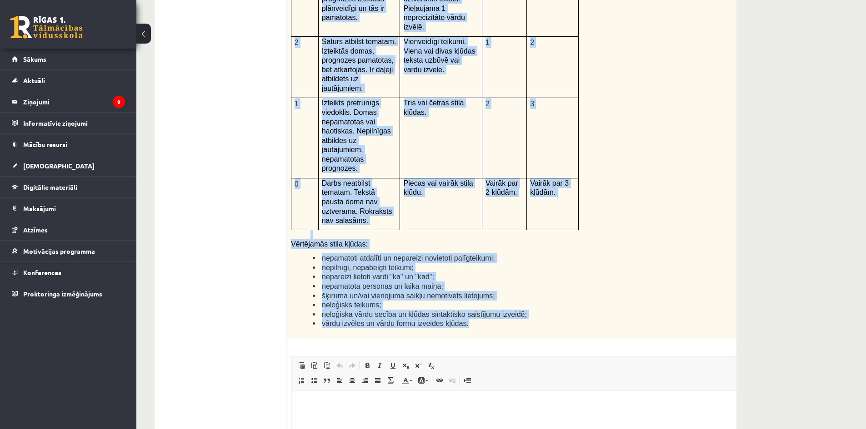
drag, startPoint x: 290, startPoint y: 155, endPoint x: 528, endPoint y: 236, distance: 251.5
click at [528, 236] on div "Kā doto citātu var attiecināt uz Tavu dzīvi? Uzraksti savu atbildi, nosaucot un…" at bounding box center [529, 102] width 487 height 472
copy div "Kā doto citātu var attiecināt uz Tavu dzīvi? Uzraksti savu atbildi, nosaucot un…"
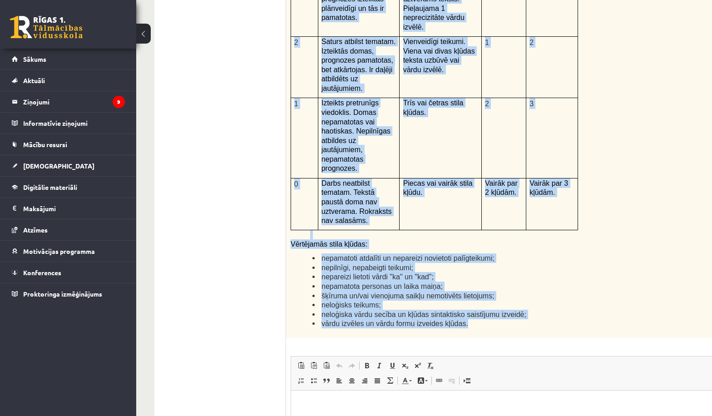
click at [606, 263] on li "nepilnīgi, nepabeigti teikumi;" at bounding box center [518, 268] width 411 height 10
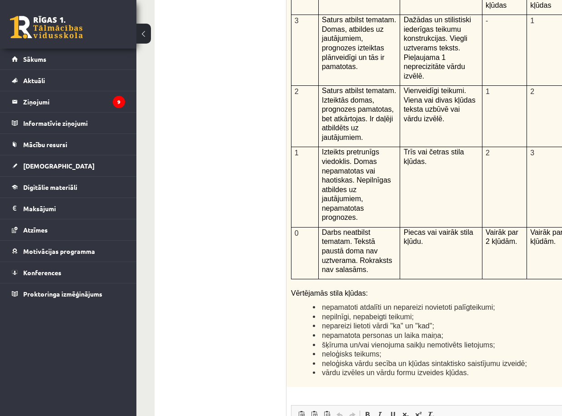
scroll to position [2098, 0]
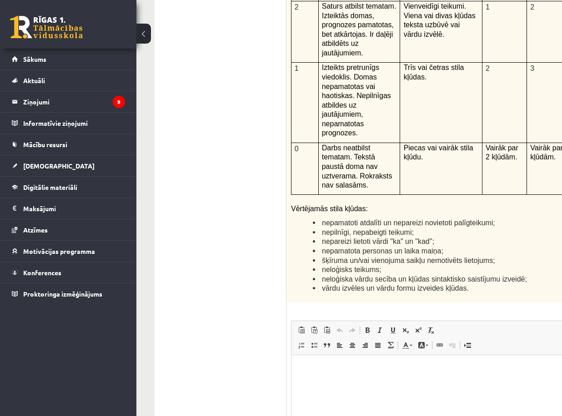
click at [356, 383] on html at bounding box center [529, 369] width 477 height 28
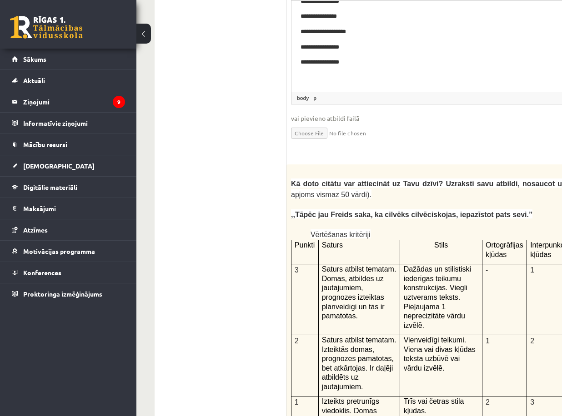
scroll to position [1689, 0]
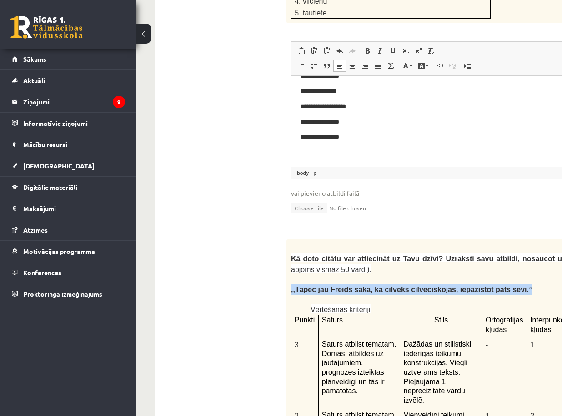
drag, startPoint x: 291, startPoint y: 231, endPoint x: 498, endPoint y: 231, distance: 207.2
click at [498, 284] on p ",,Tāpēc jau Freids saka, ka cilvēks cilvēciskojas, iepazīstot pats sevi.’’" at bounding box center [507, 289] width 433 height 11
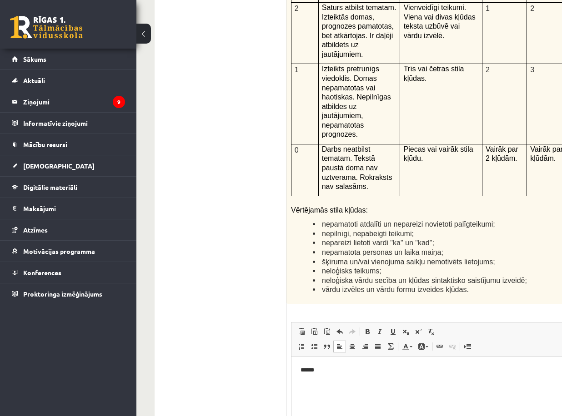
scroll to position [2098, 0]
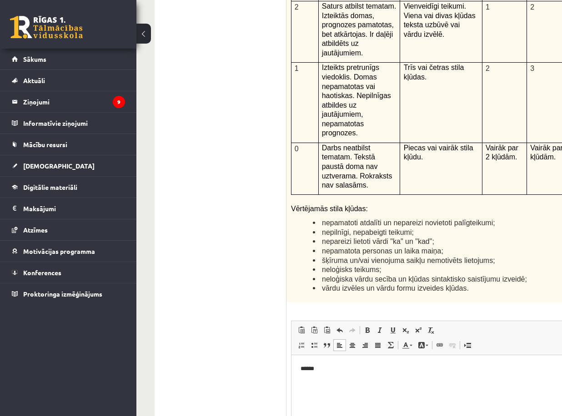
click at [384, 375] on html "******" at bounding box center [529, 369] width 477 height 28
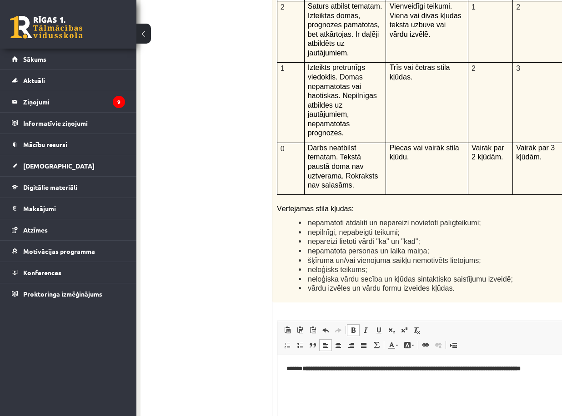
scroll to position [2098, 17]
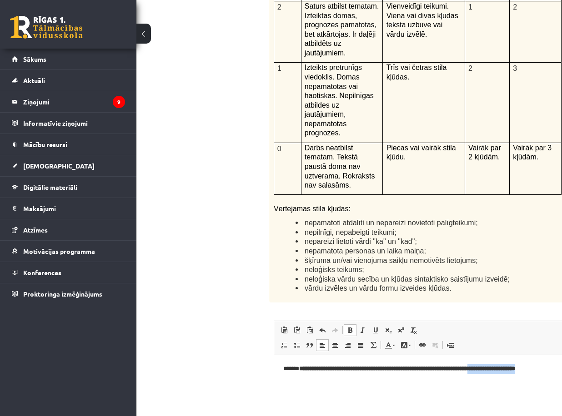
drag, startPoint x: 495, startPoint y: 367, endPoint x: 557, endPoint y: 368, distance: 61.8
click at [557, 368] on p "**********" at bounding box center [500, 369] width 435 height 10
click at [351, 327] on span at bounding box center [349, 330] width 7 height 7
click at [555, 369] on p "**********" at bounding box center [500, 369] width 435 height 10
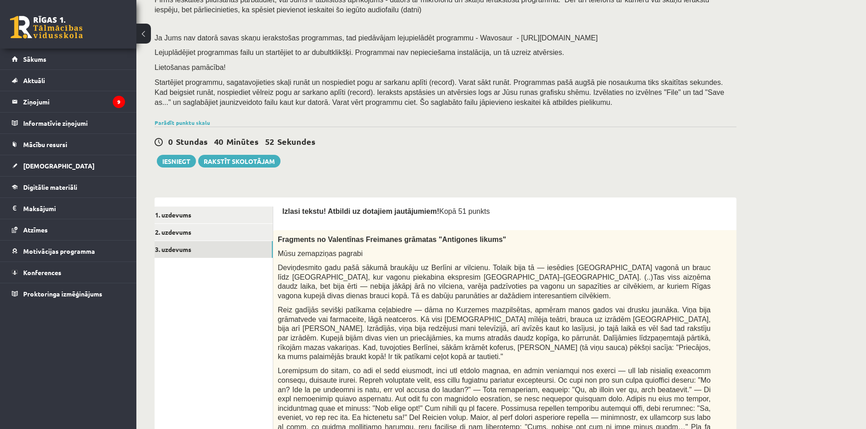
scroll to position [85, 0]
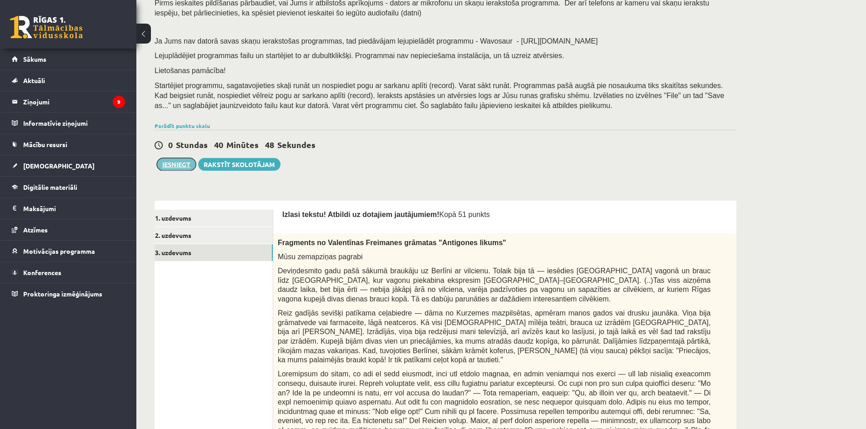
click at [167, 161] on button "Iesniegt" at bounding box center [176, 164] width 39 height 13
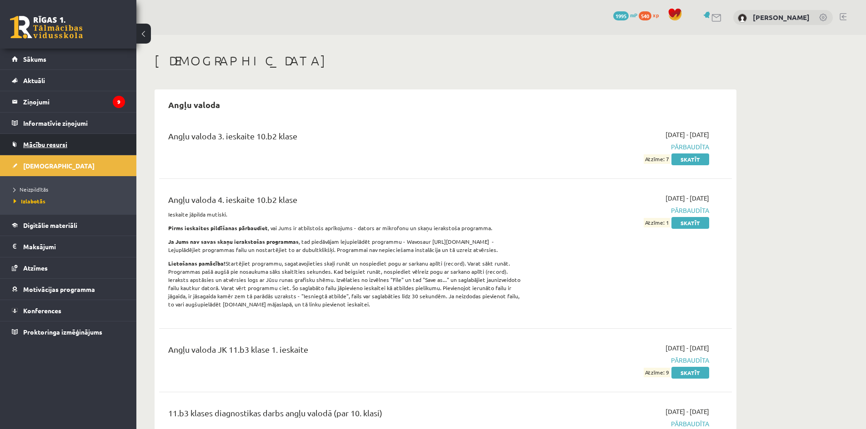
click at [42, 145] on span "Mācību resursi" at bounding box center [45, 144] width 44 height 8
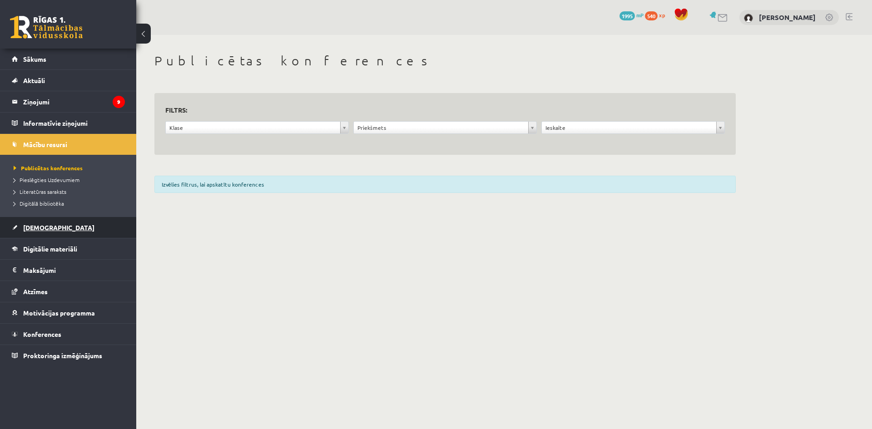
click at [37, 224] on link "[DEMOGRAPHIC_DATA]" at bounding box center [68, 227] width 113 height 21
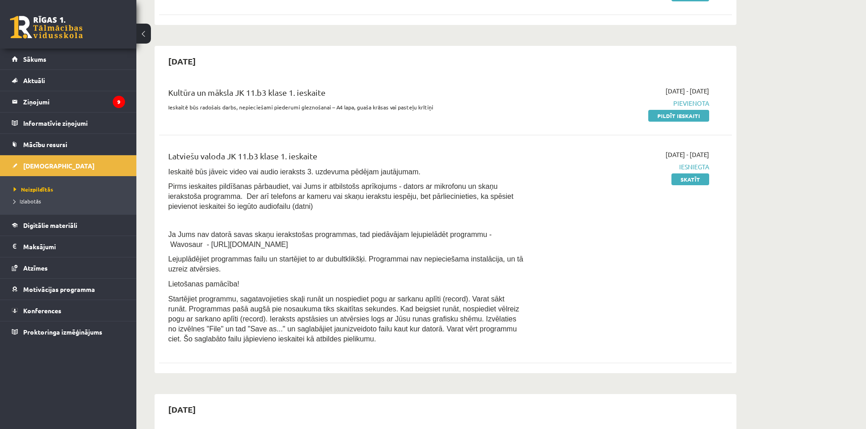
scroll to position [182, 0]
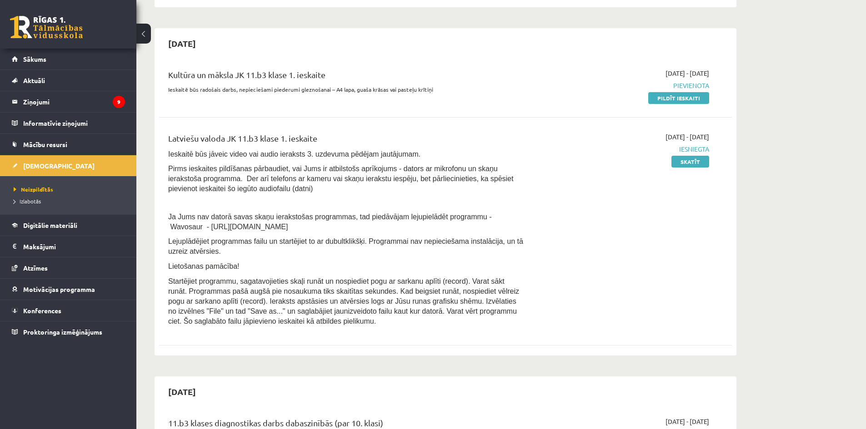
drag, startPoint x: 656, startPoint y: 97, endPoint x: 522, endPoint y: 45, distance: 143.3
click at [656, 97] on link "Pildīt ieskaiti" at bounding box center [678, 98] width 61 height 12
drag, startPoint x: 672, startPoint y: 102, endPoint x: 475, endPoint y: 41, distance: 206.8
click at [672, 102] on link "Pildīt ieskaiti" at bounding box center [678, 98] width 61 height 12
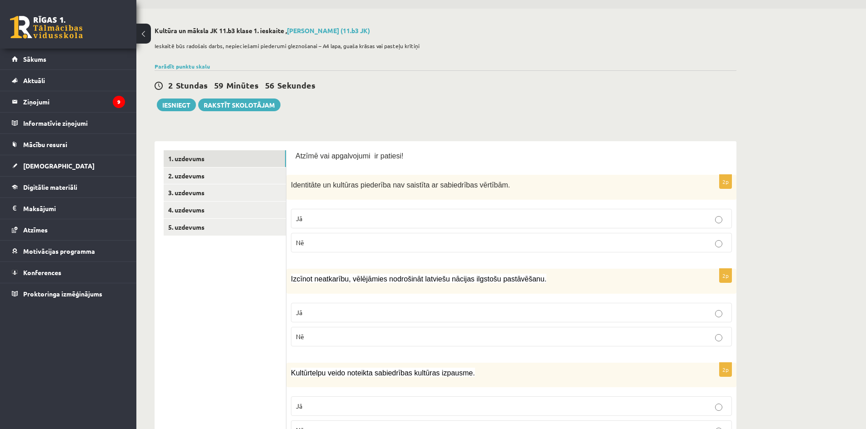
scroll to position [45, 0]
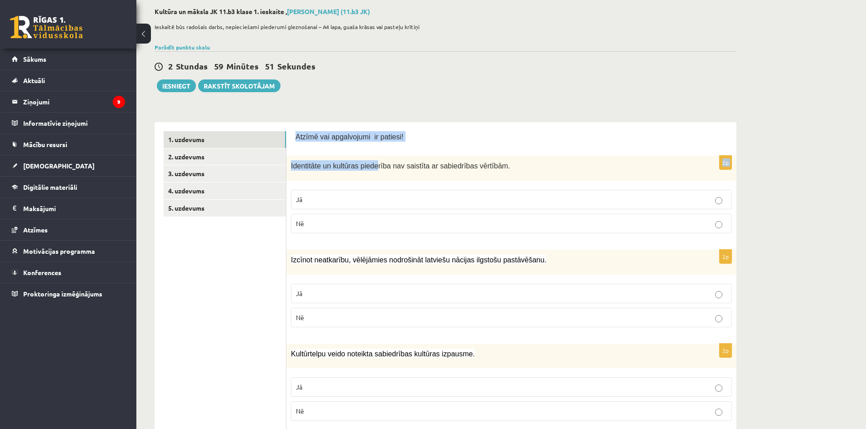
drag, startPoint x: 294, startPoint y: 136, endPoint x: 438, endPoint y: 181, distance: 151.3
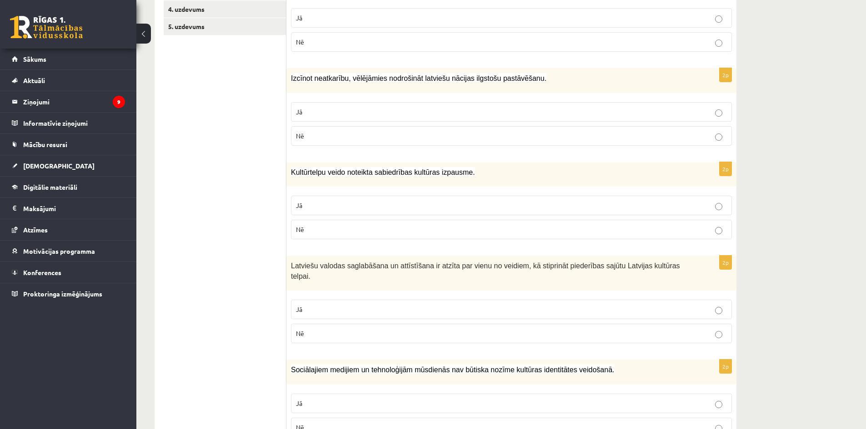
drag, startPoint x: 557, startPoint y: 199, endPoint x: 485, endPoint y: 173, distance: 75.7
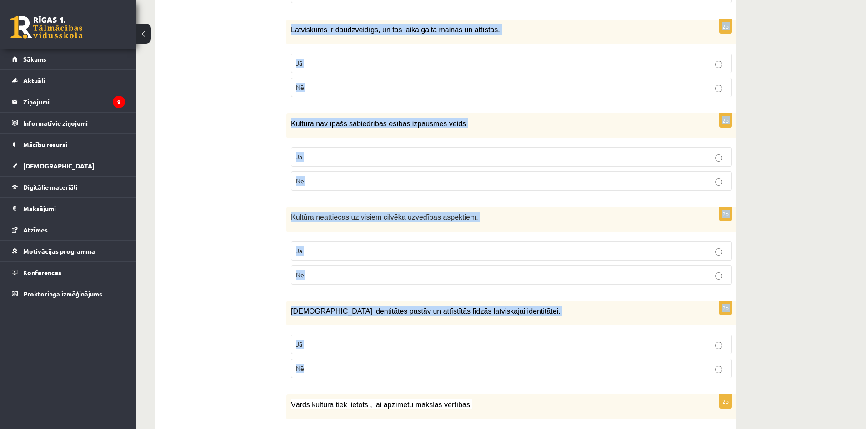
scroll to position [1219, 0]
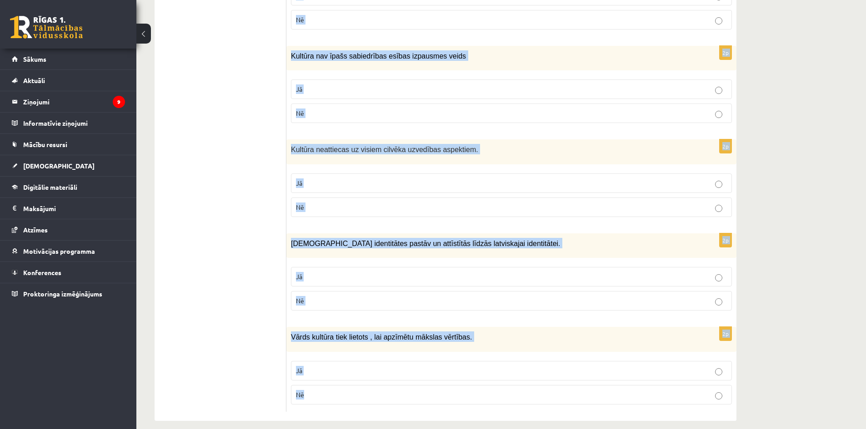
drag, startPoint x: 295, startPoint y: 136, endPoint x: 752, endPoint y: 423, distance: 539.8
copy form "Loremi dol sitametcons ad elitsed! 5d Eiusmodtem in utlabore etdolorem ali enim…"
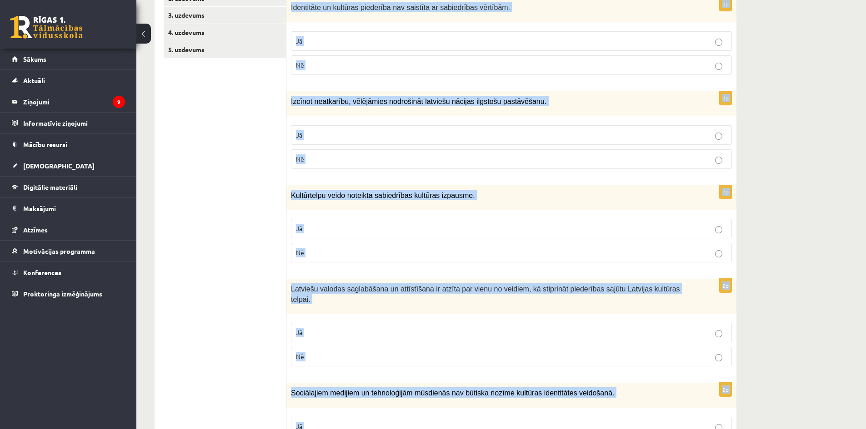
scroll to position [0, 0]
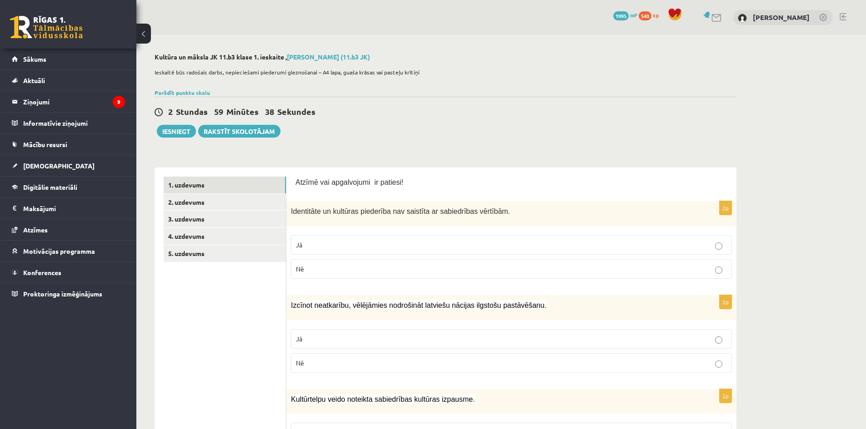
click at [303, 267] on span "Nē" at bounding box center [300, 269] width 8 height 8
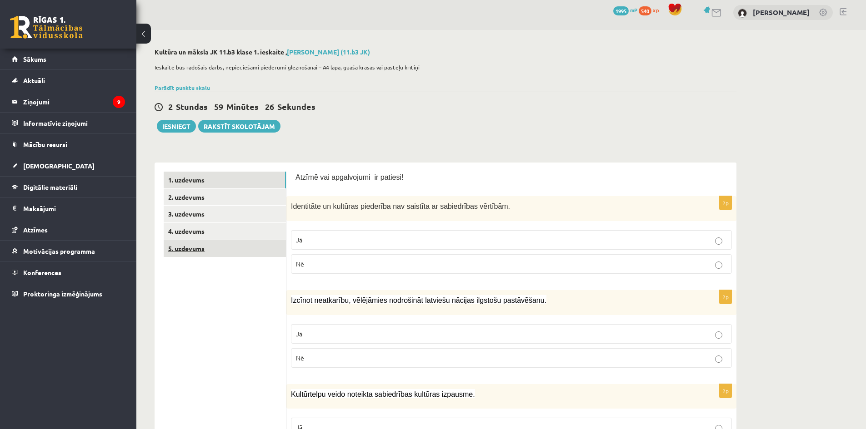
scroll to position [45, 0]
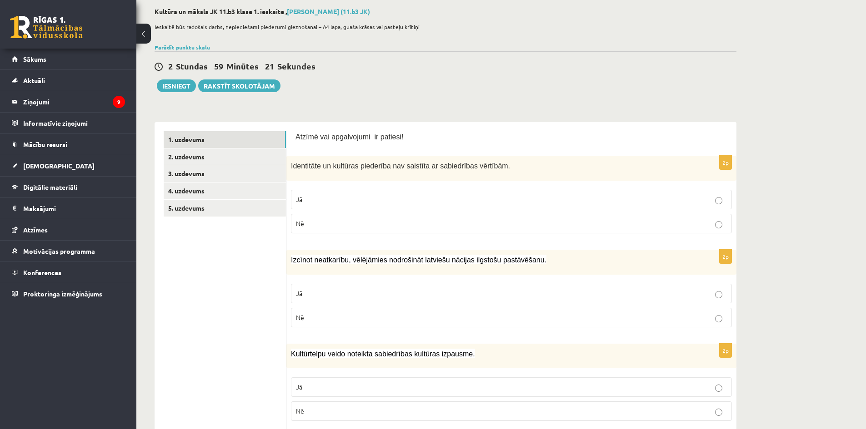
click at [304, 294] on p "Jā" at bounding box center [511, 294] width 431 height 10
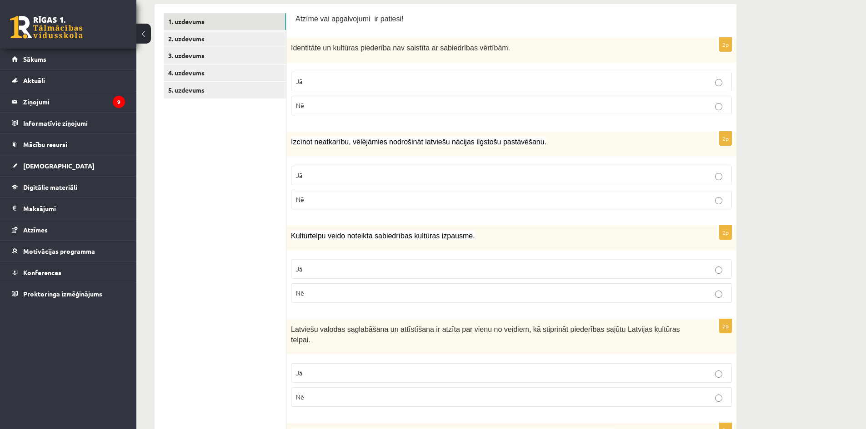
scroll to position [182, 0]
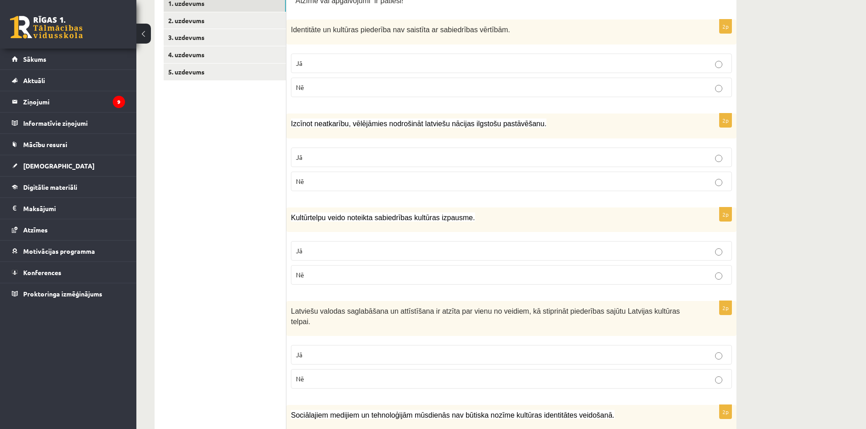
click at [321, 249] on p "Jā" at bounding box center [511, 251] width 431 height 10
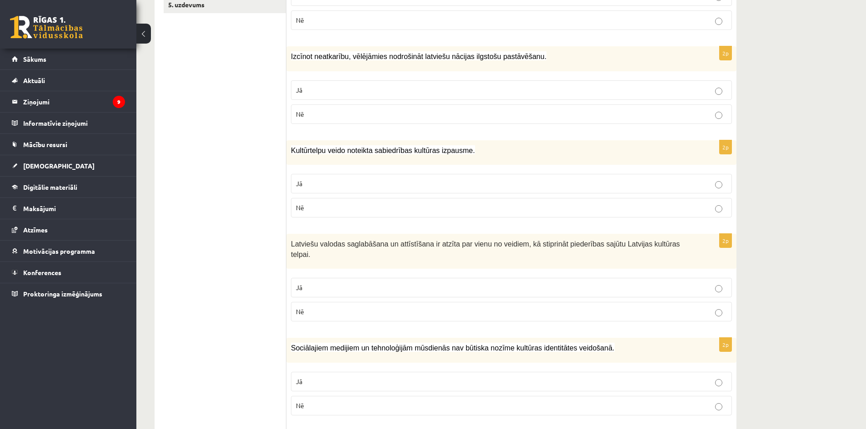
scroll to position [273, 0]
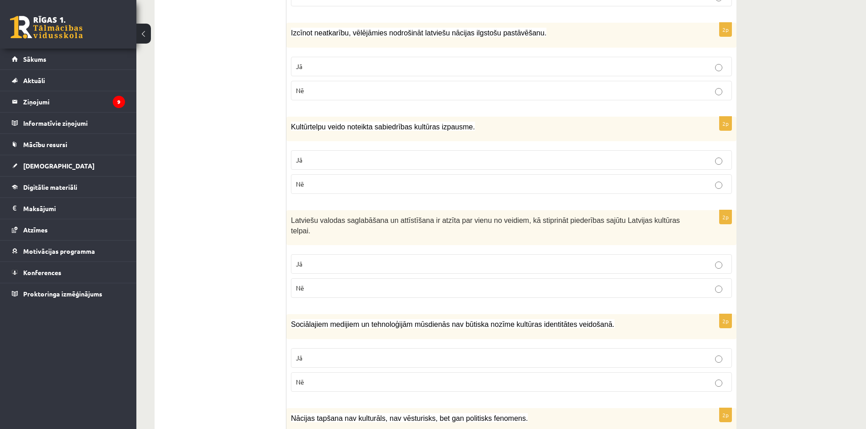
click at [333, 259] on p "Jā" at bounding box center [511, 264] width 431 height 10
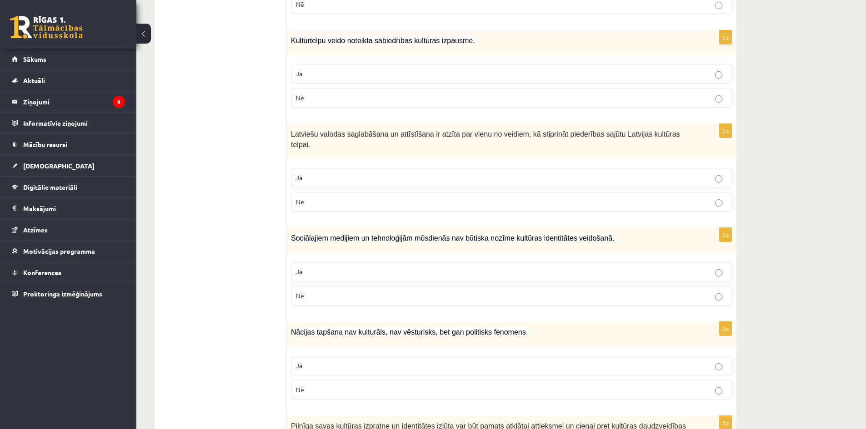
scroll to position [363, 0]
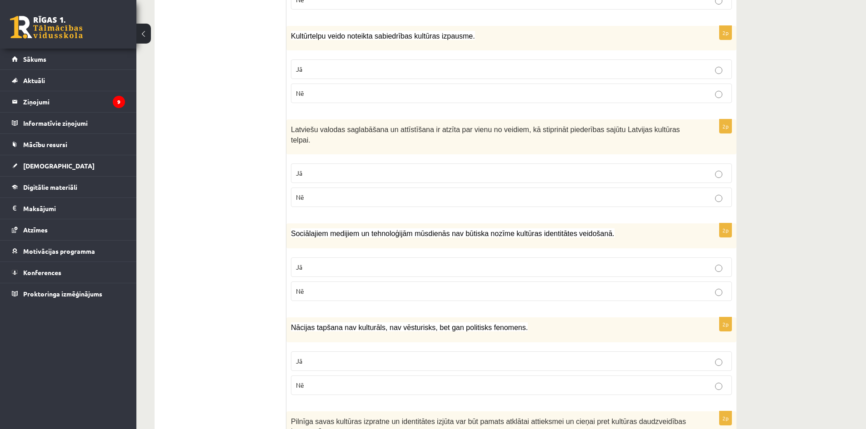
click at [316, 287] on p "Nē" at bounding box center [511, 292] width 431 height 10
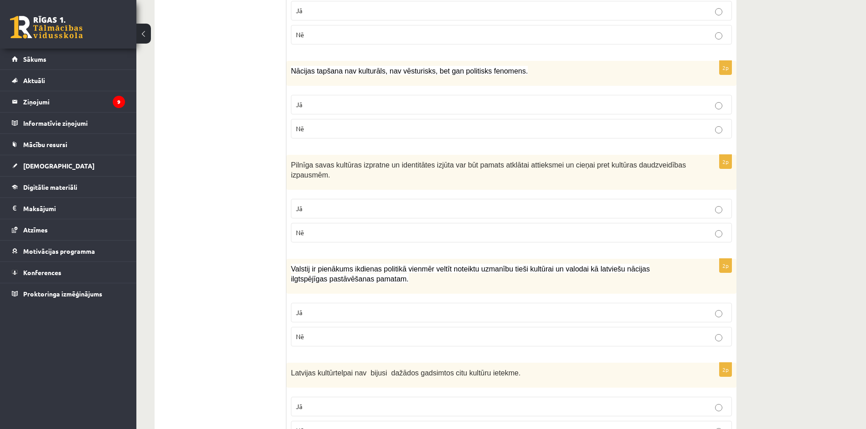
scroll to position [636, 0]
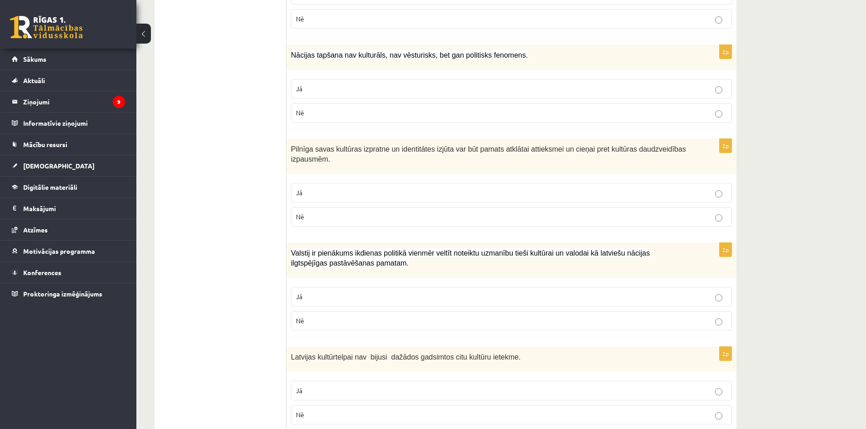
click at [309, 108] on p "Nē" at bounding box center [511, 113] width 431 height 10
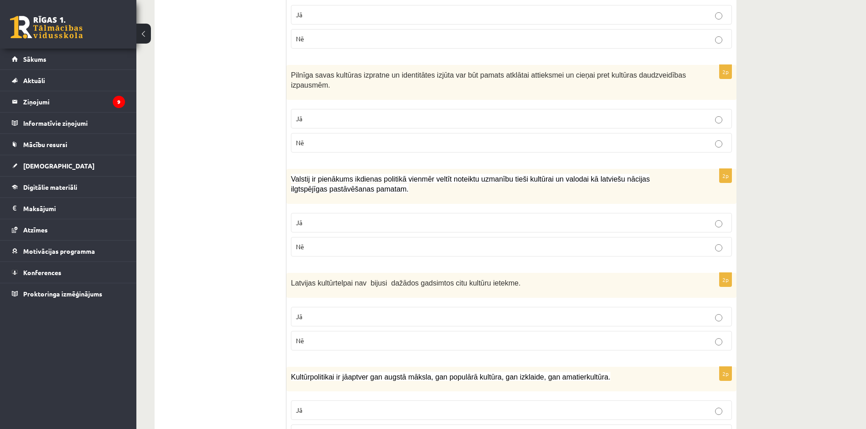
scroll to position [727, 0]
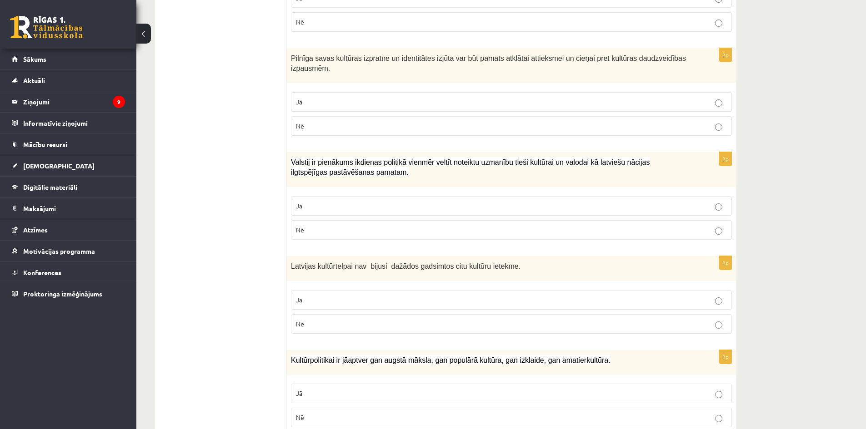
click at [309, 92] on label "Jā" at bounding box center [511, 102] width 441 height 20
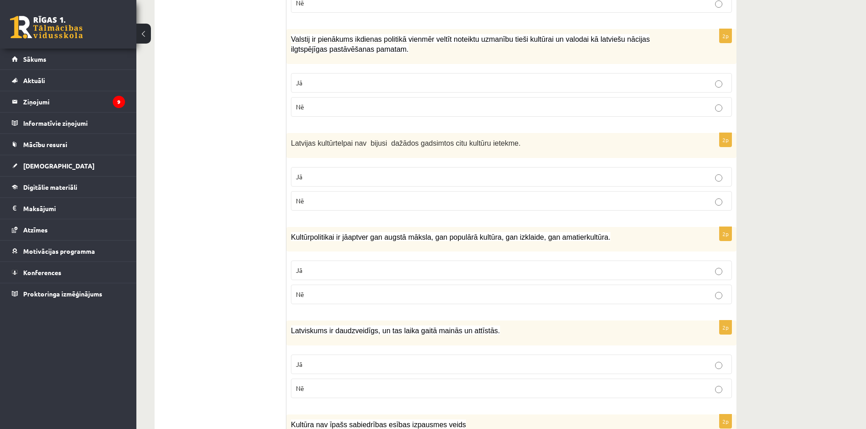
scroll to position [863, 0]
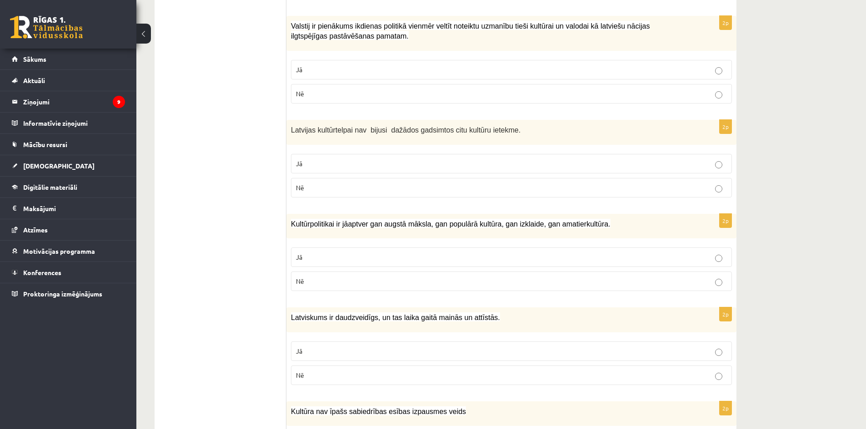
drag, startPoint x: 308, startPoint y: 54, endPoint x: 317, endPoint y: 64, distance: 13.8
click at [308, 60] on label "Jā" at bounding box center [511, 70] width 441 height 20
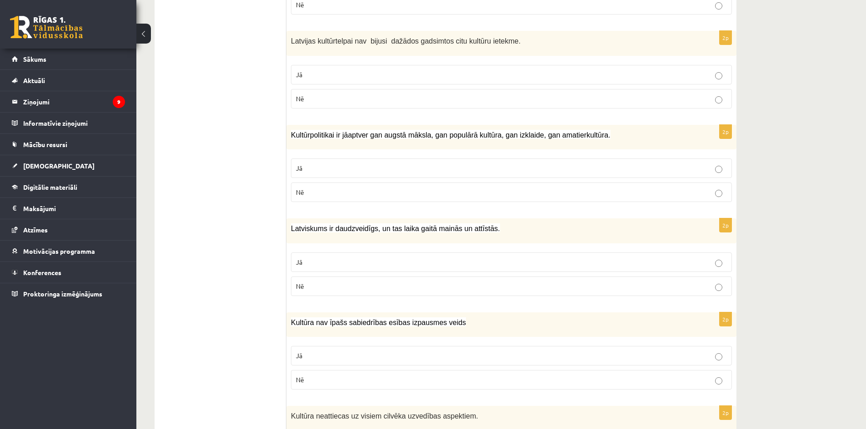
scroll to position [954, 0]
click at [299, 92] on p "Nē" at bounding box center [511, 97] width 431 height 10
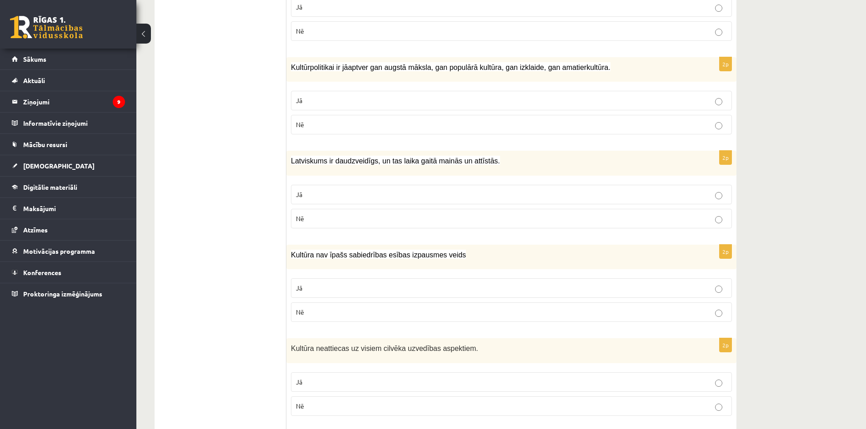
scroll to position [1045, 0]
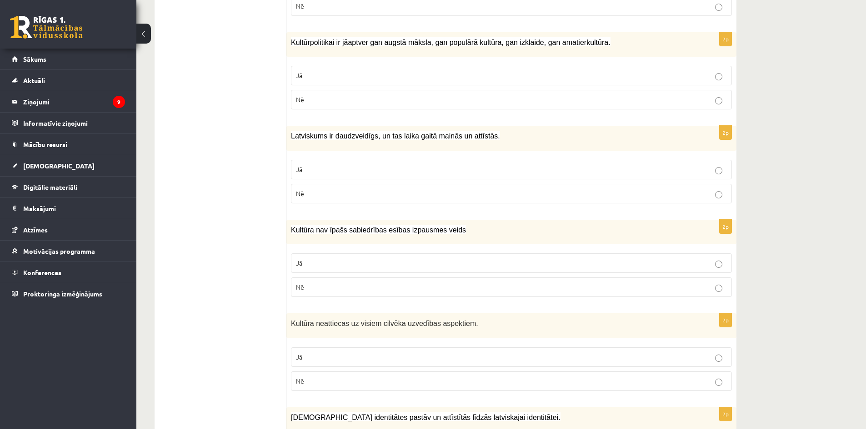
click at [310, 71] on p "Jā" at bounding box center [511, 76] width 431 height 10
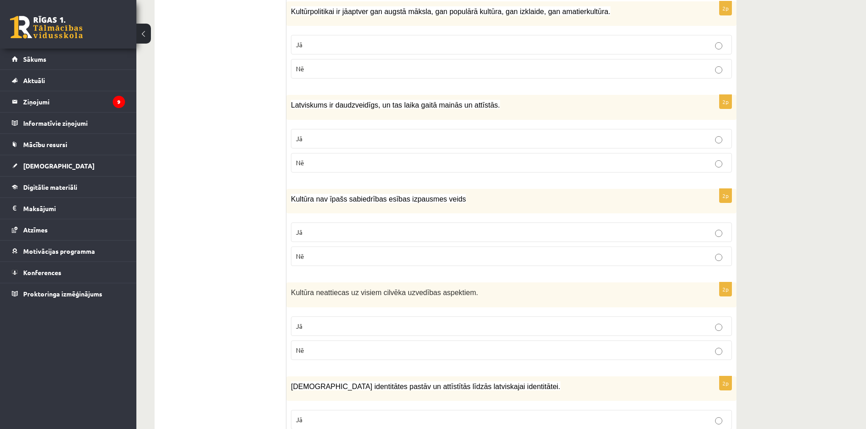
scroll to position [1136, 0]
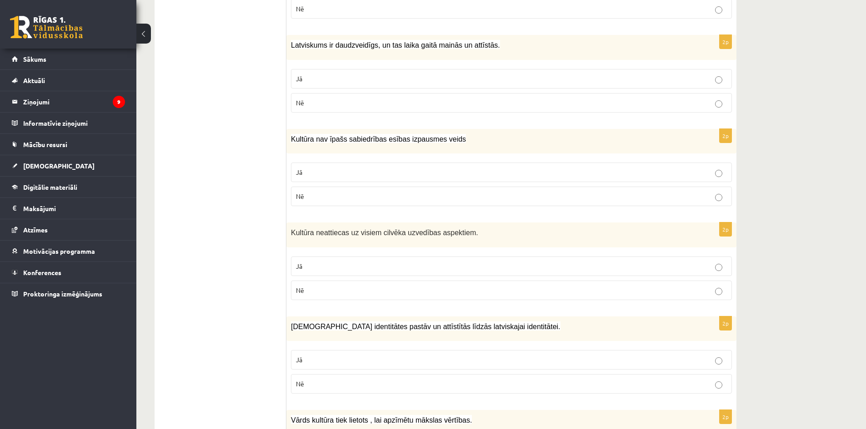
click at [307, 74] on p "Jā" at bounding box center [511, 79] width 431 height 10
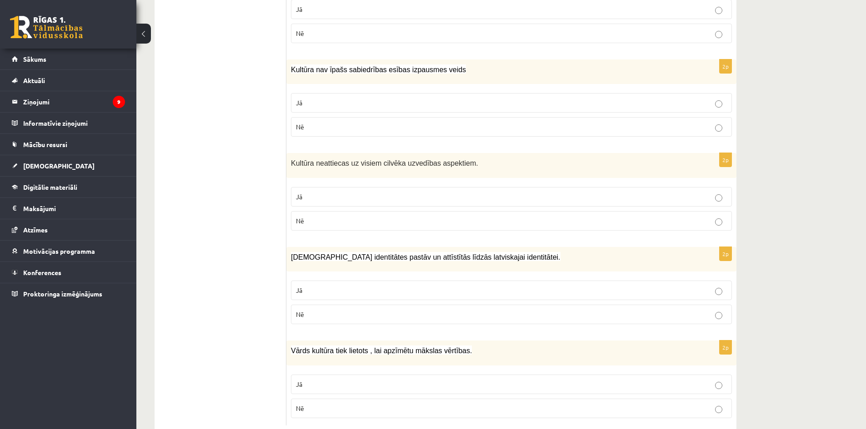
scroll to position [1219, 0]
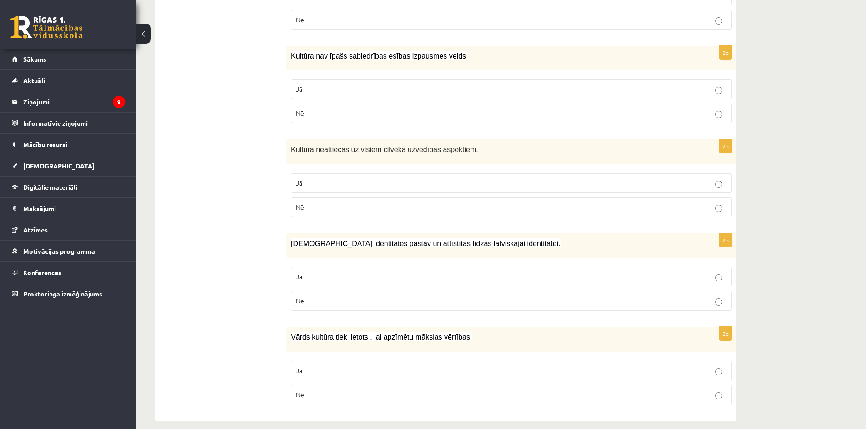
click at [300, 110] on label "Nē" at bounding box center [511, 114] width 441 height 20
click at [320, 203] on p "Nē" at bounding box center [511, 208] width 431 height 10
click at [330, 272] on p "Jā" at bounding box center [511, 277] width 431 height 10
click at [306, 361] on label "Jā" at bounding box center [511, 371] width 441 height 20
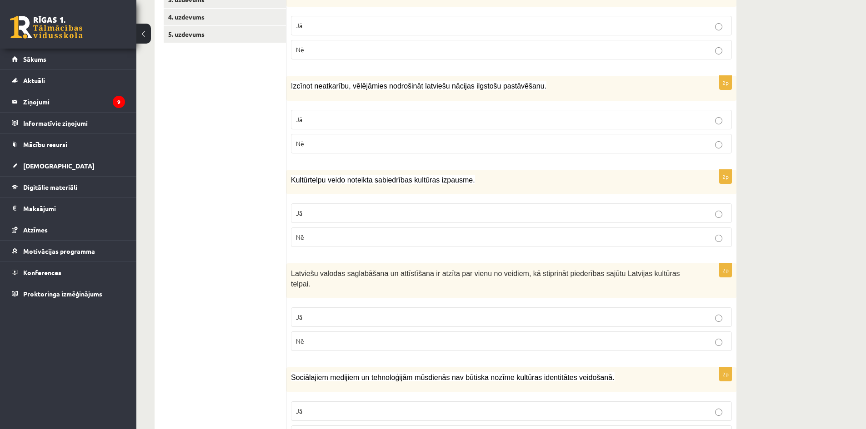
scroll to position [38, 0]
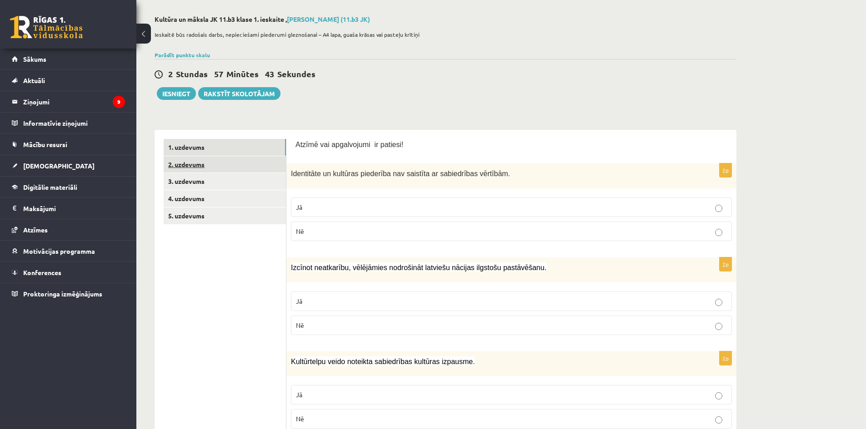
click at [186, 171] on link "2. uzdevums" at bounding box center [225, 164] width 122 height 17
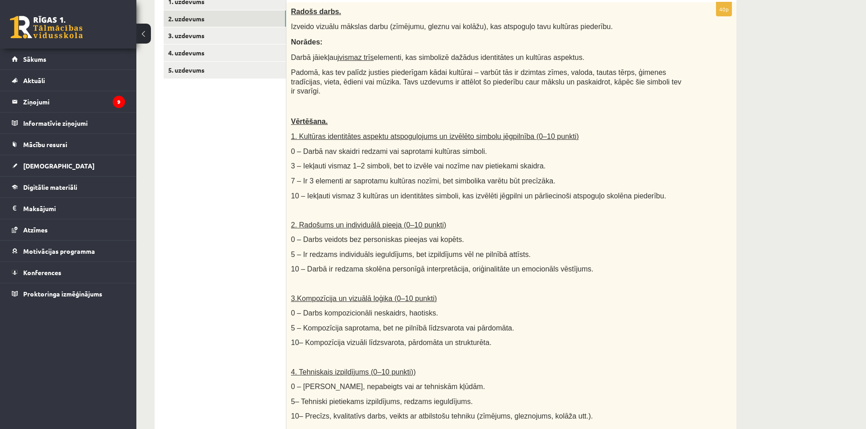
scroll to position [129, 0]
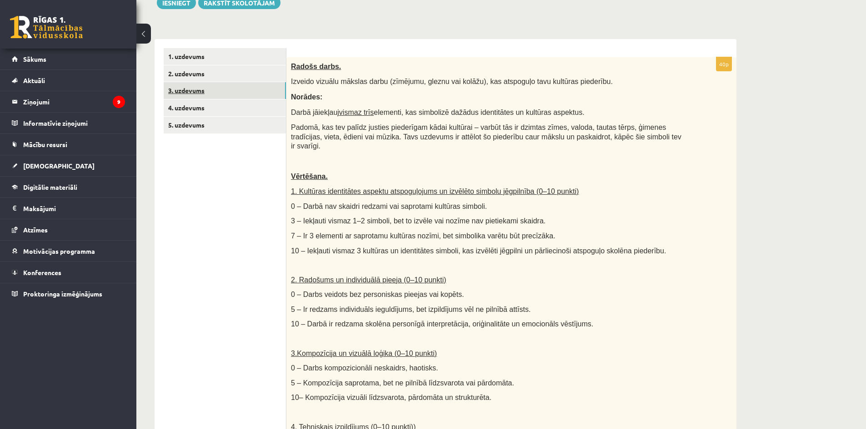
click at [195, 91] on link "3. uzdevums" at bounding box center [225, 90] width 122 height 17
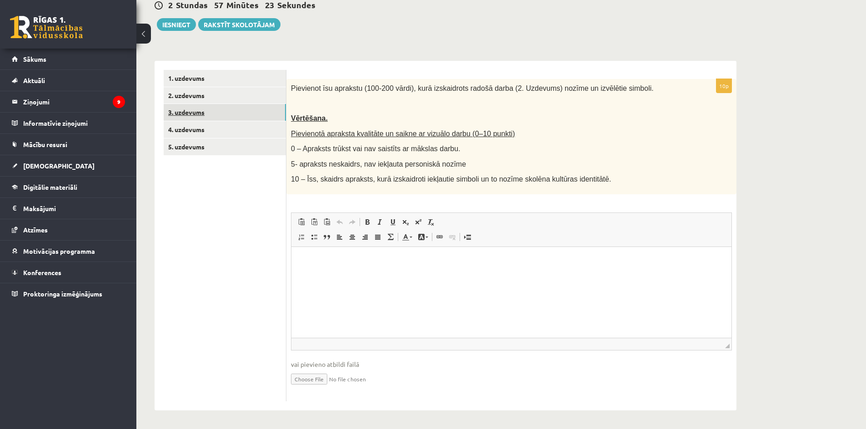
scroll to position [0, 0]
click at [199, 129] on link "4. uzdevums" at bounding box center [225, 129] width 122 height 17
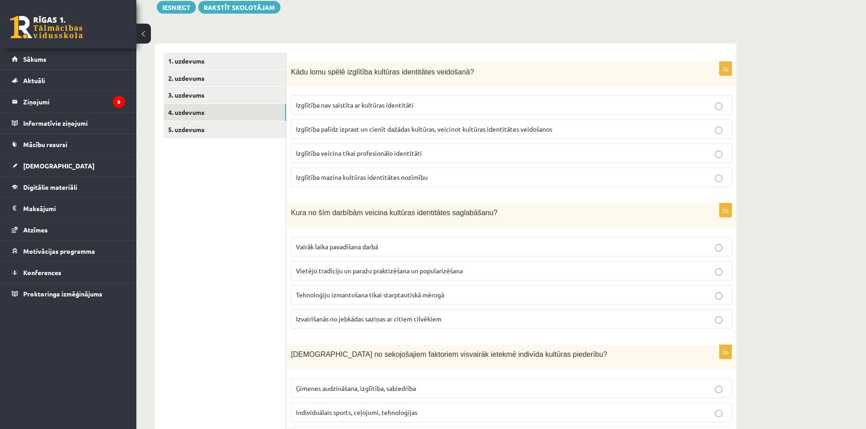
scroll to position [16, 0]
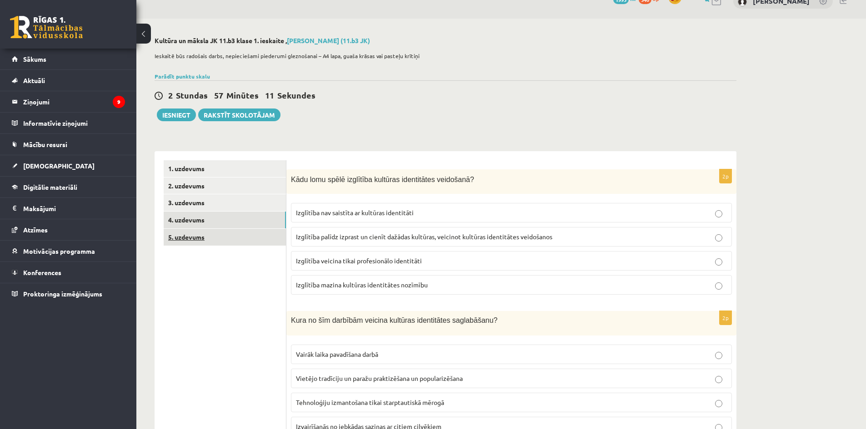
click at [195, 236] on link "5. uzdevums" at bounding box center [225, 237] width 122 height 17
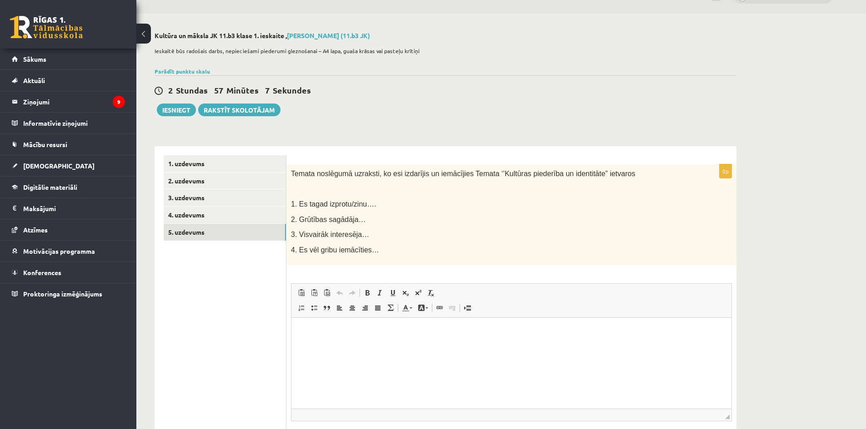
scroll to position [62, 0]
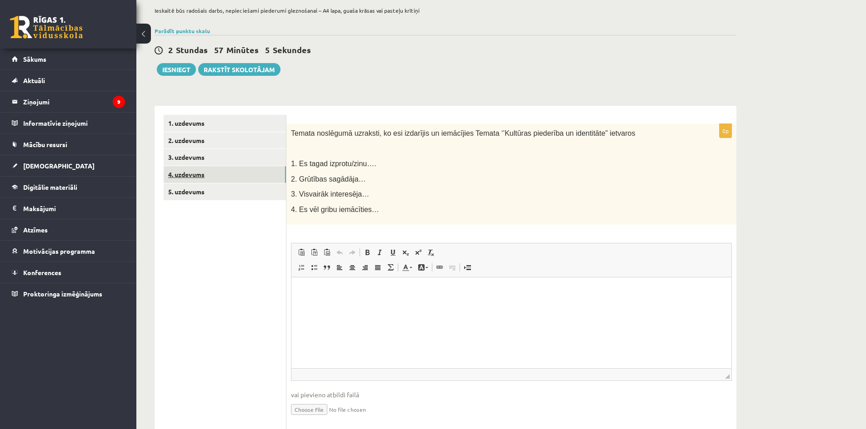
click at [196, 178] on link "4. uzdevums" at bounding box center [225, 174] width 122 height 17
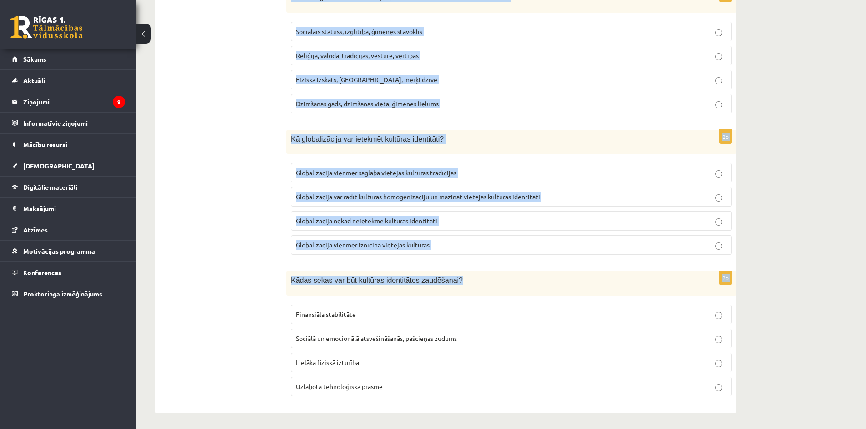
scroll to position [1193, 0]
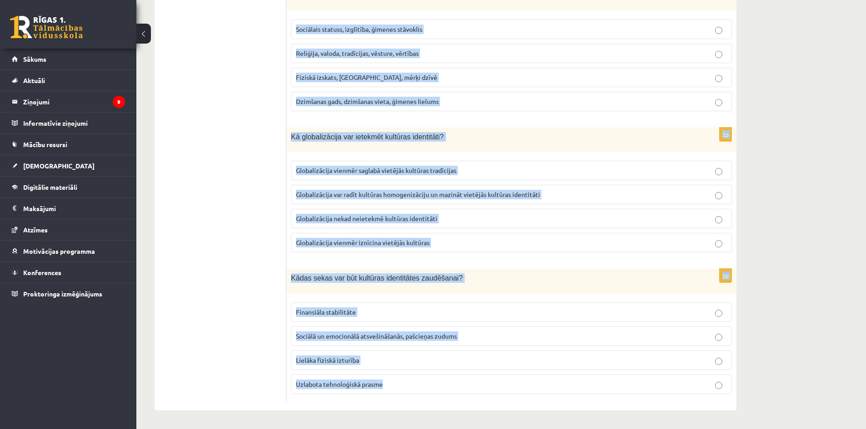
drag, startPoint x: 290, startPoint y: 132, endPoint x: 778, endPoint y: 390, distance: 551.4
copy form "Lore ipsu dolor sitametco adipisci elitseddoei temporinc? Utlaboree dol magnaal…"
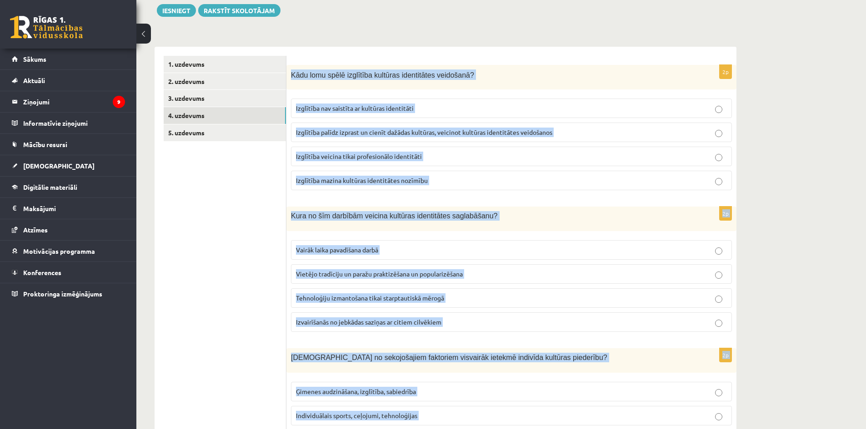
scroll to position [57, 0]
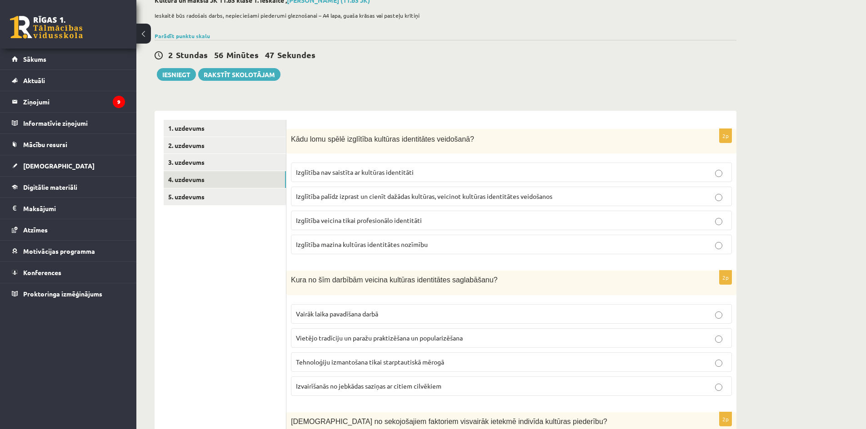
click at [389, 193] on p "Izglītība palīdz izprast un cienīt dažādas kultūras, veicinot kultūras identitā…" at bounding box center [511, 197] width 431 height 10
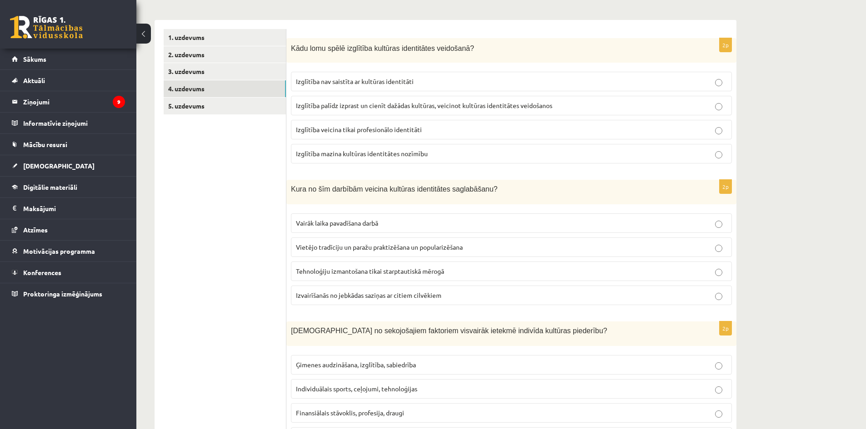
scroll to position [193, 0]
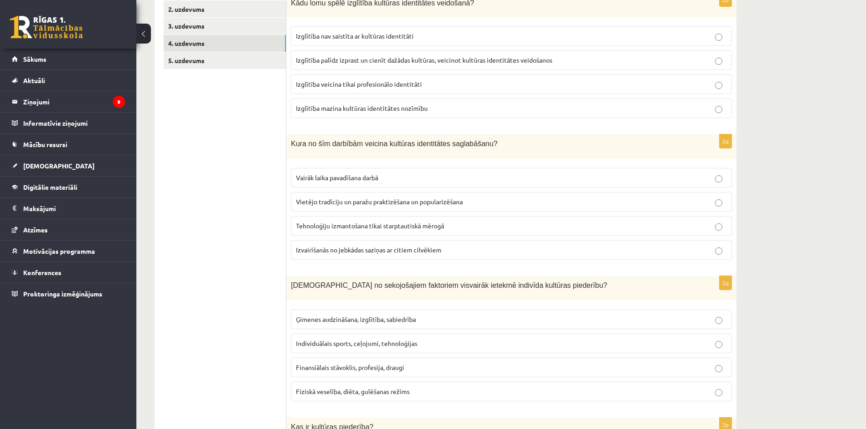
click at [322, 202] on span "Vietējo tradīciju un paražu praktizēšana un popularizēšana" at bounding box center [379, 202] width 167 height 8
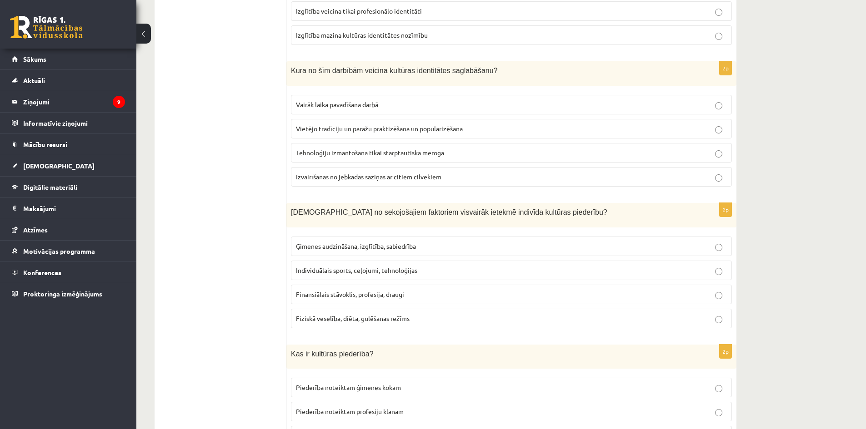
scroll to position [284, 0]
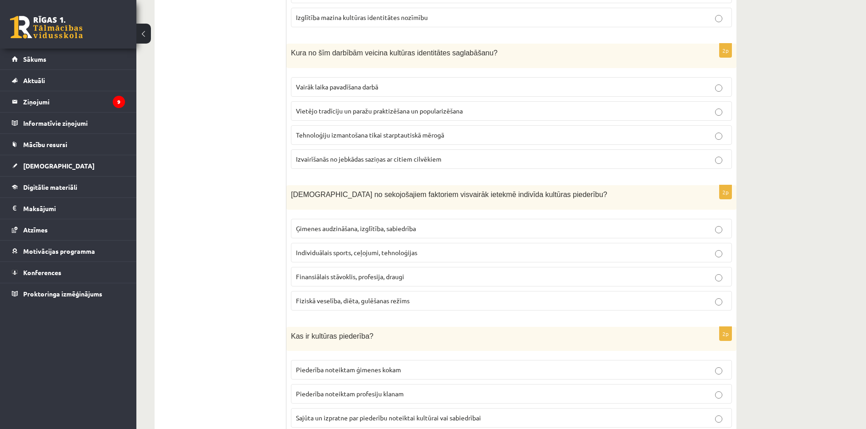
click at [312, 226] on span "Ģimenes audzināšana, izglītība, sabiedrība" at bounding box center [356, 228] width 120 height 8
click at [568, 220] on label "Ģimenes audzināšana, izglītība, sabiedrība" at bounding box center [511, 229] width 441 height 20
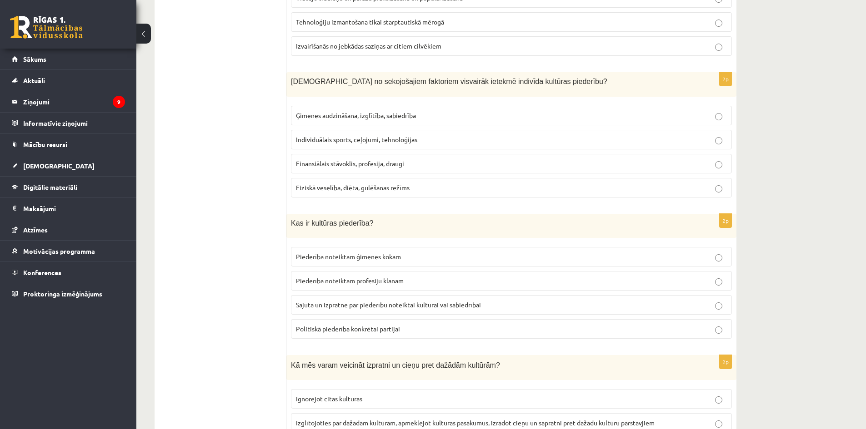
scroll to position [420, 0]
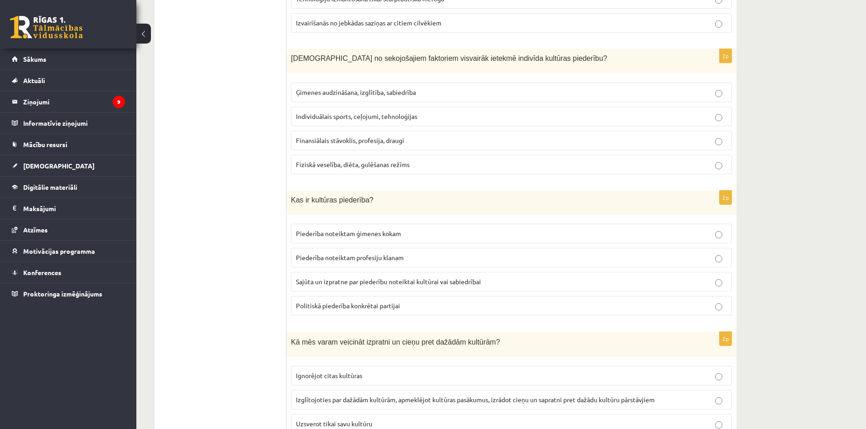
click at [315, 281] on span "Sajūta un izpratne par piederību noteiktai kultūrai vai sabiedrībai" at bounding box center [388, 282] width 185 height 8
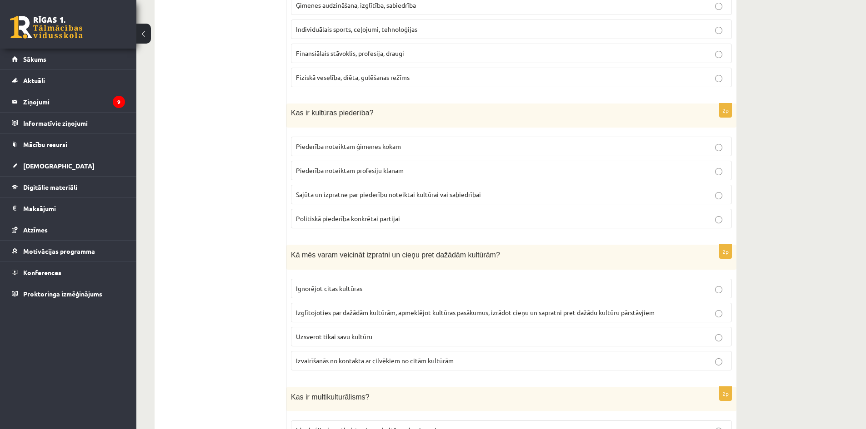
scroll to position [511, 0]
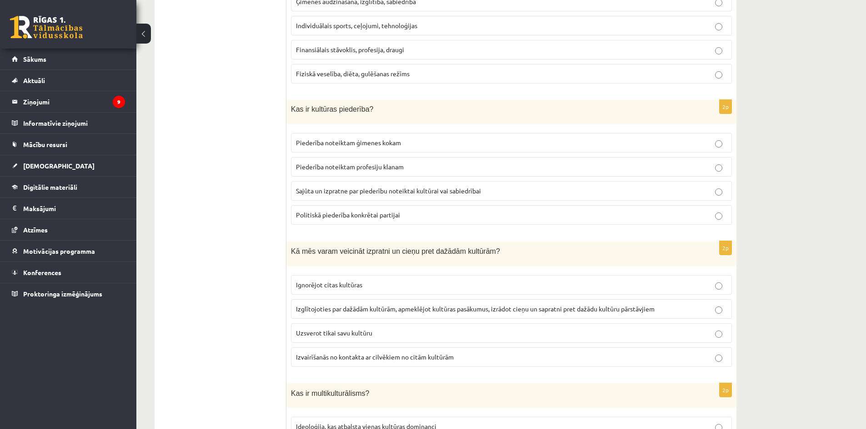
click at [317, 306] on span "Izglītojoties par dažādām kultūrām, apmeklējot kultūras pasākumus, izrādot cieņ…" at bounding box center [475, 309] width 358 height 8
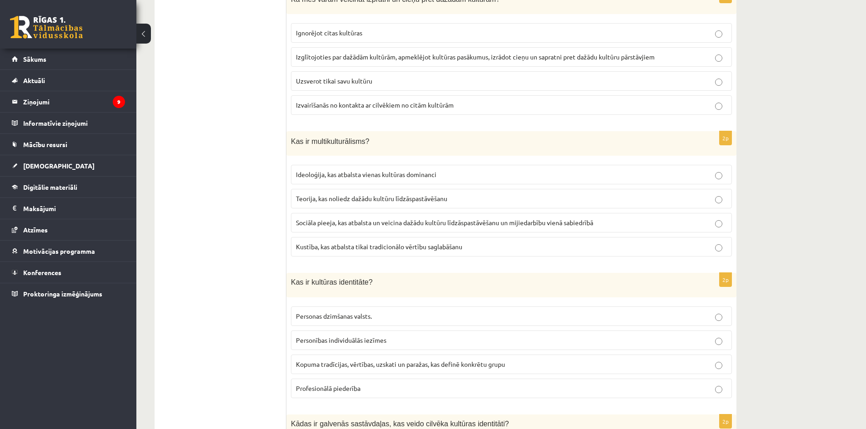
scroll to position [875, 0]
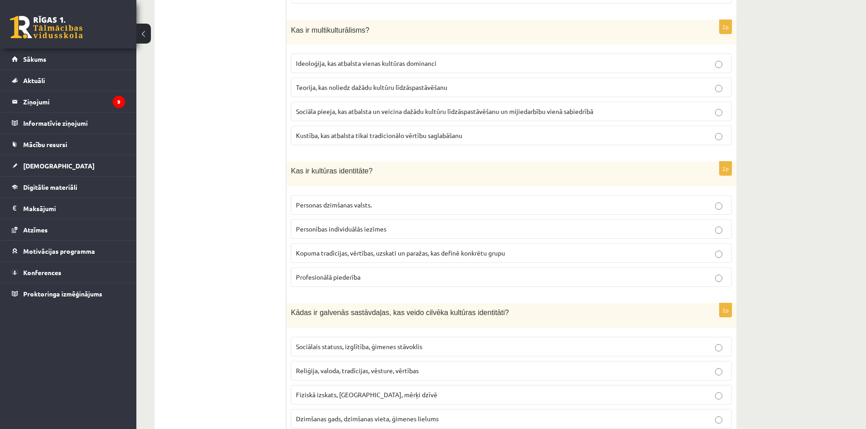
click at [325, 108] on span "Sociāla pieeja, kas atbalsta un veicina dažādu kultūru līdzāspastāvēšanu un mij…" at bounding box center [444, 111] width 297 height 8
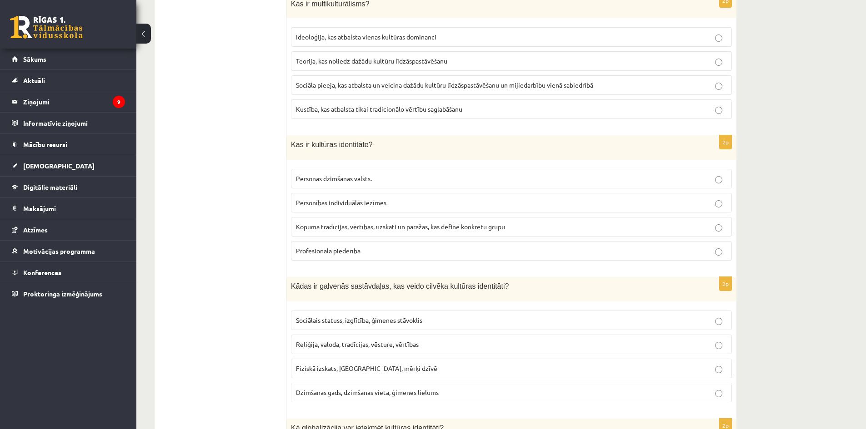
scroll to position [920, 0]
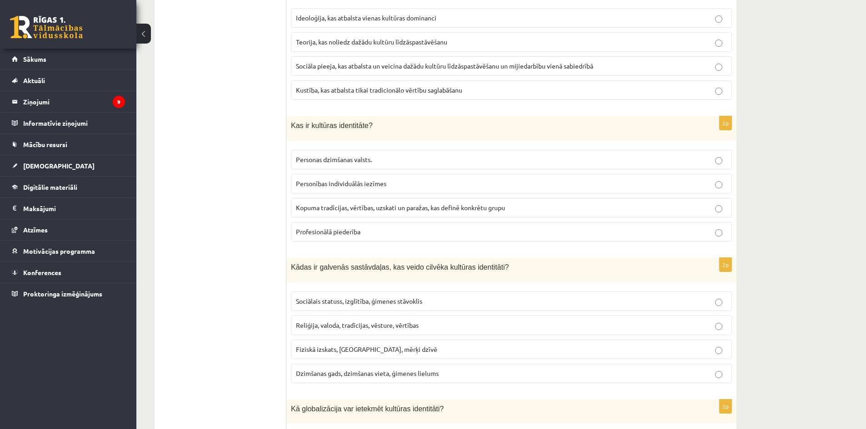
click at [322, 204] on span "Kopuma tradīcijas, vērtības, uzskati un paražas, kas definē konkrētu grupu" at bounding box center [400, 208] width 209 height 8
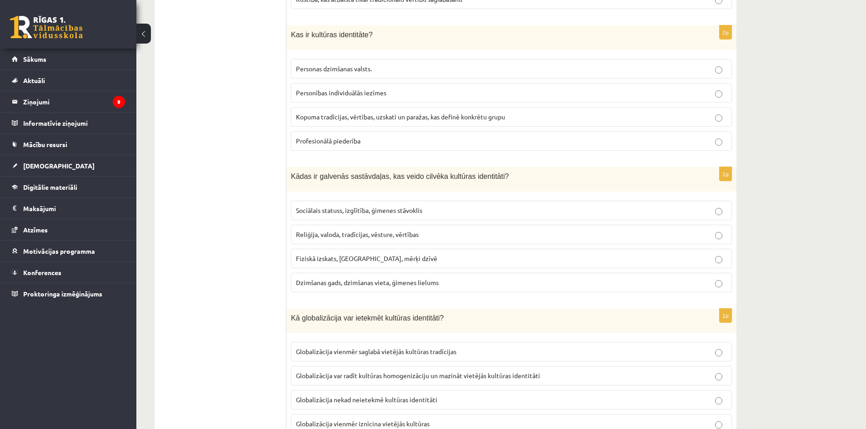
scroll to position [1056, 0]
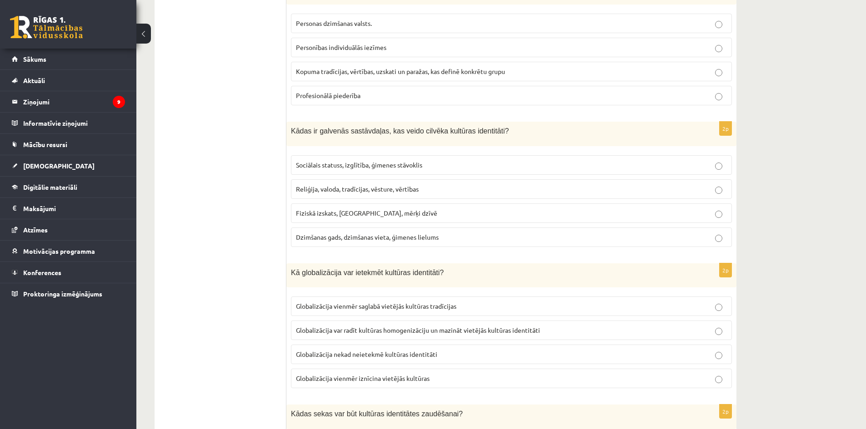
click at [328, 189] on span "Reliģija, valoda, tradīcijas, vēsture, vērtības" at bounding box center [357, 189] width 123 height 8
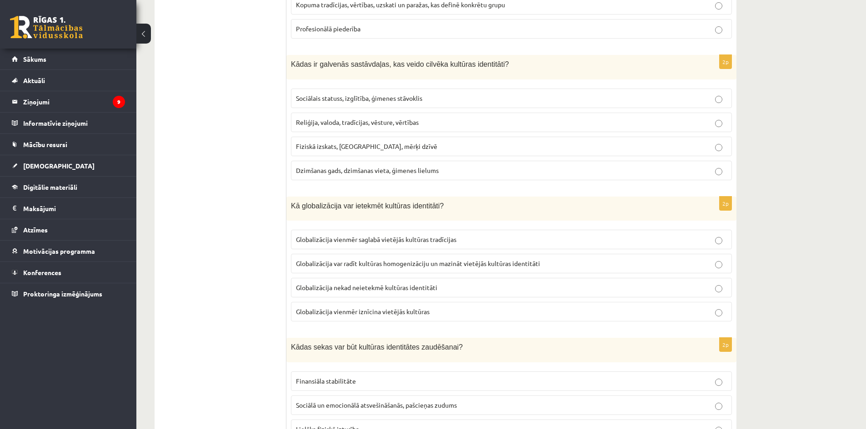
scroll to position [1147, 0]
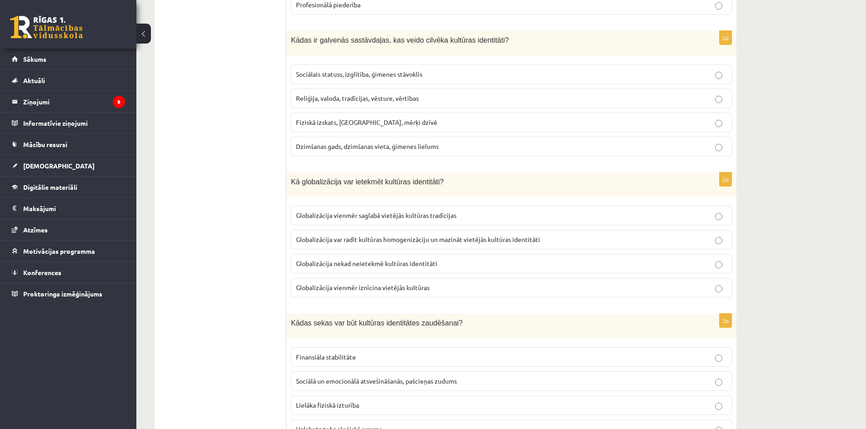
click at [363, 233] on label "Globalizācija var radīt kultūras homogenizāciju un mazināt vietējās kultūras id…" at bounding box center [511, 240] width 441 height 20
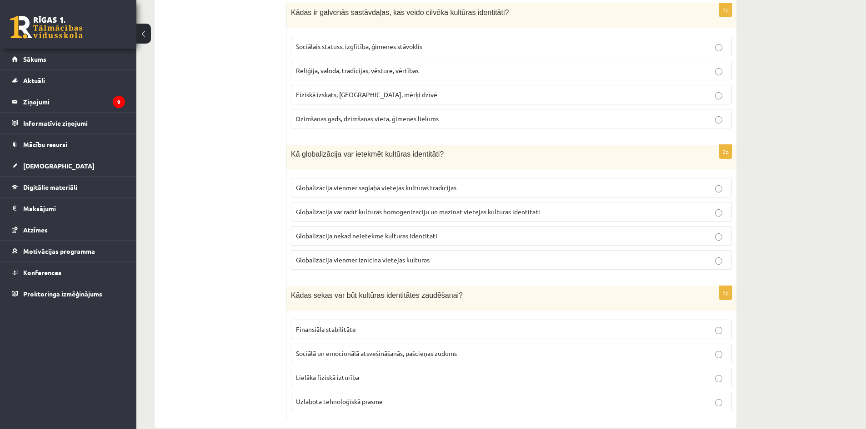
scroll to position [1193, 0]
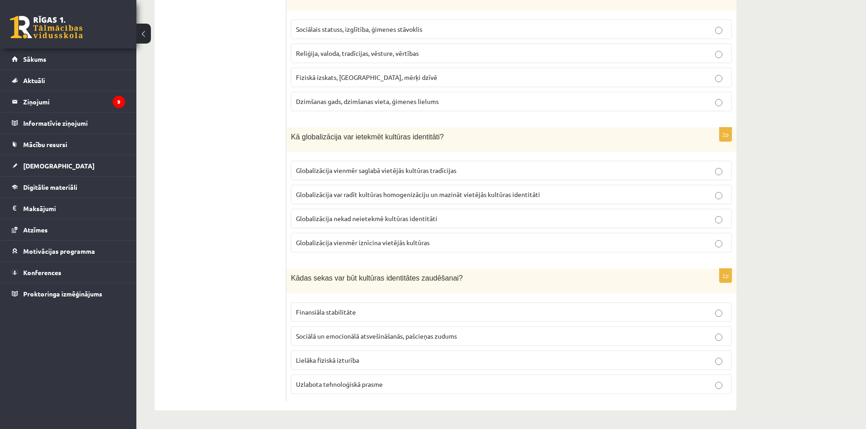
click at [362, 337] on span "Sociālā un emocionālā atsvešināšanās, pašcieņas zudums" at bounding box center [376, 336] width 161 height 8
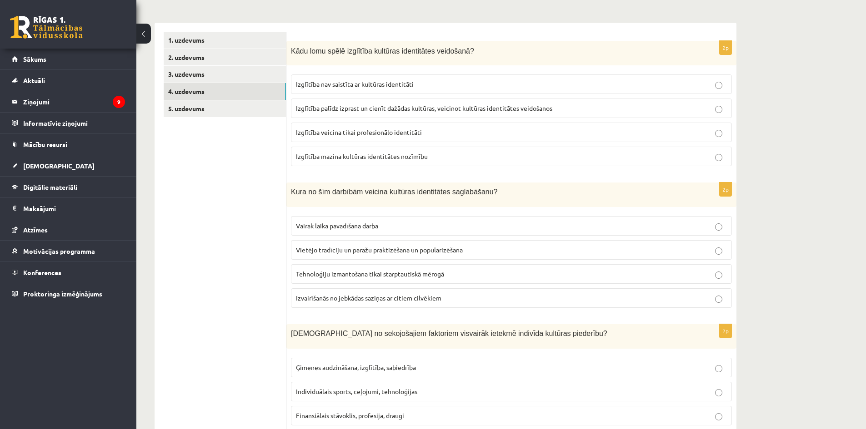
scroll to position [11, 0]
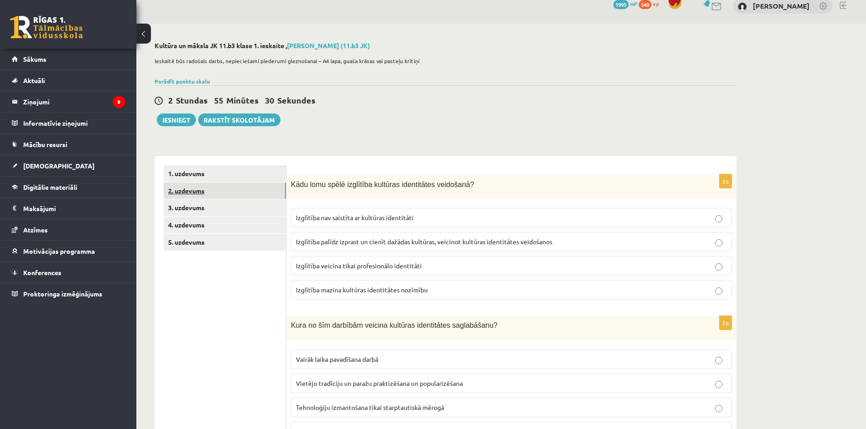
click at [200, 190] on link "2. uzdevums" at bounding box center [225, 191] width 122 height 17
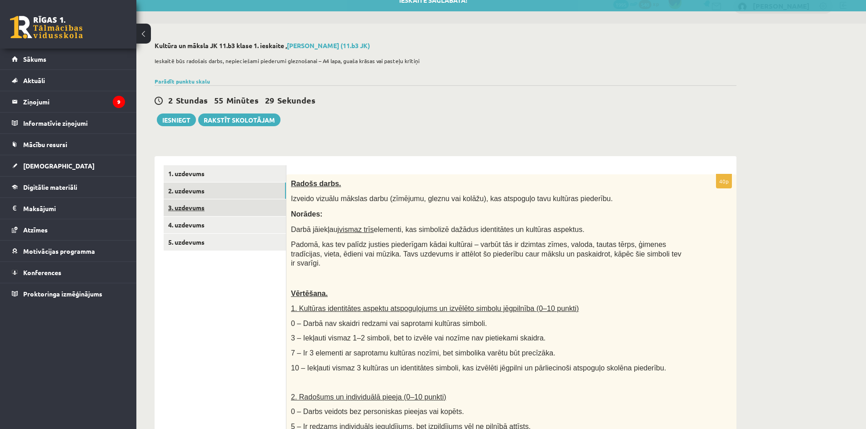
click at [193, 208] on link "3. uzdevums" at bounding box center [225, 207] width 122 height 17
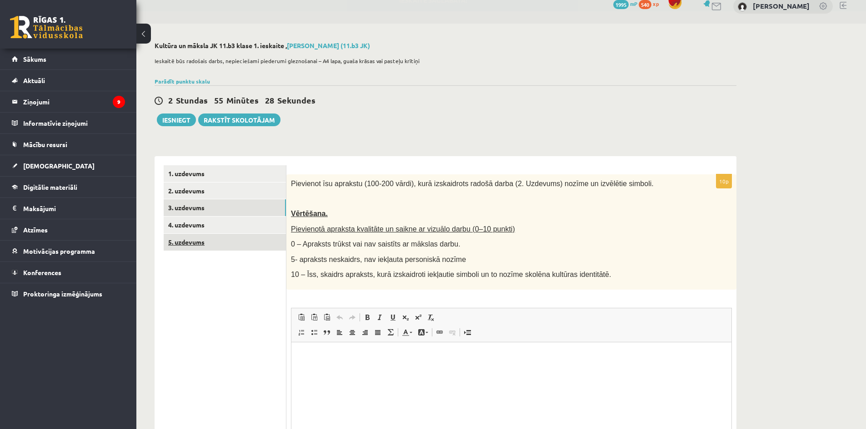
scroll to position [0, 0]
click at [191, 194] on link "2. uzdevums" at bounding box center [225, 191] width 122 height 17
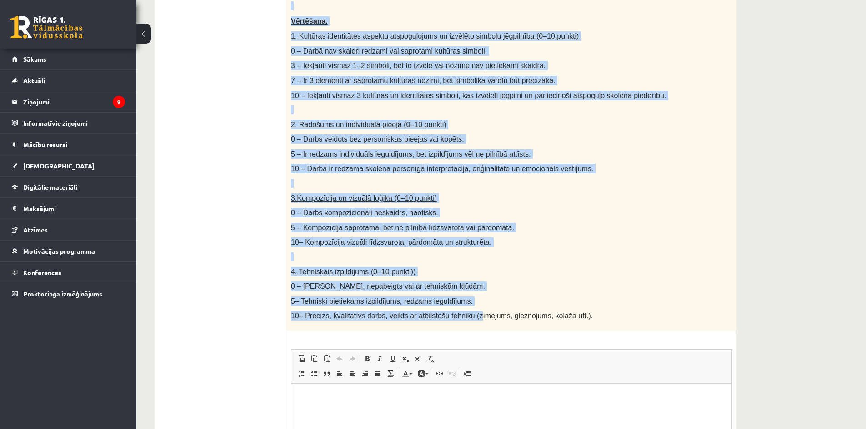
scroll to position [329, 0]
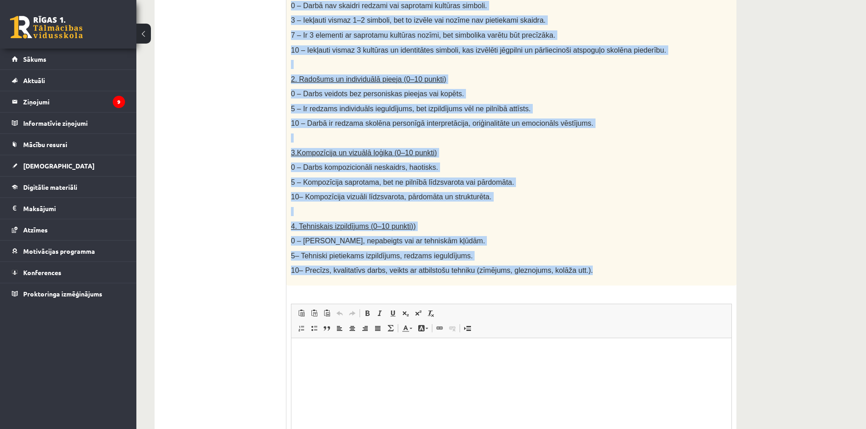
drag, startPoint x: 290, startPoint y: 90, endPoint x: 613, endPoint y: 266, distance: 367.4
click at [613, 266] on div "Radošs darbs. Izveido vizuālu mākslas darbu (zīmējumu, gleznu vai kolāžu), kas …" at bounding box center [511, 70] width 450 height 429
copy div "Loremi dolor. Sitamet consect adipisc elits (doeiusmo, tempor inc utlabo), etd …"
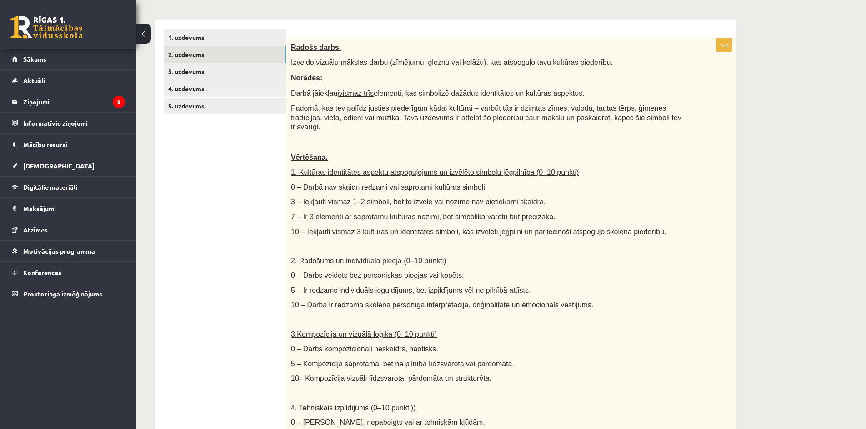
click at [189, 210] on ul "1. uzdevums 2. uzdevums 3. uzdevums 4. uzdevums 5. uzdevums" at bounding box center [225, 352] width 123 height 646
click at [192, 34] on link "1. uzdevums" at bounding box center [225, 37] width 122 height 17
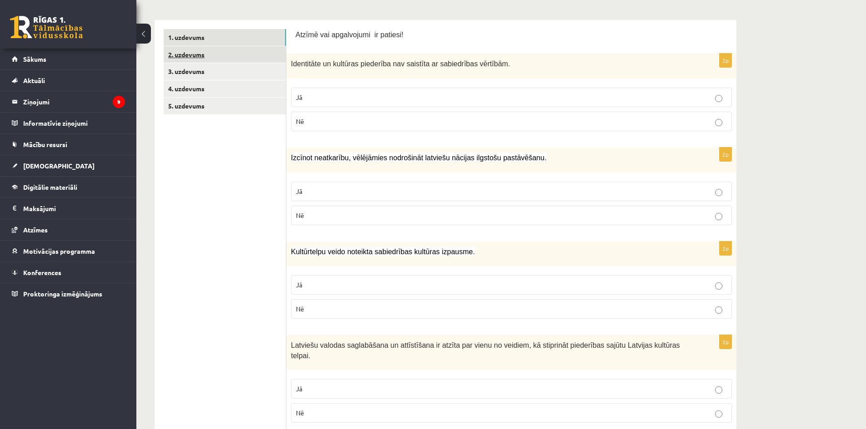
click at [187, 53] on link "2. uzdevums" at bounding box center [225, 54] width 122 height 17
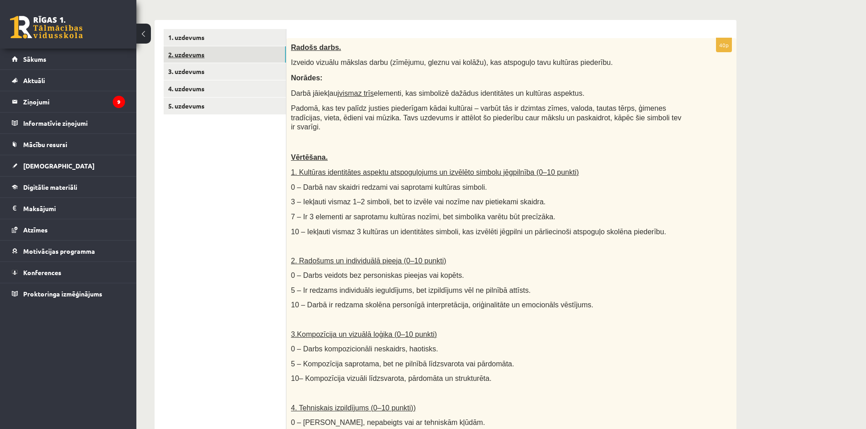
scroll to position [0, 0]
click at [183, 72] on link "3. uzdevums" at bounding box center [225, 71] width 122 height 17
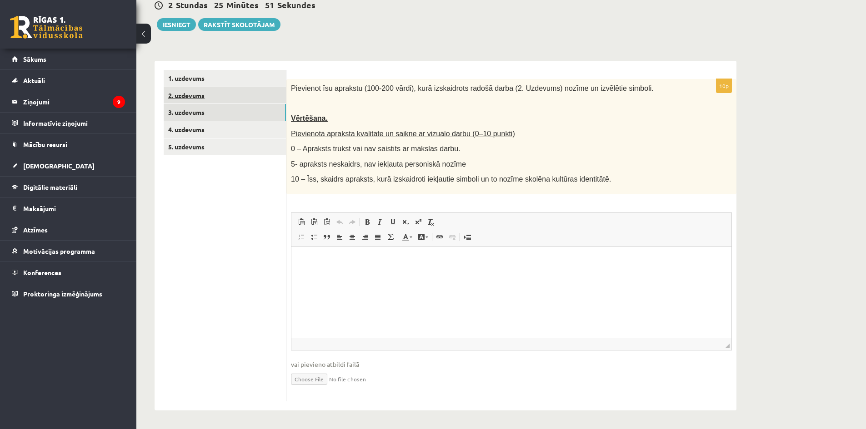
click at [178, 93] on link "2. uzdevums" at bounding box center [225, 95] width 122 height 17
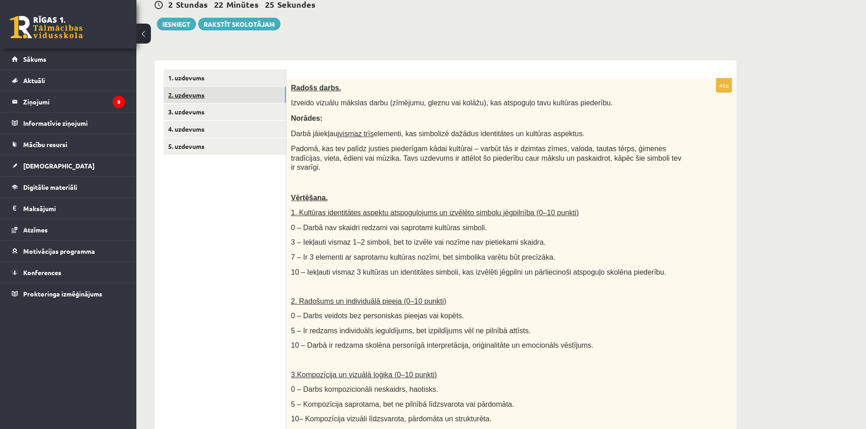
click at [181, 97] on link "2. uzdevums" at bounding box center [225, 95] width 122 height 17
click at [184, 115] on link "3. uzdevums" at bounding box center [225, 112] width 122 height 17
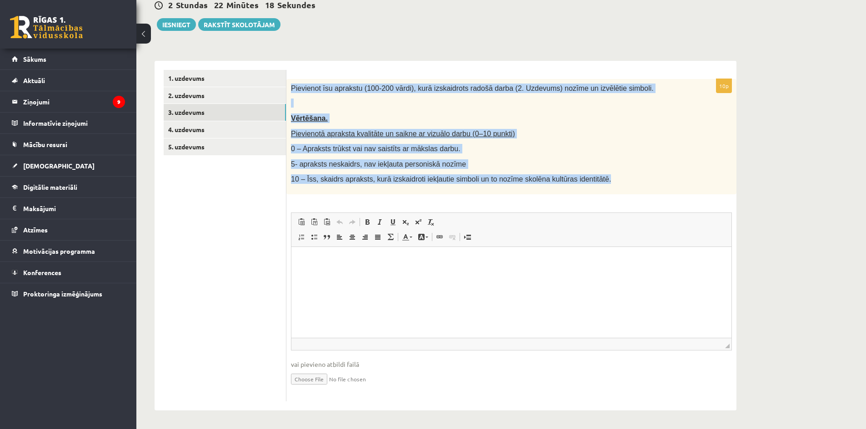
drag, startPoint x: 293, startPoint y: 86, endPoint x: 583, endPoint y: 178, distance: 304.5
click at [583, 178] on div "Pievienot īsu aprakstu (100-200 vārdi), kurā izskaidrots radošā darba (2. Uzdev…" at bounding box center [511, 136] width 450 height 115
copy div "Pievienot īsu aprakstu (100-200 vārdi), kurā izskaidrots radošā darba (2. Uzdev…"
